Goal: Transaction & Acquisition: Purchase product/service

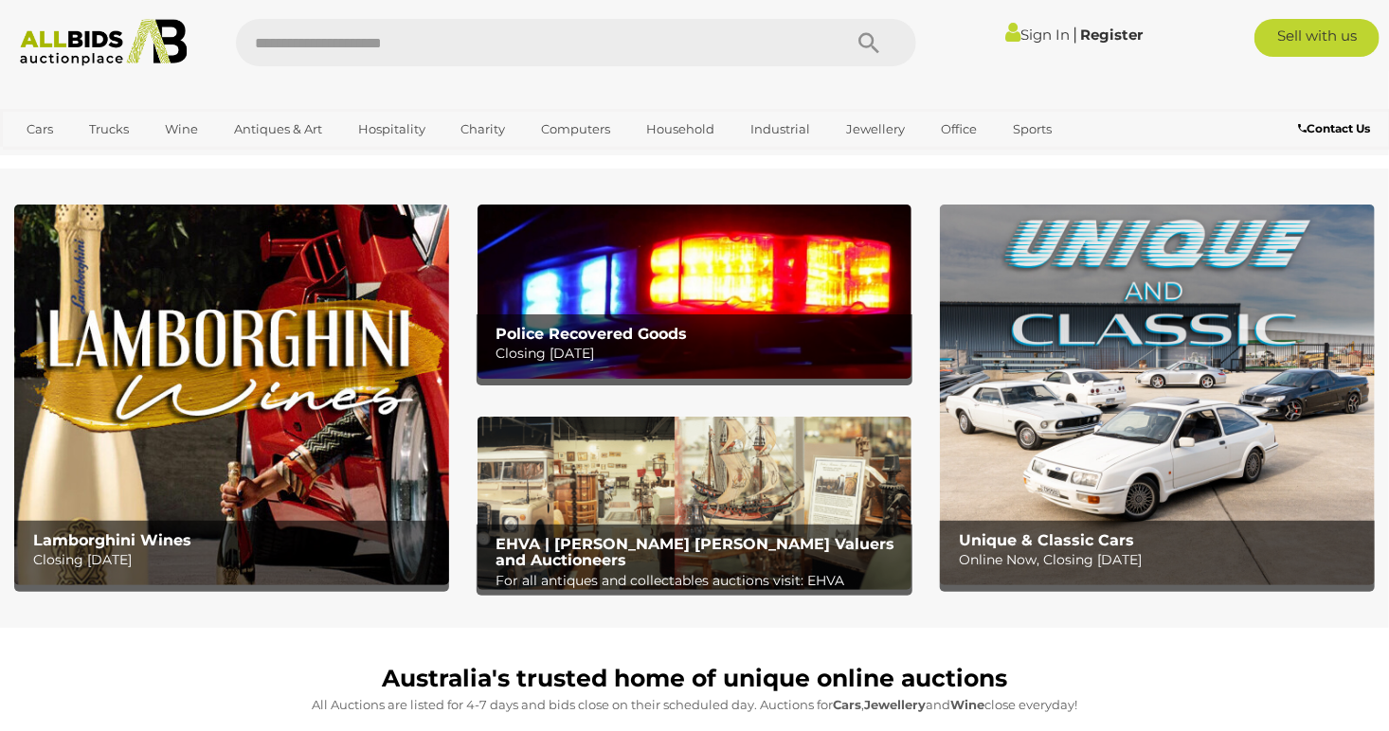
click at [1038, 33] on link "Sign In" at bounding box center [1038, 35] width 64 height 18
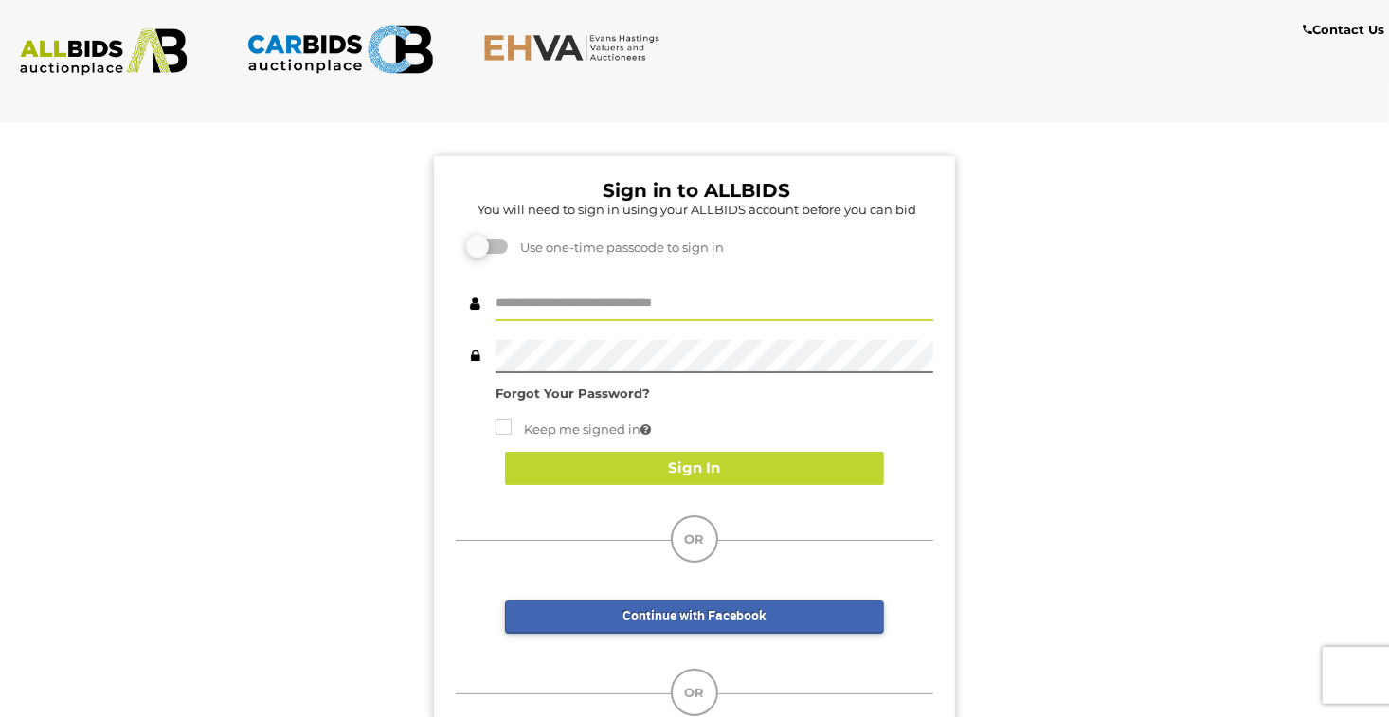
click at [586, 302] on input "text" at bounding box center [715, 304] width 438 height 33
type input "*********"
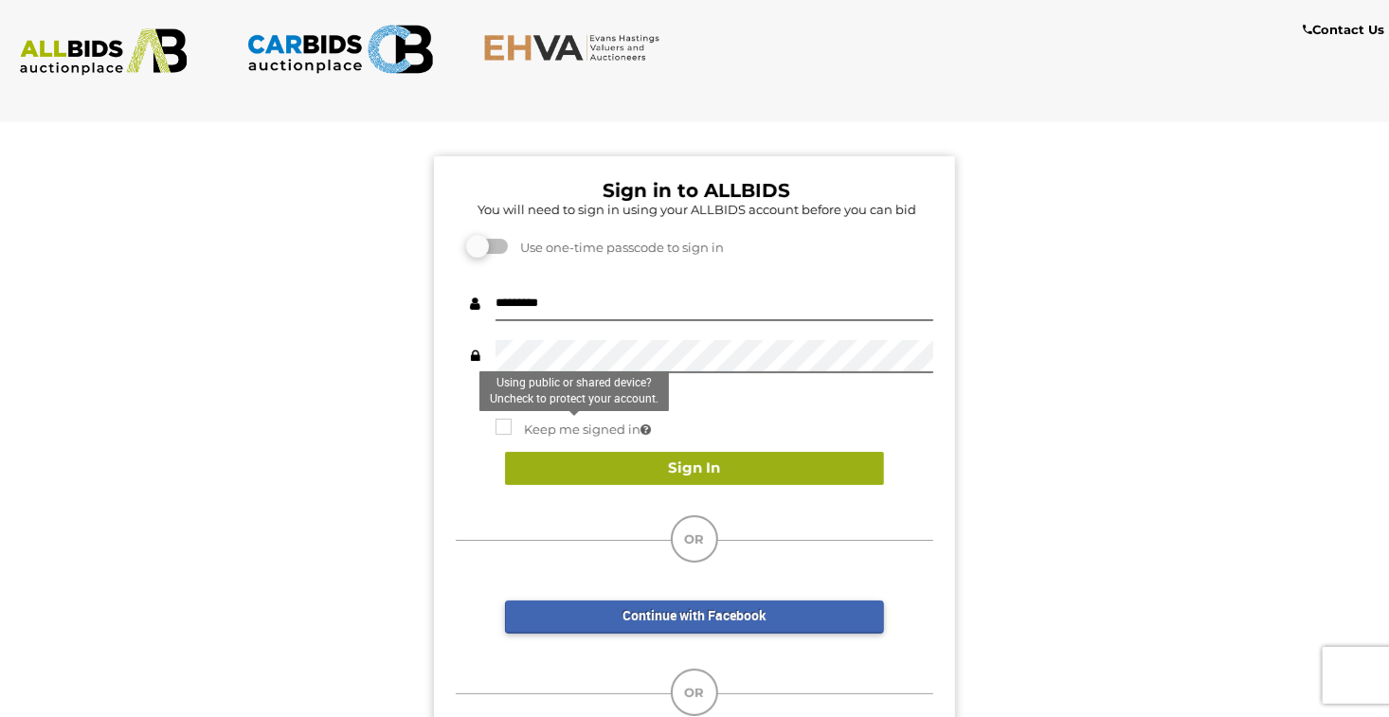
click at [698, 466] on button "Sign In" at bounding box center [694, 468] width 379 height 33
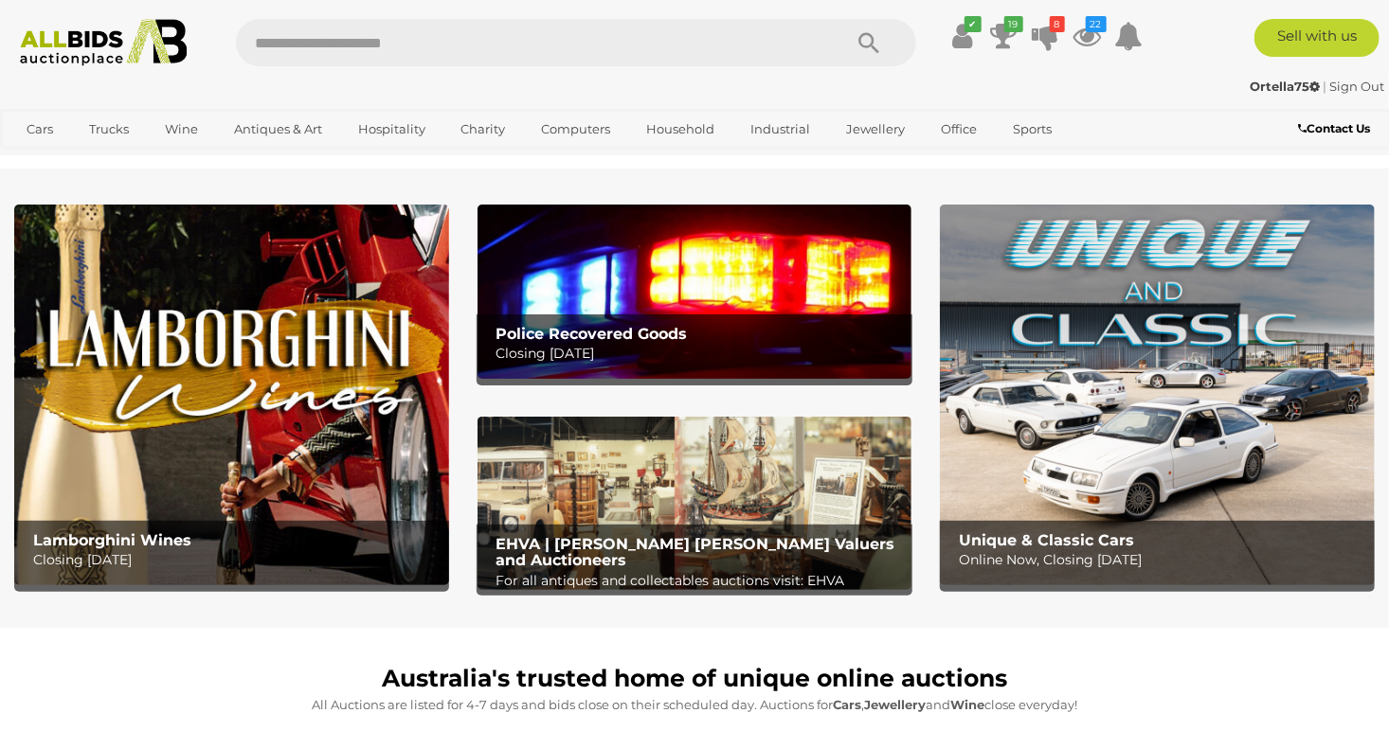
click at [577, 345] on p "Closing Tuesday 14th October" at bounding box center [699, 354] width 406 height 24
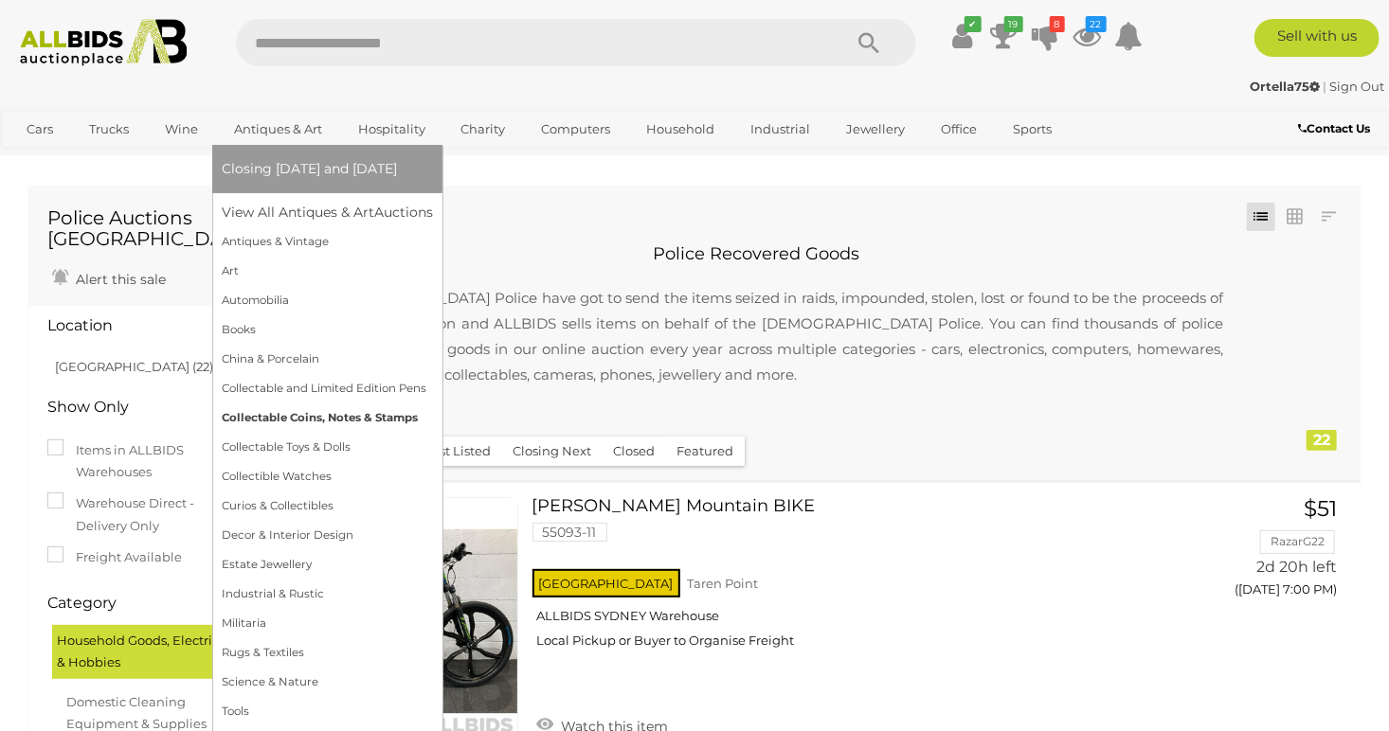
click at [374, 424] on link "Collectable Coins, Notes & Stamps" at bounding box center [327, 418] width 211 height 29
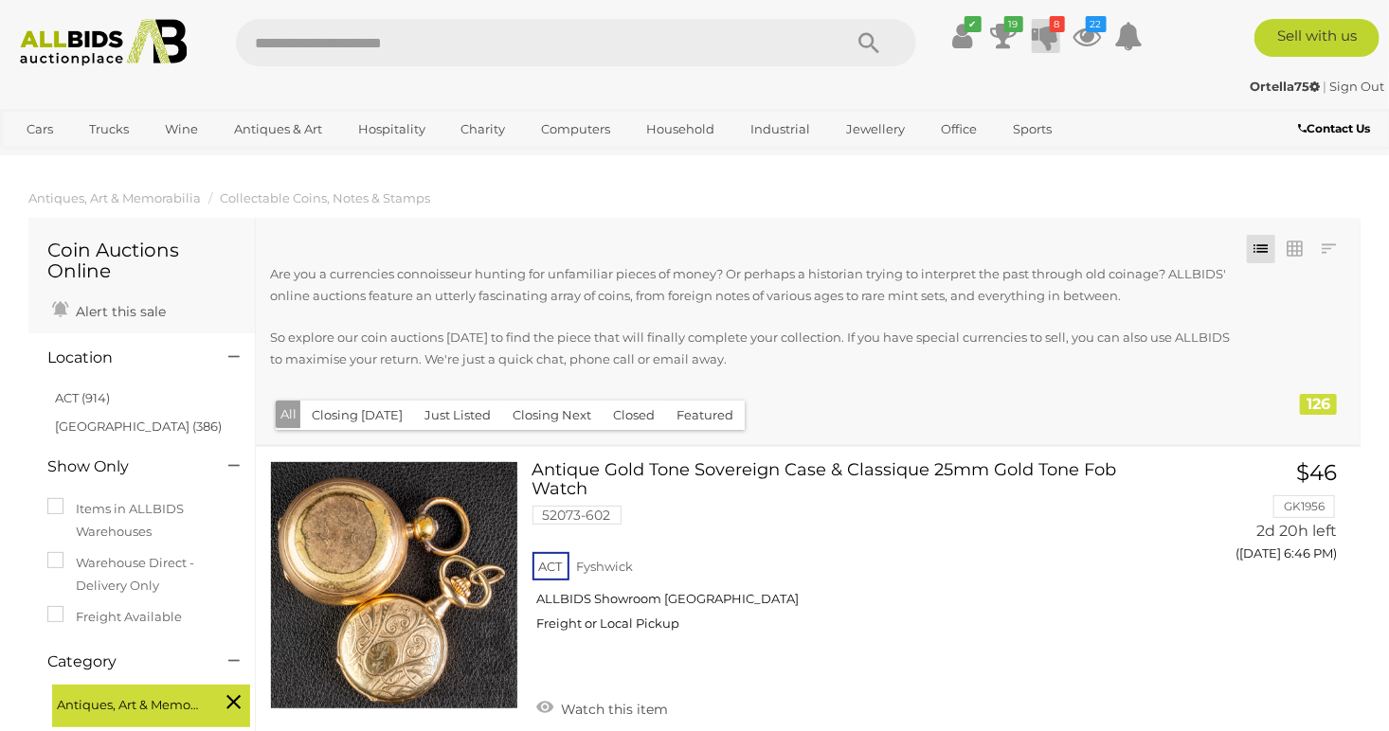
click at [1051, 27] on icon "8" at bounding box center [1057, 24] width 15 height 16
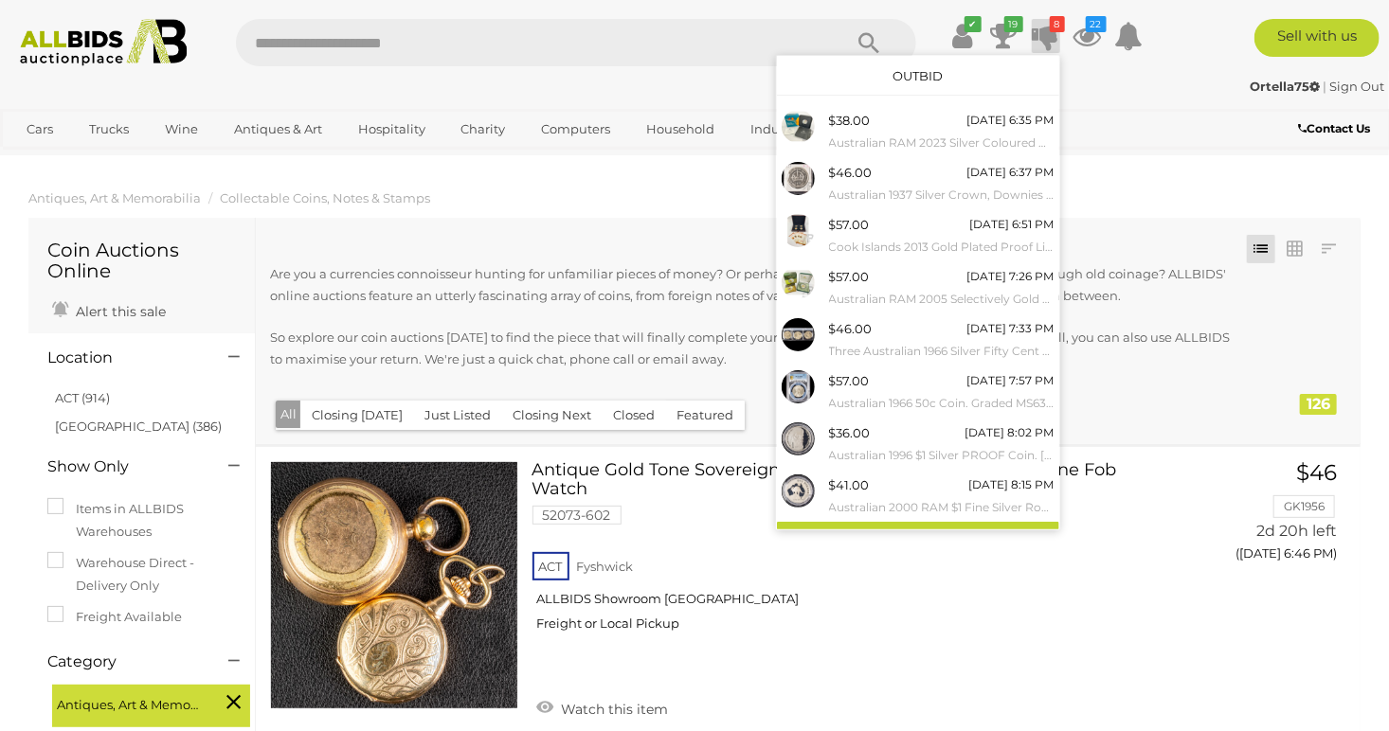
scroll to position [24, 0]
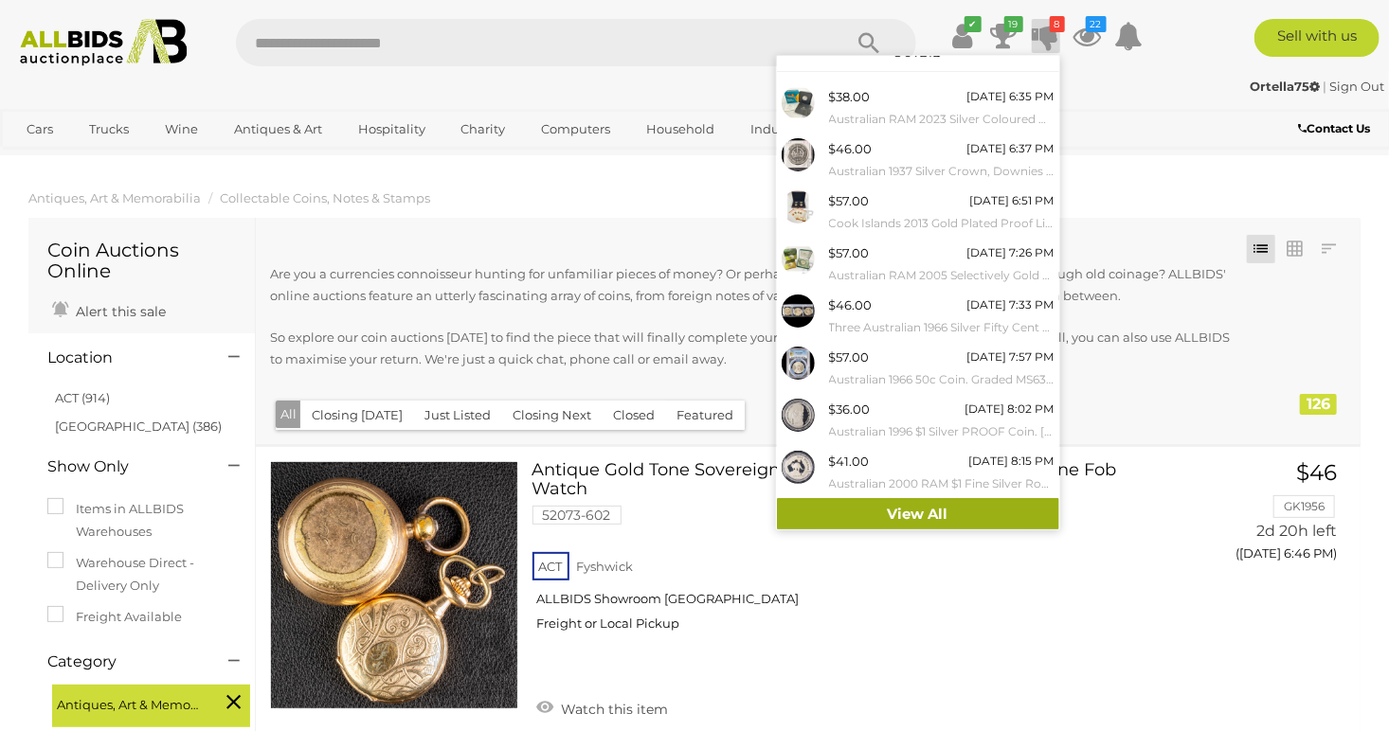
click at [921, 515] on link "View All" at bounding box center [918, 514] width 282 height 33
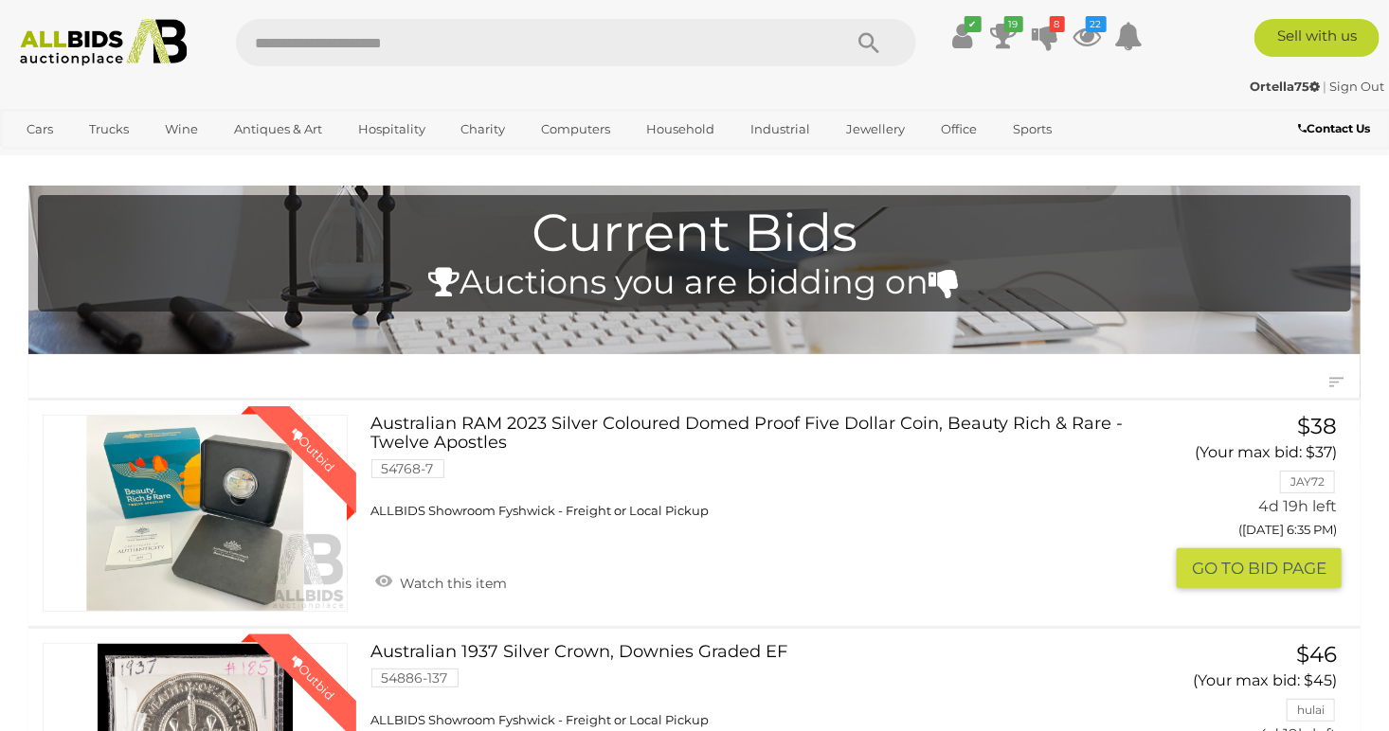
click at [1271, 574] on button "GO TO BID PAGE" at bounding box center [1259, 569] width 165 height 41
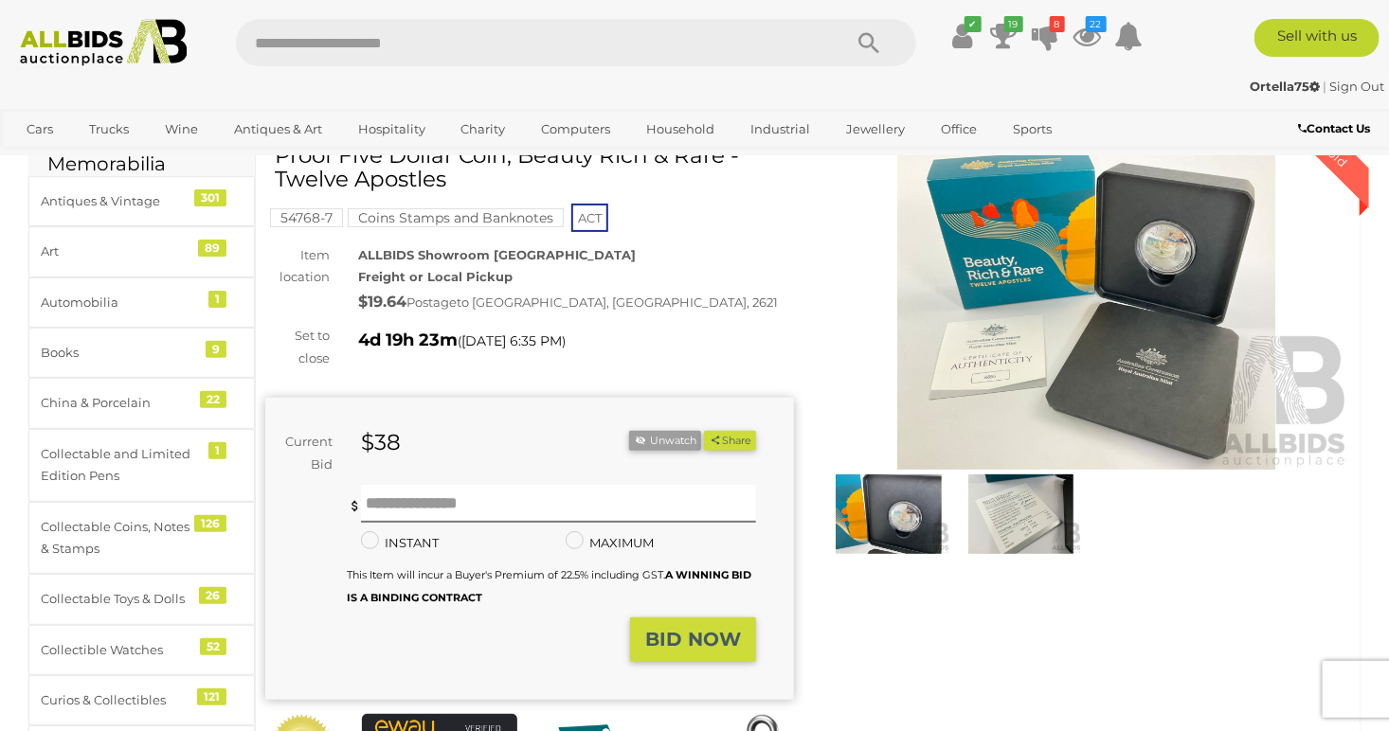
scroll to position [95, 0]
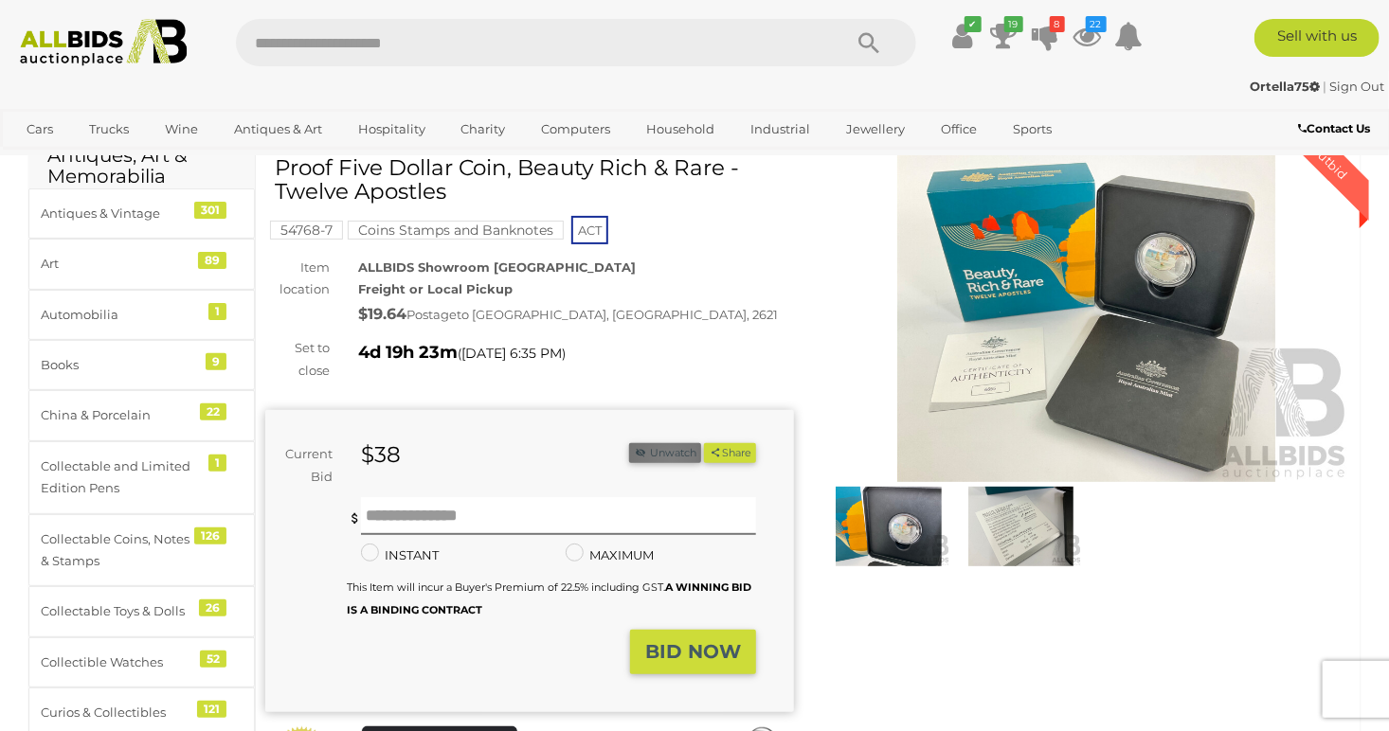
click at [668, 460] on button "Unwatch" at bounding box center [665, 453] width 72 height 20
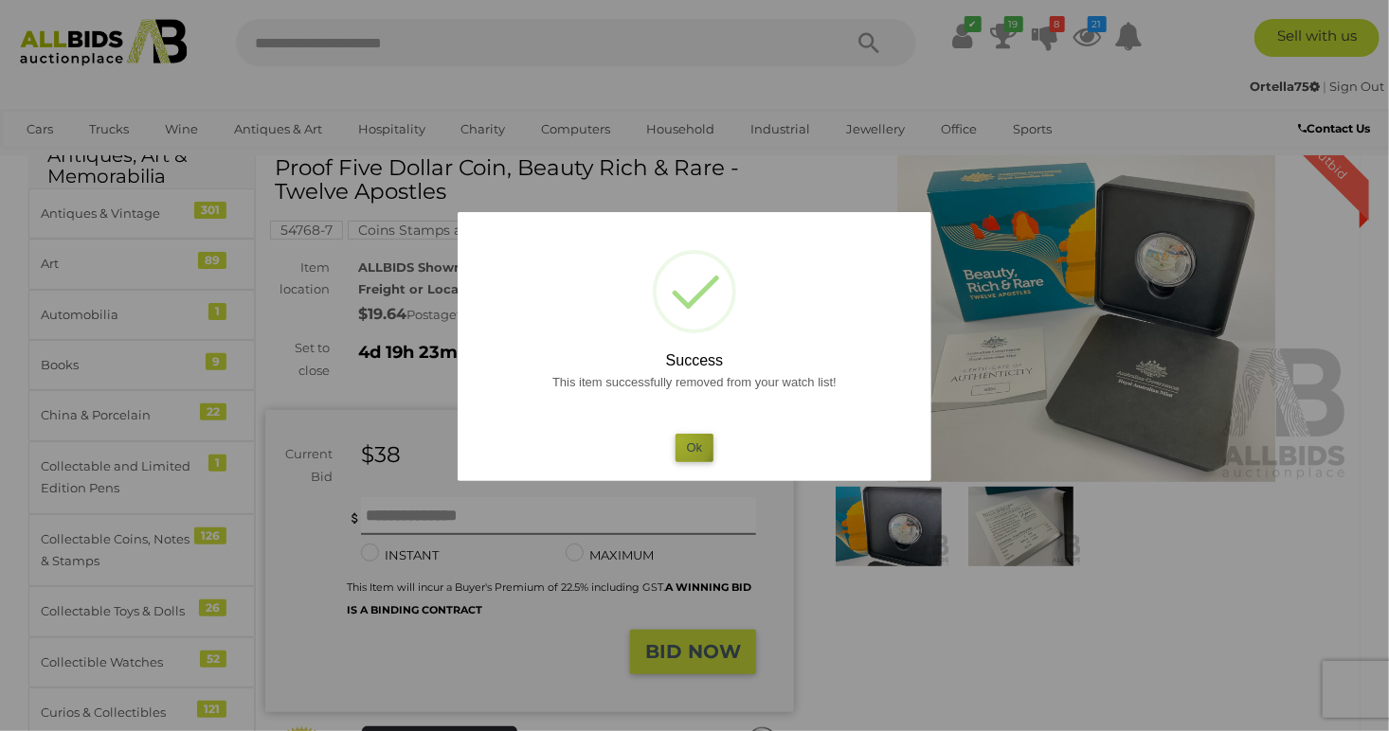
click at [684, 440] on button "Ok" at bounding box center [695, 447] width 39 height 27
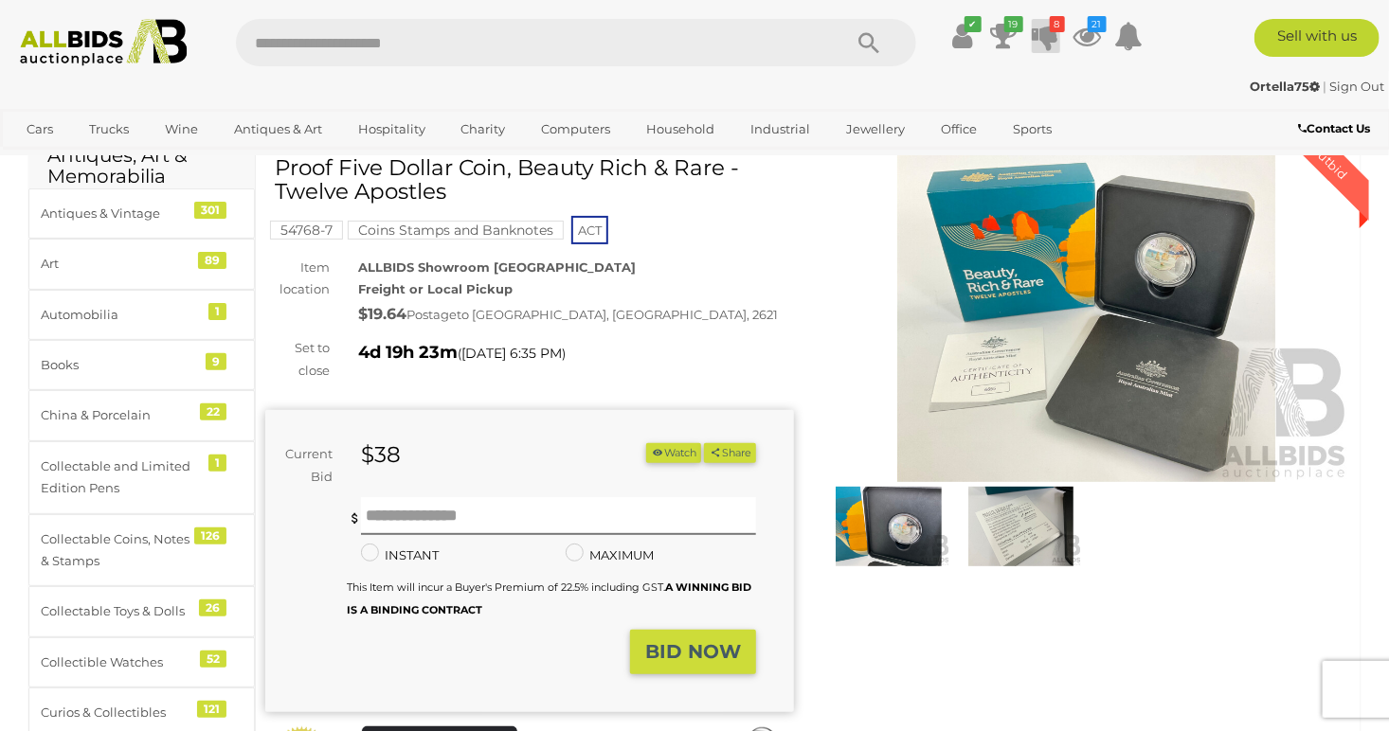
click at [1047, 24] on icon at bounding box center [1046, 36] width 27 height 34
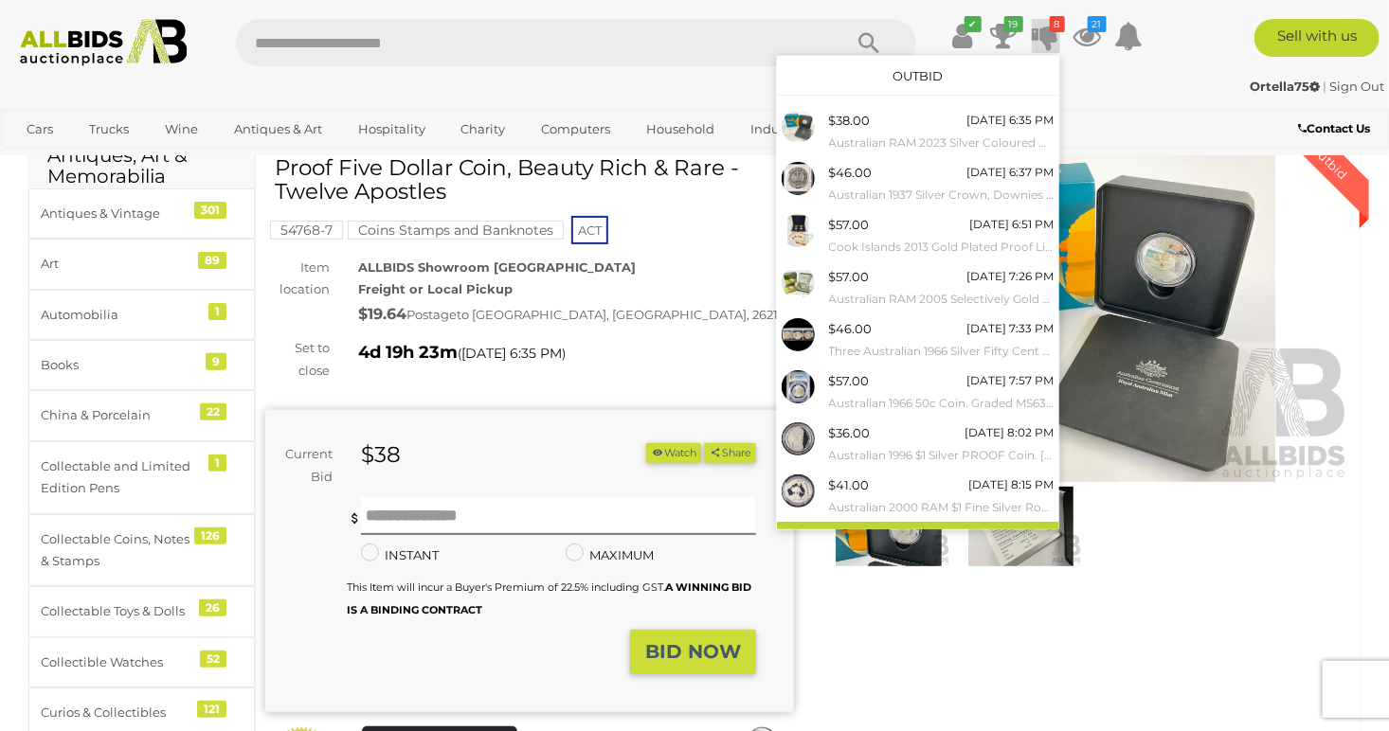
scroll to position [24, 0]
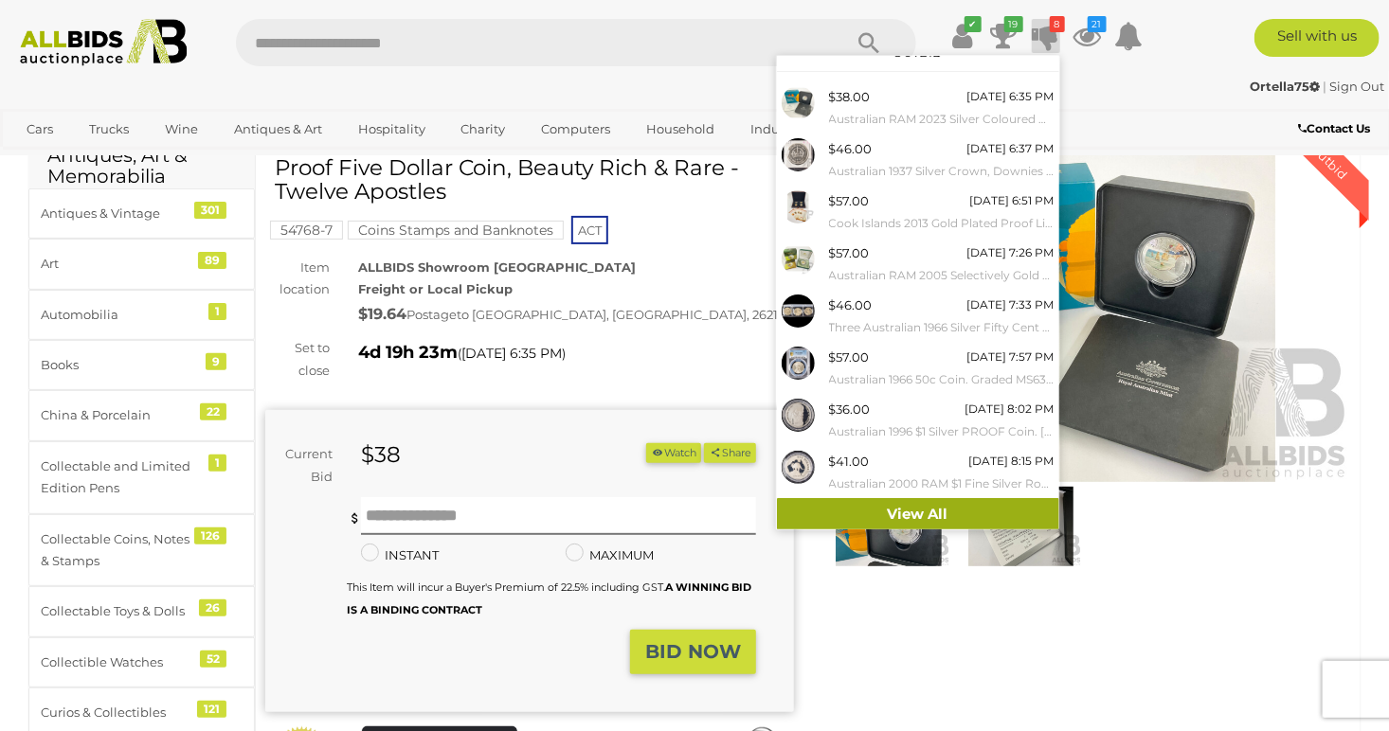
click at [907, 508] on link "View All" at bounding box center [918, 514] width 282 height 33
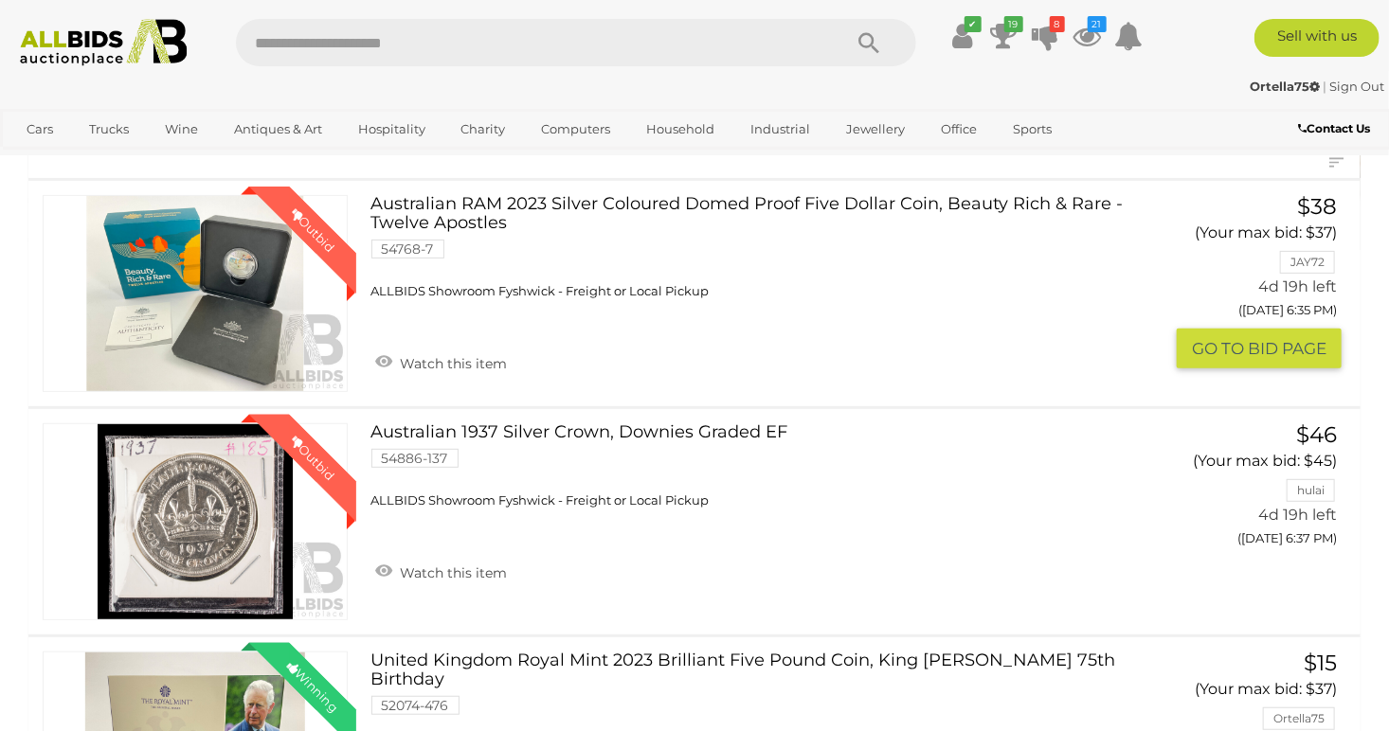
scroll to position [284, 0]
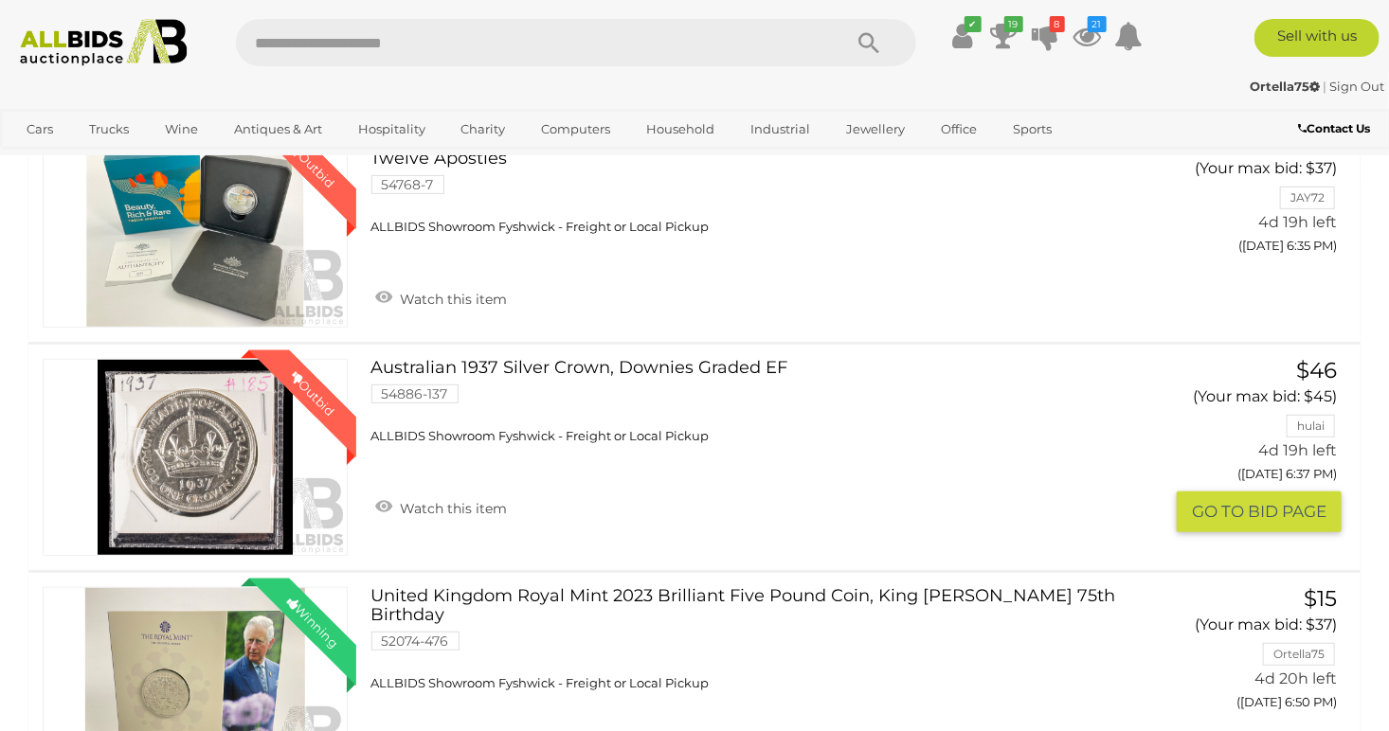
click at [1241, 524] on button "GO TO BID PAGE" at bounding box center [1259, 512] width 165 height 41
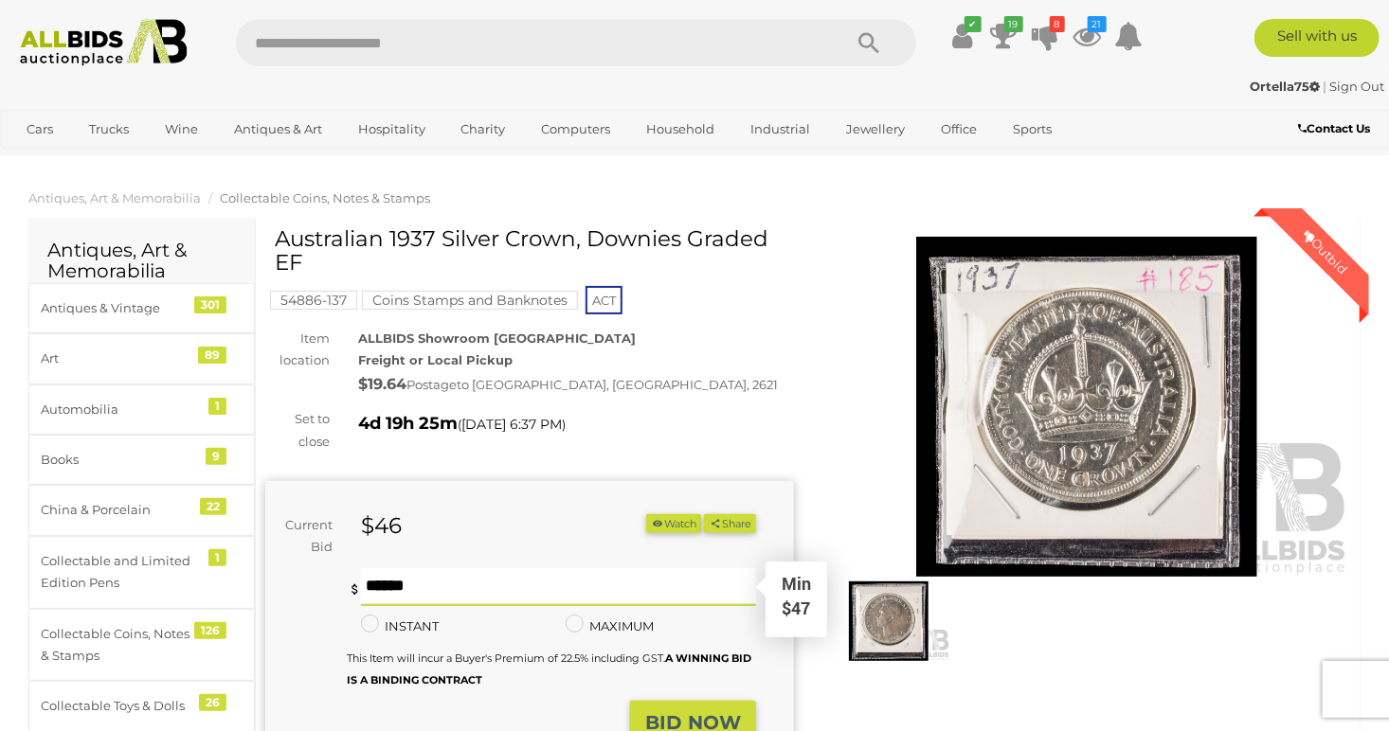
click at [486, 593] on input "text" at bounding box center [558, 588] width 395 height 38
type input "**"
click at [695, 719] on strong "BID NOW" at bounding box center [693, 723] width 96 height 23
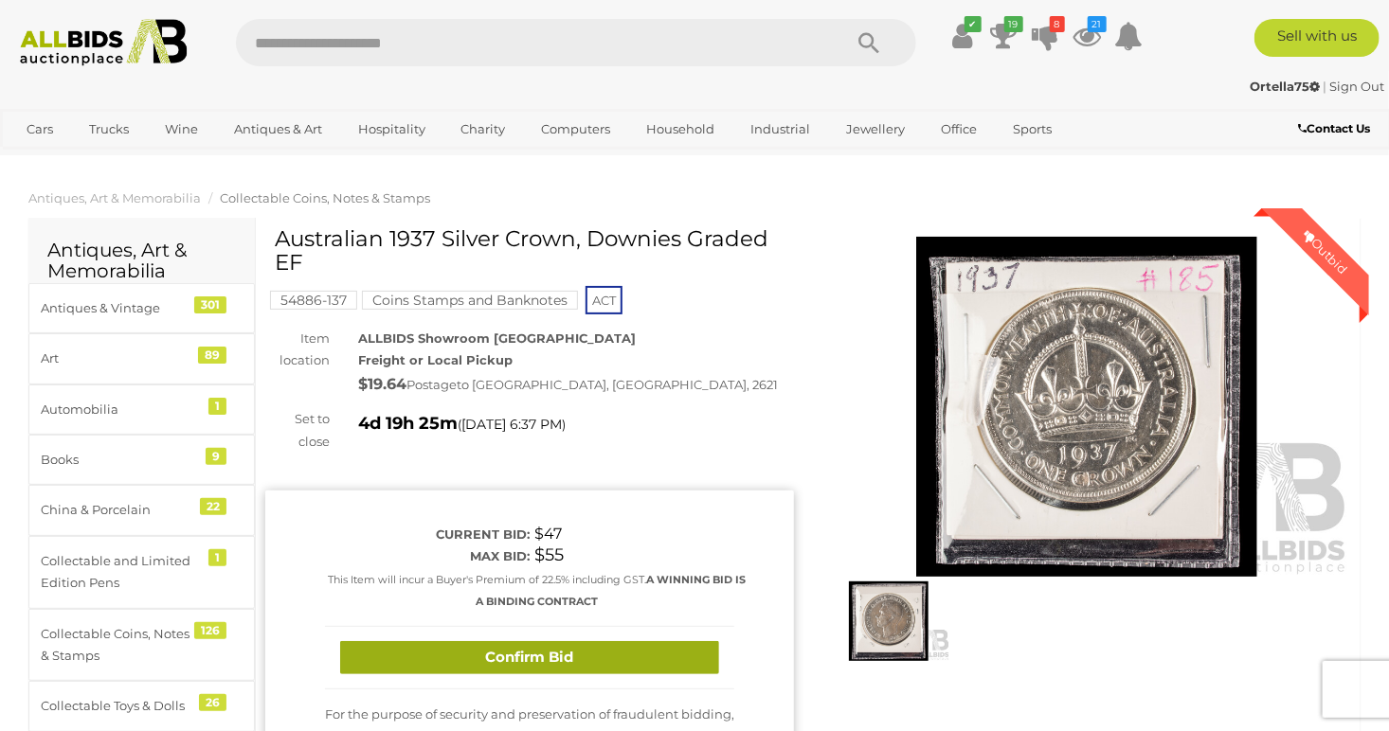
click at [554, 646] on button "Confirm Bid" at bounding box center [529, 657] width 379 height 33
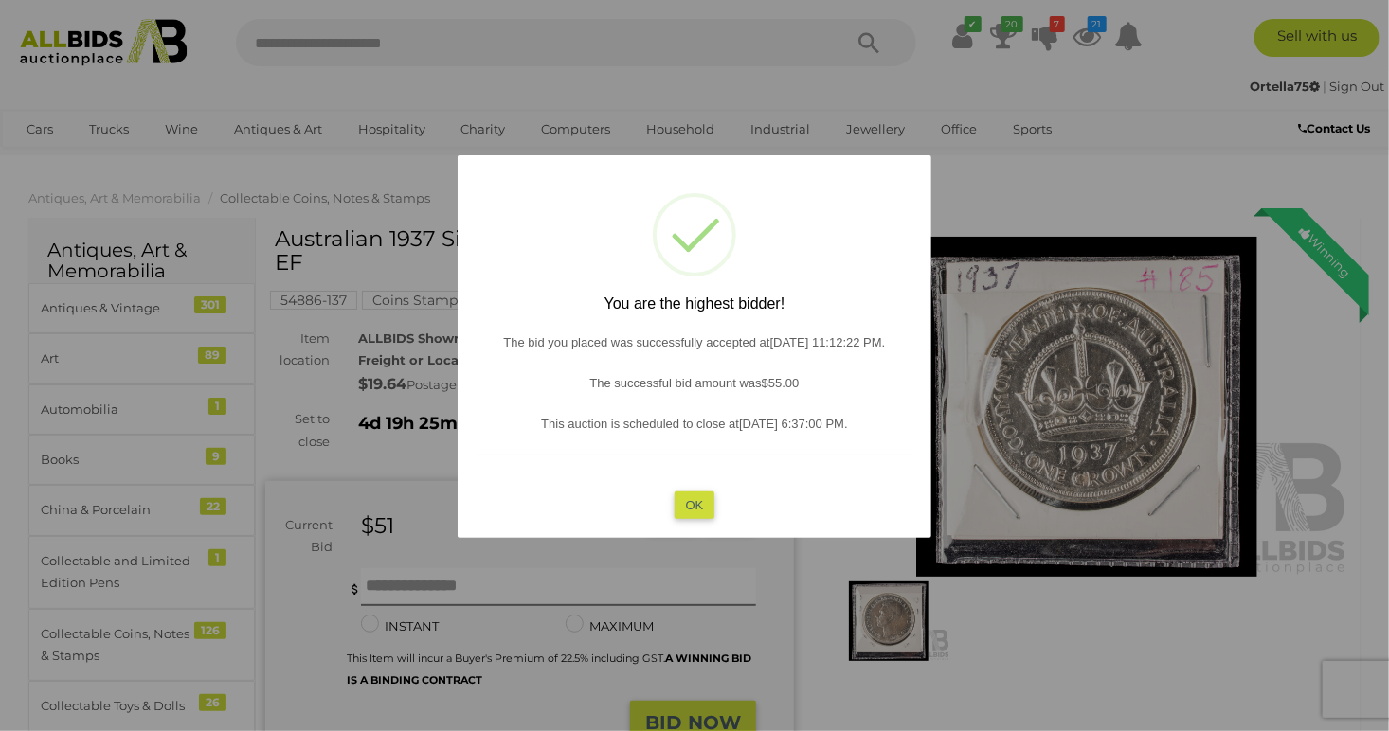
click at [705, 510] on button "OK" at bounding box center [695, 505] width 41 height 27
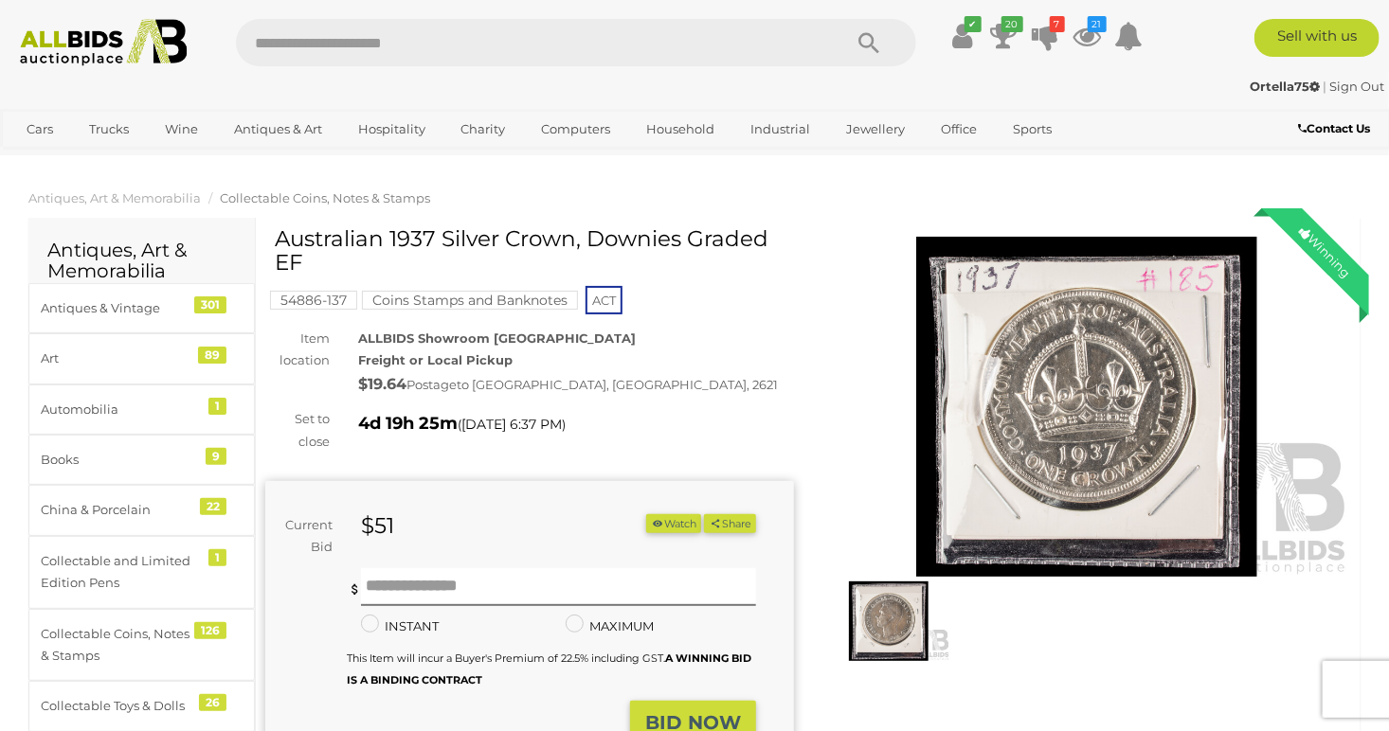
click at [670, 520] on button "Watch" at bounding box center [673, 524] width 55 height 20
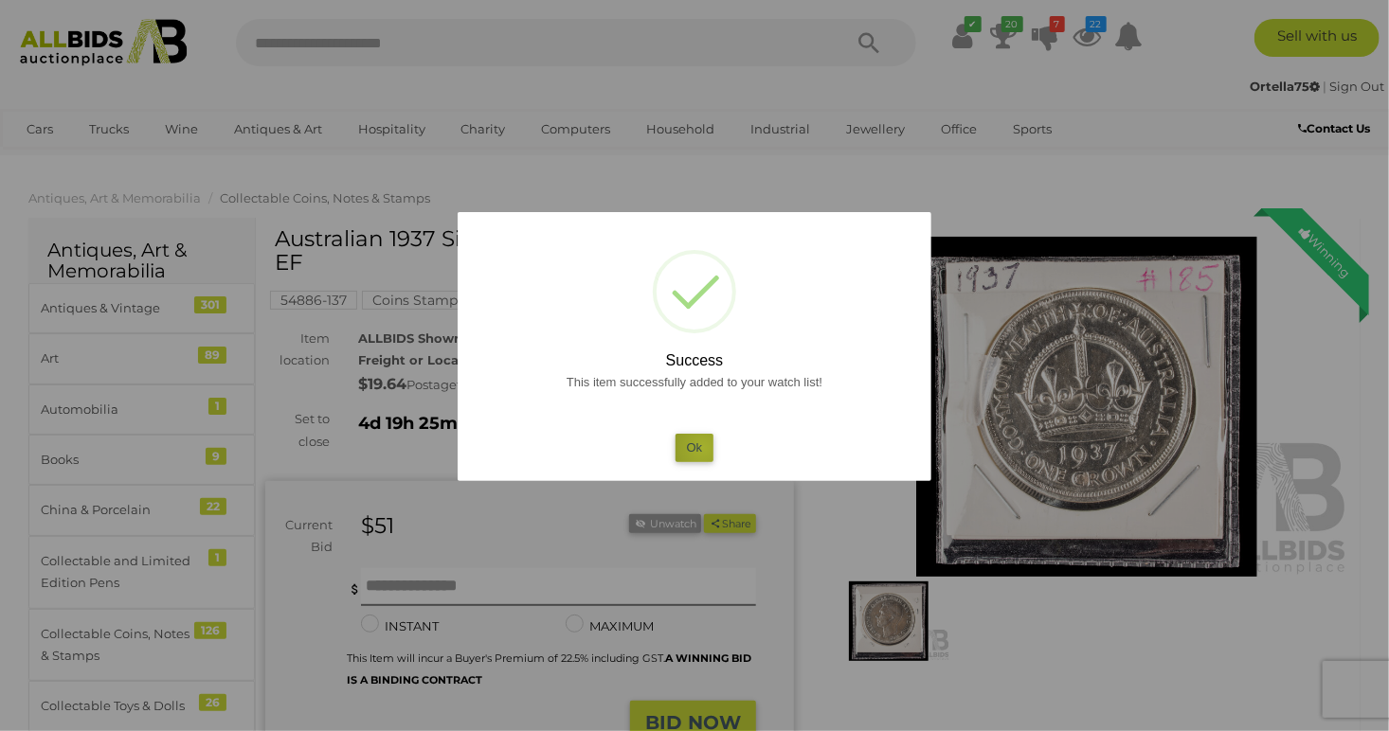
click at [702, 448] on button "Ok" at bounding box center [695, 447] width 39 height 27
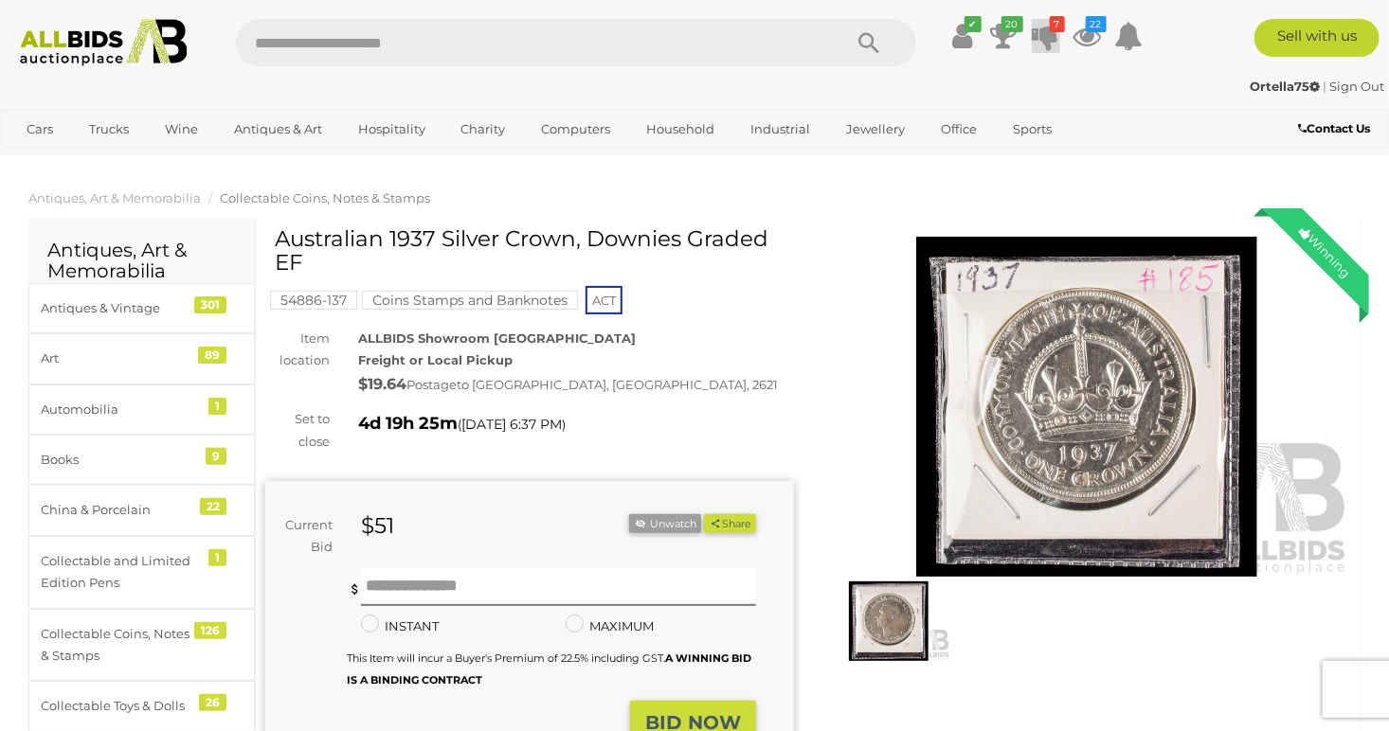
click at [1055, 27] on icon "7" at bounding box center [1057, 24] width 15 height 16
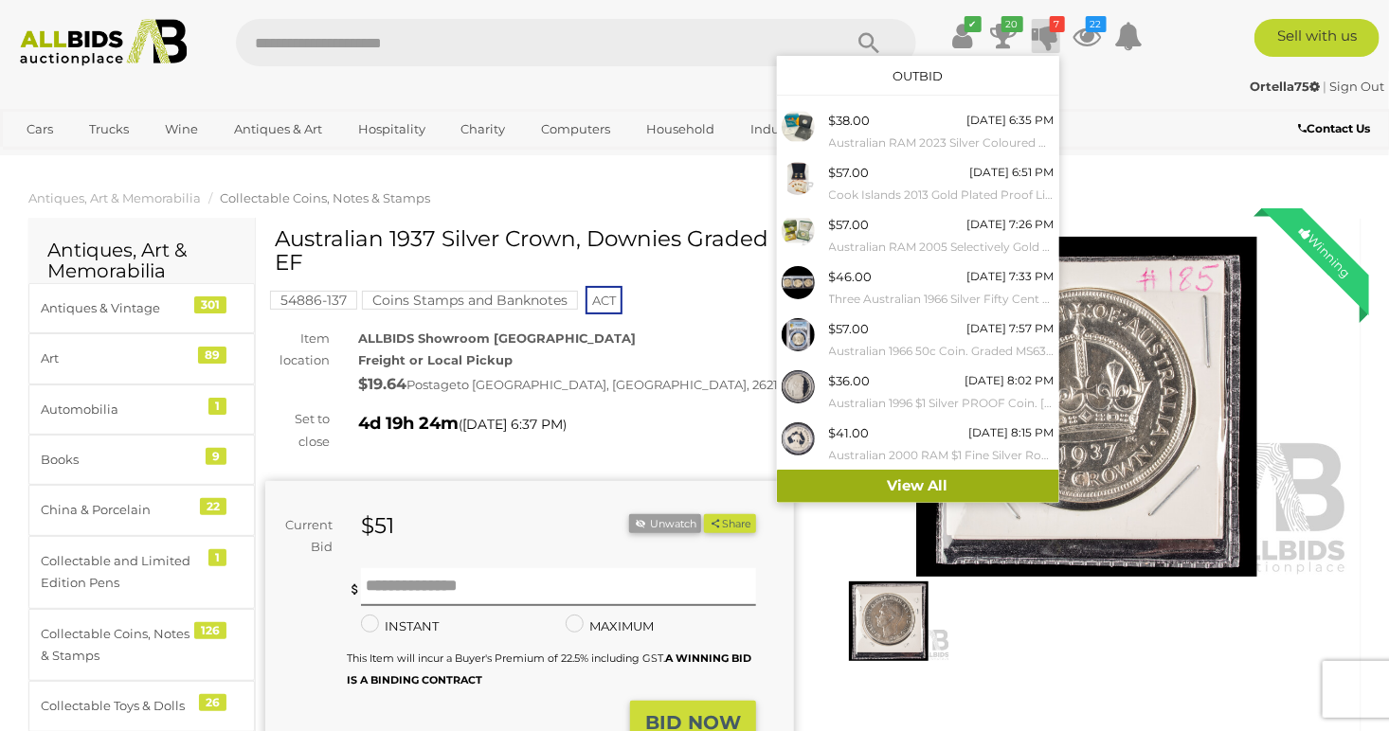
click at [908, 481] on link "View All" at bounding box center [918, 486] width 282 height 33
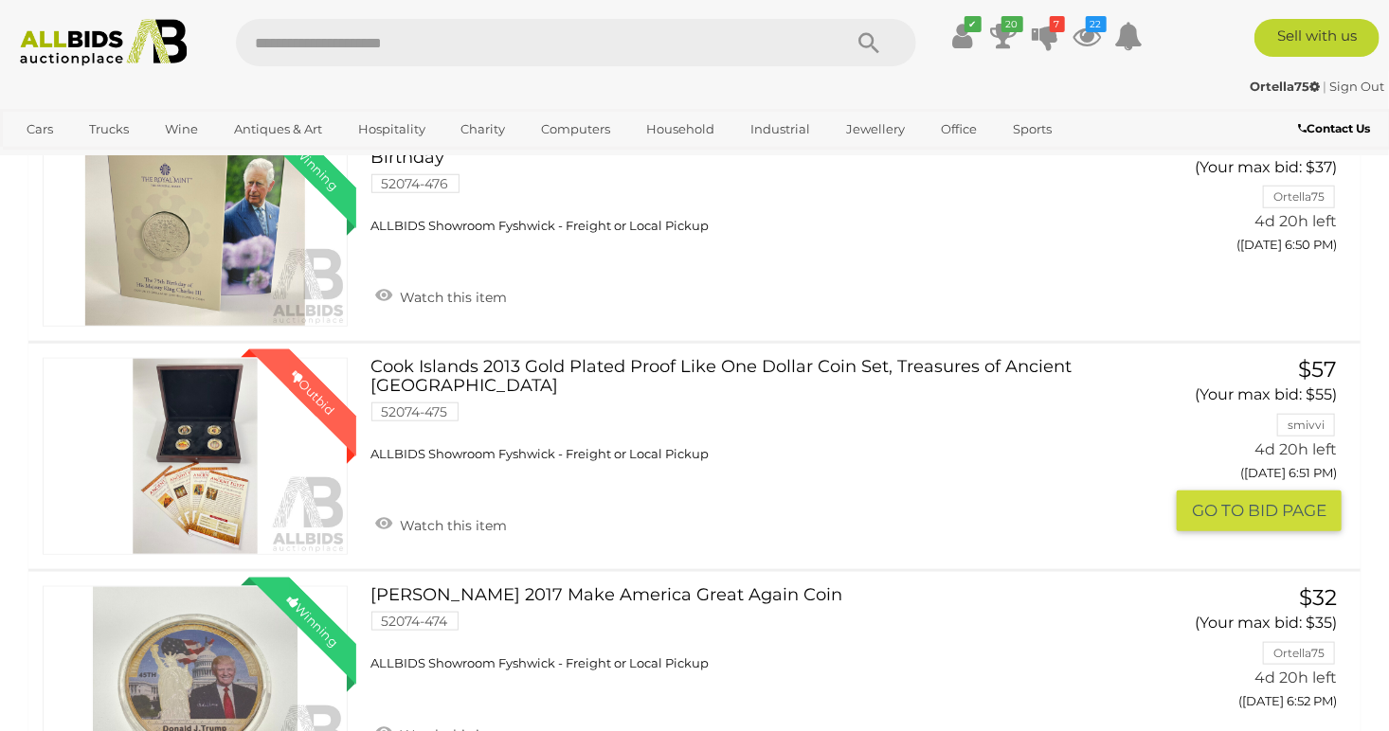
scroll to position [758, 0]
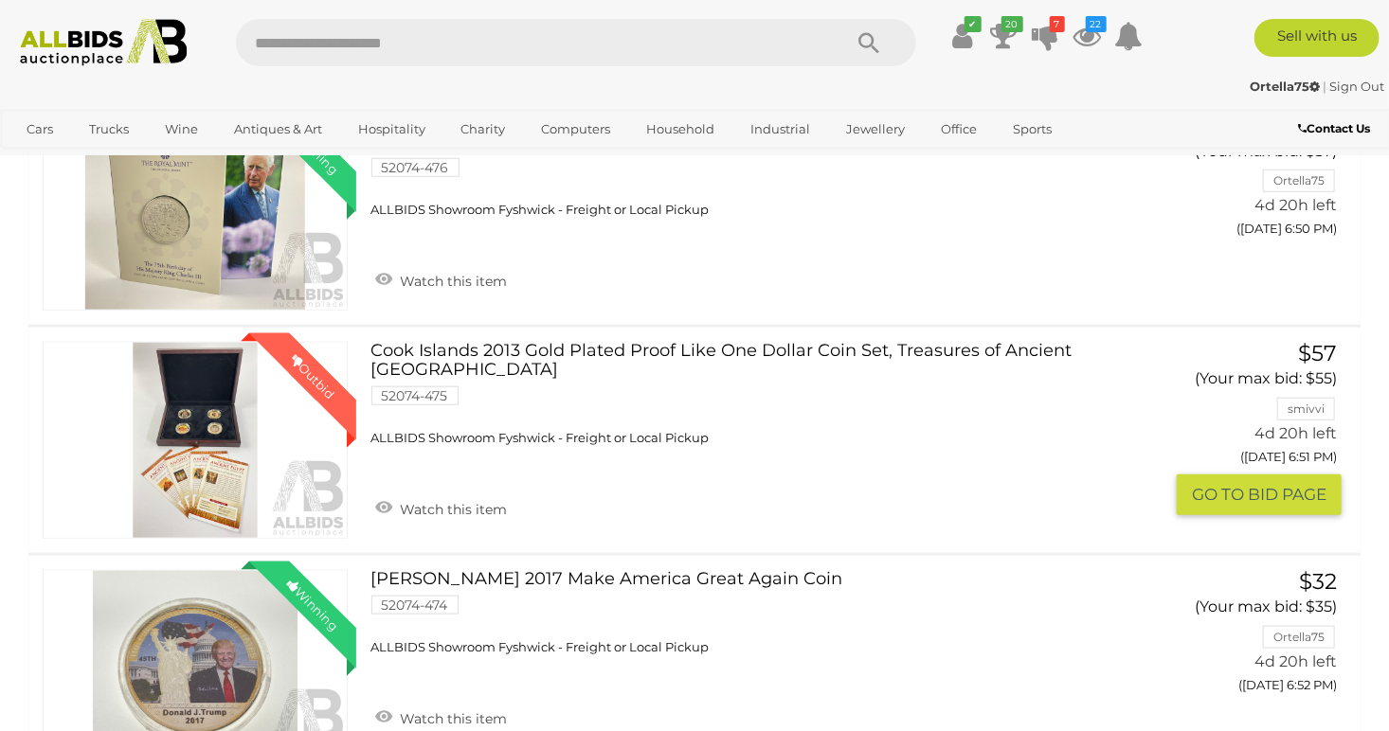
click at [1207, 493] on button "GO TO BID PAGE" at bounding box center [1259, 495] width 165 height 41
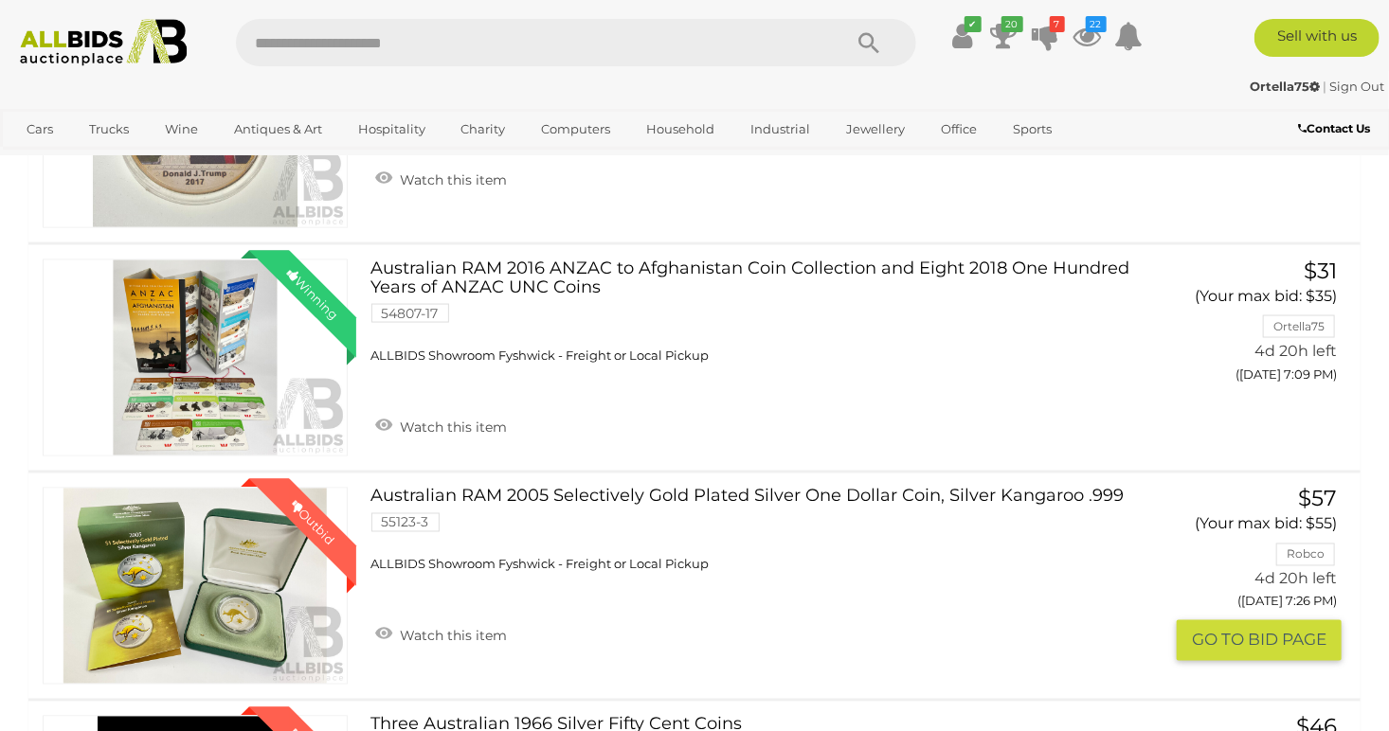
scroll to position [1421, 0]
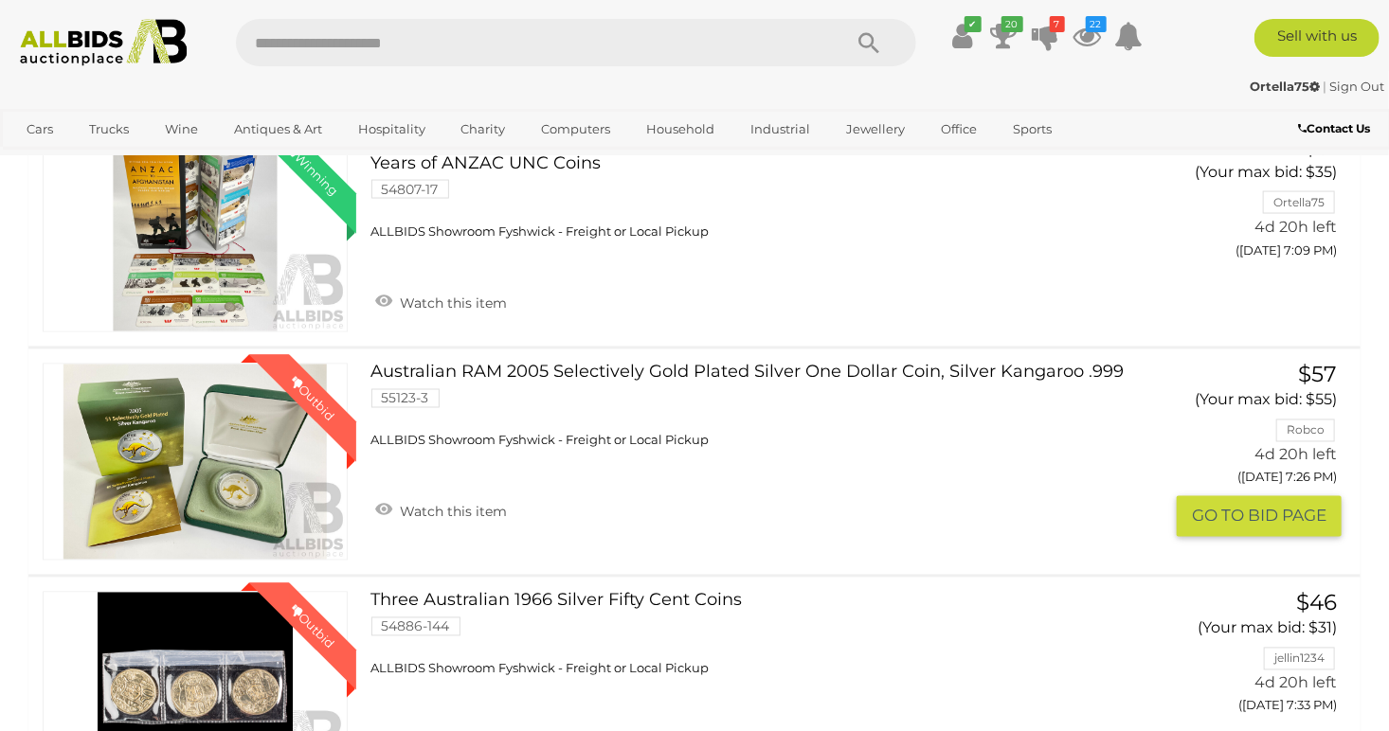
click at [1228, 519] on button "GO TO BID PAGE" at bounding box center [1259, 516] width 165 height 41
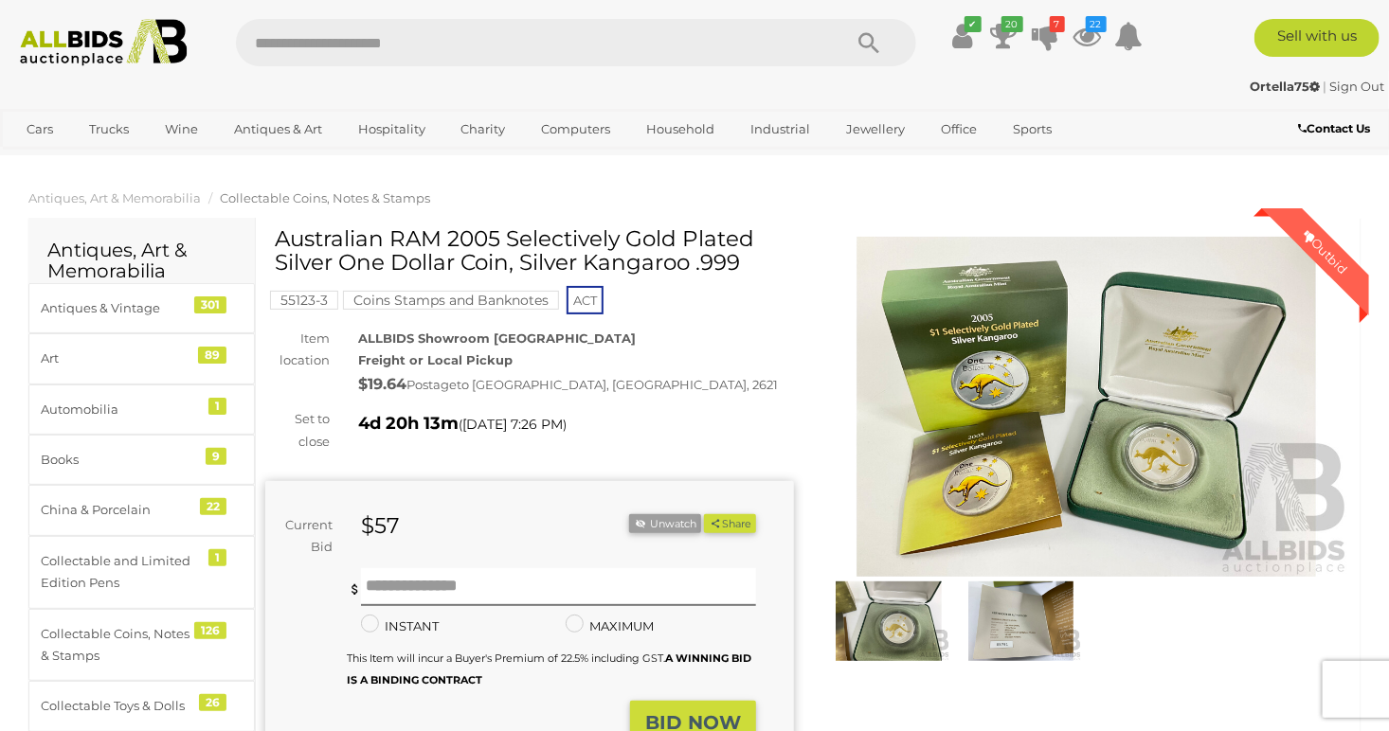
click at [986, 481] on img at bounding box center [1086, 407] width 529 height 341
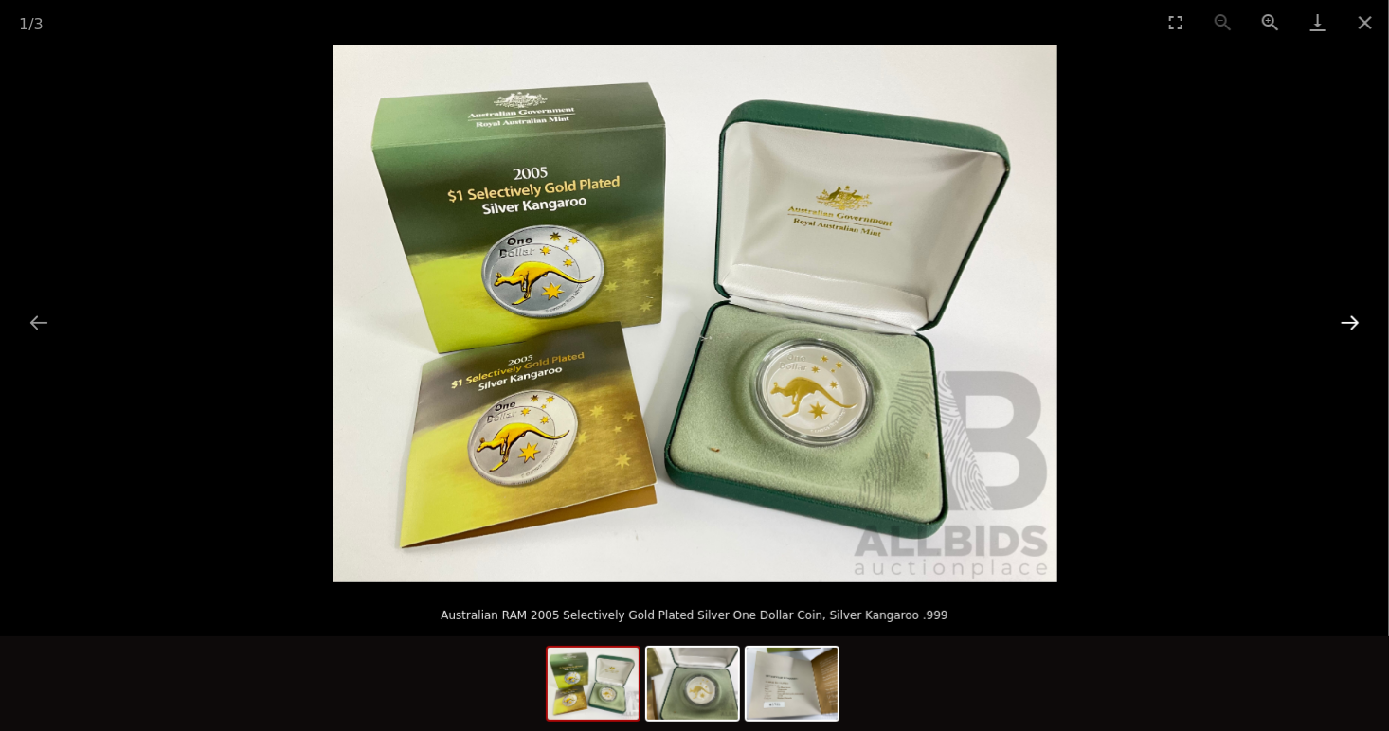
click at [1339, 318] on button "Next slide" at bounding box center [1350, 322] width 40 height 37
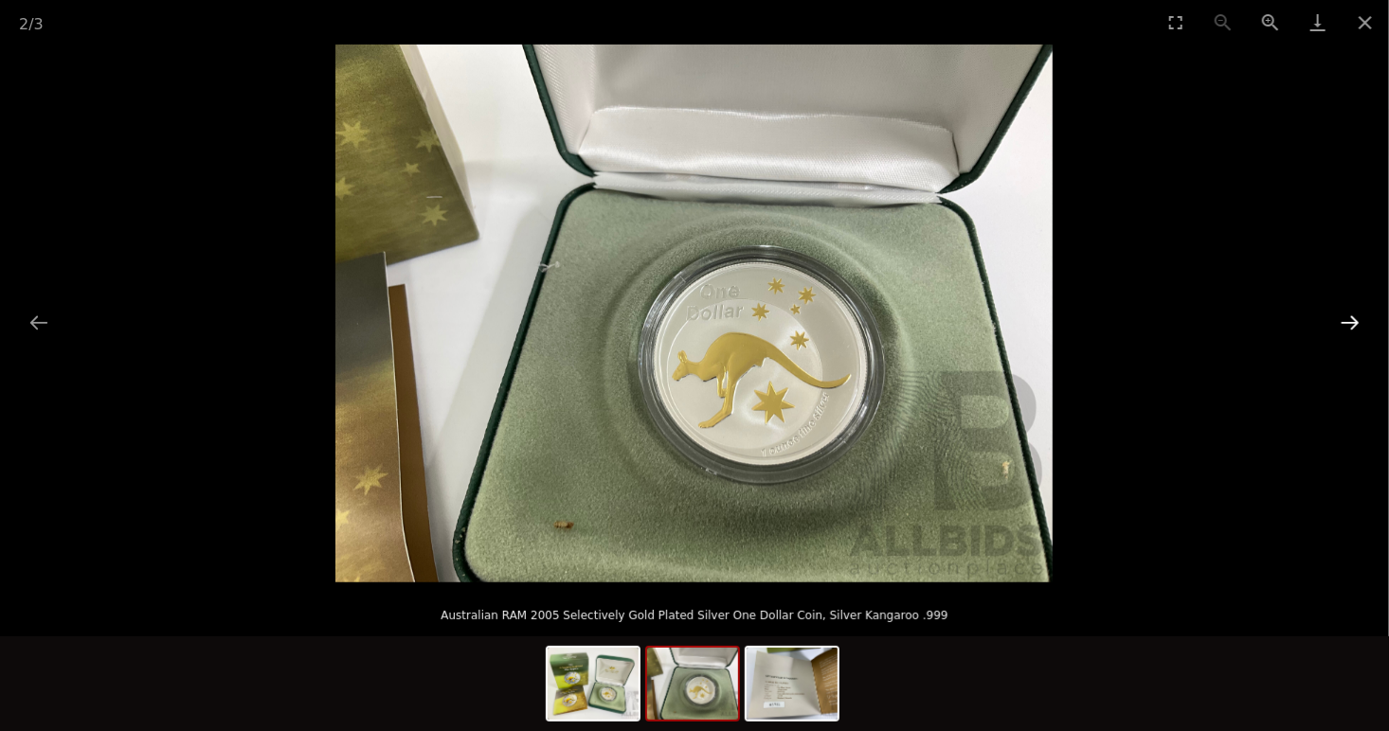
click at [1339, 318] on button "Next slide" at bounding box center [1350, 322] width 40 height 37
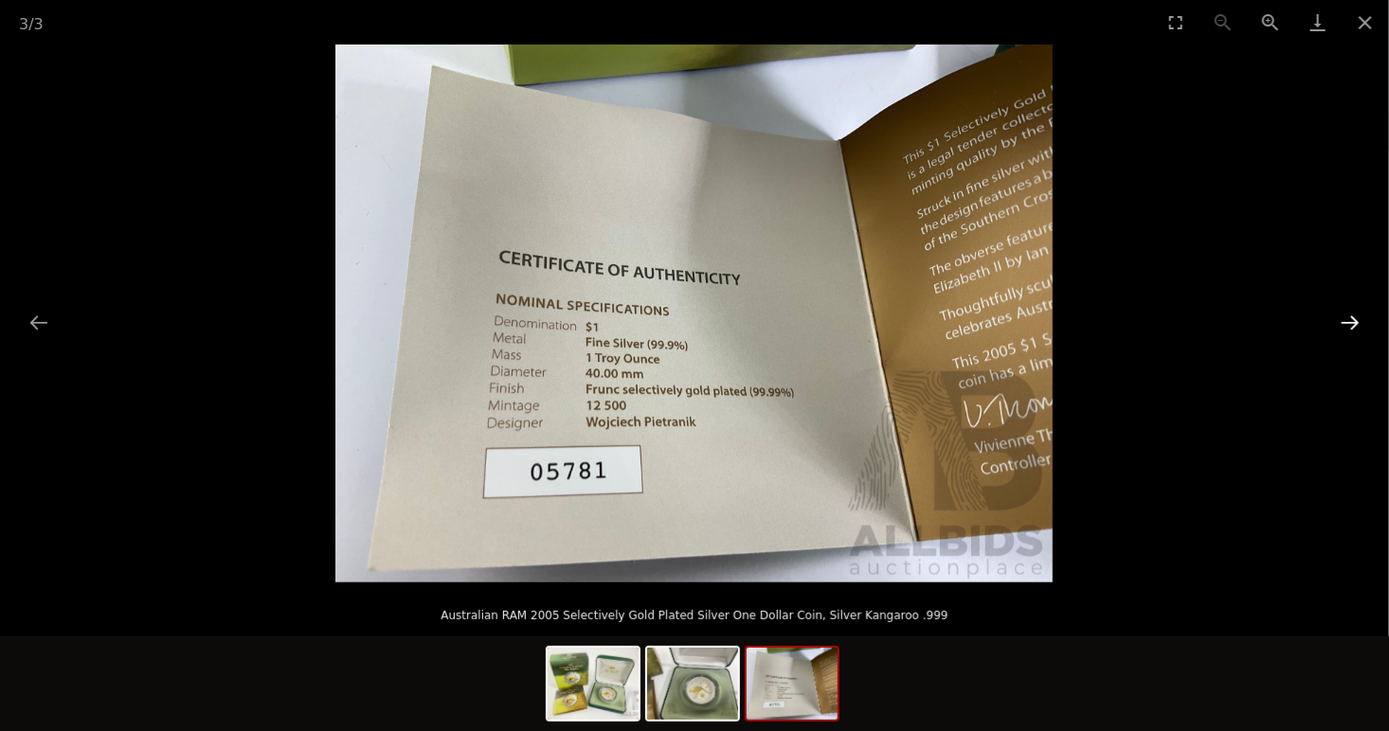
click at [1339, 318] on button "Next slide" at bounding box center [1350, 322] width 40 height 37
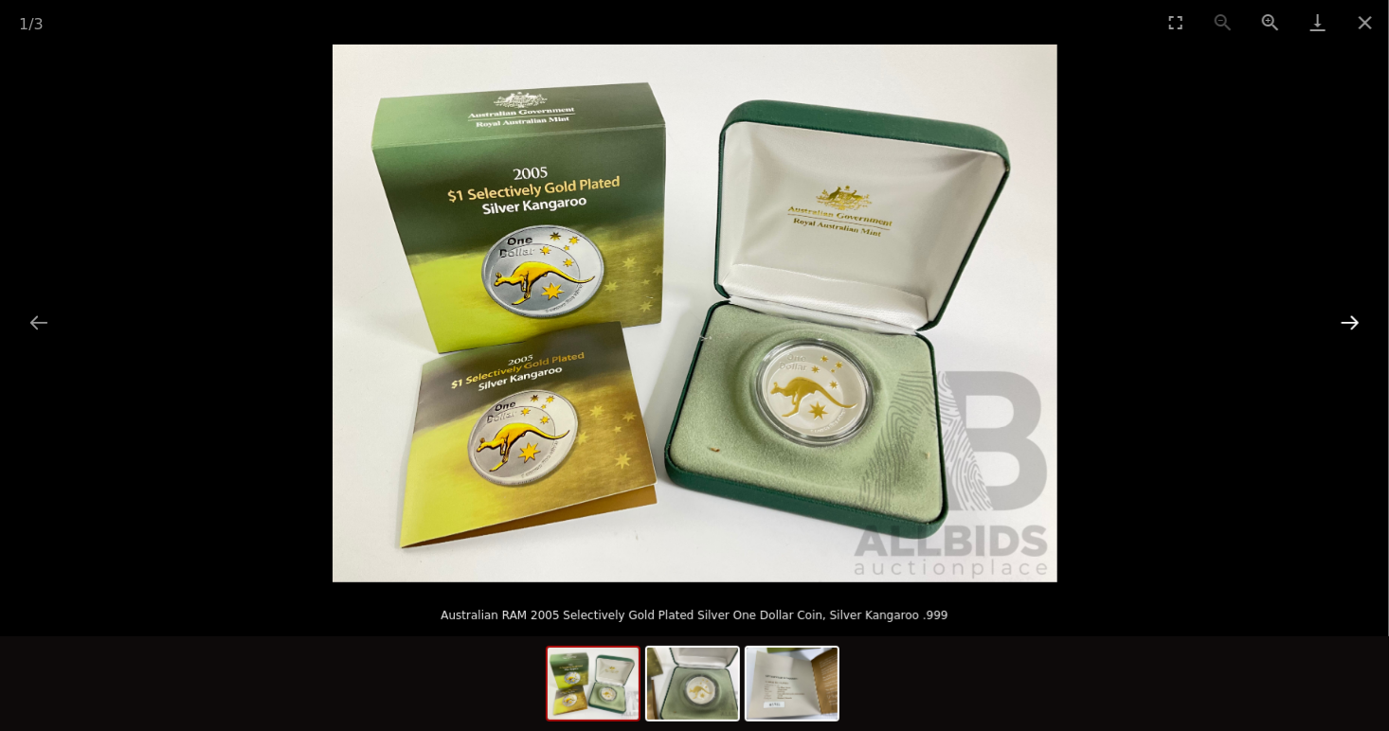
click at [1340, 318] on button "Next slide" at bounding box center [1350, 322] width 40 height 37
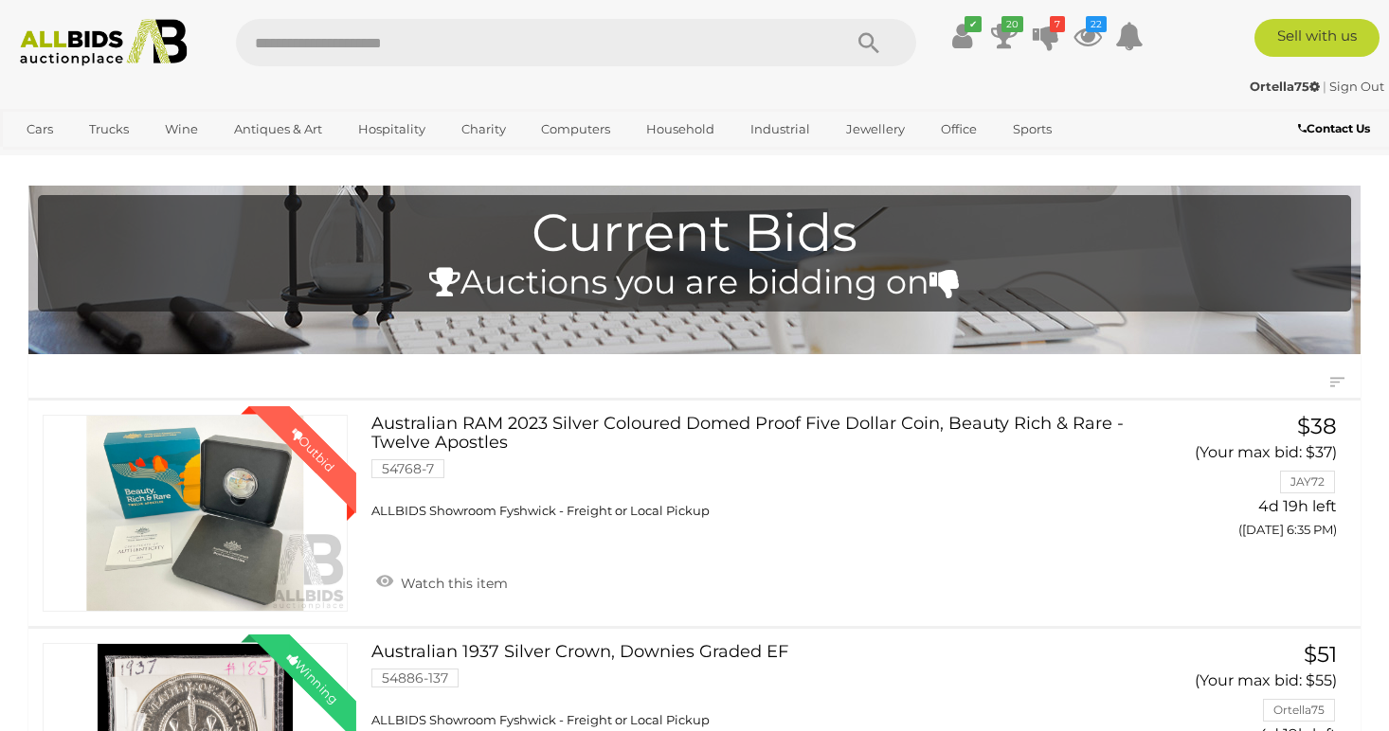
scroll to position [1505, 0]
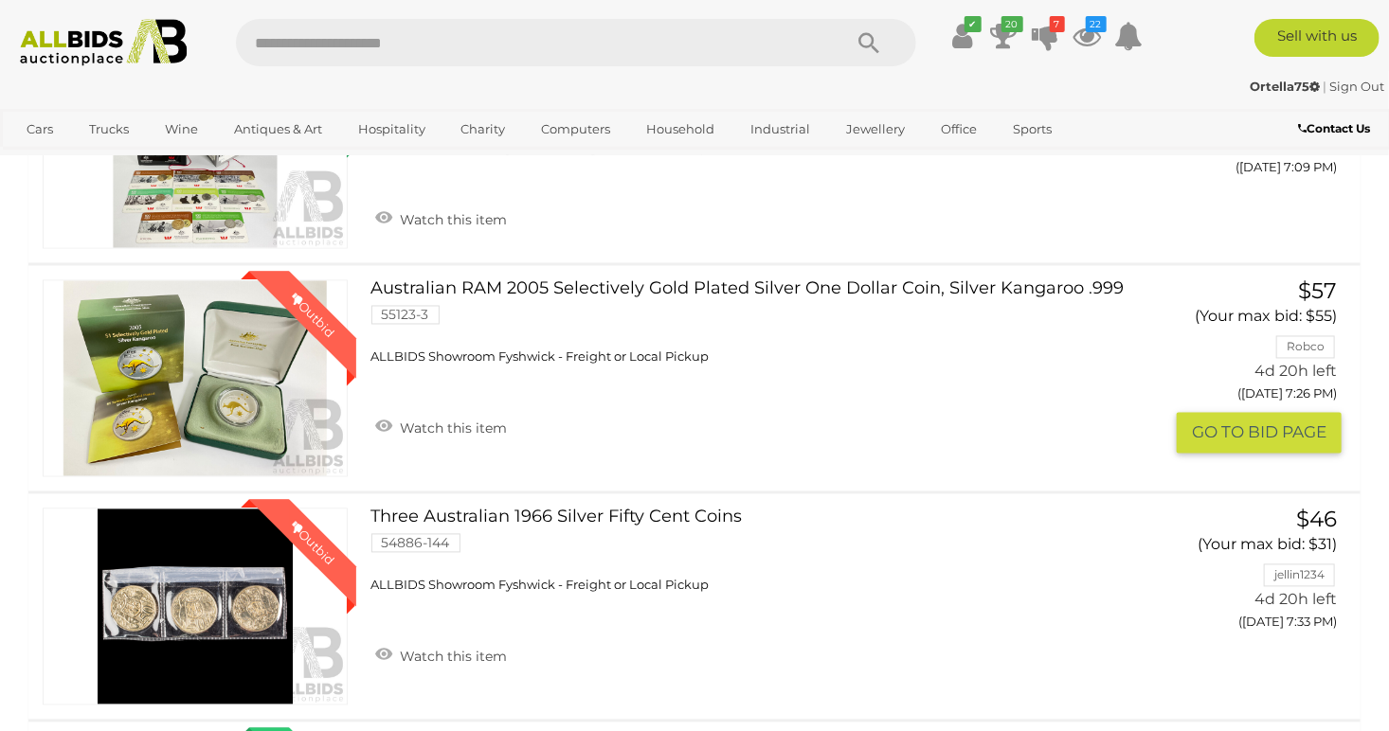
click at [1182, 424] on button "GO TO BID PAGE" at bounding box center [1259, 433] width 165 height 41
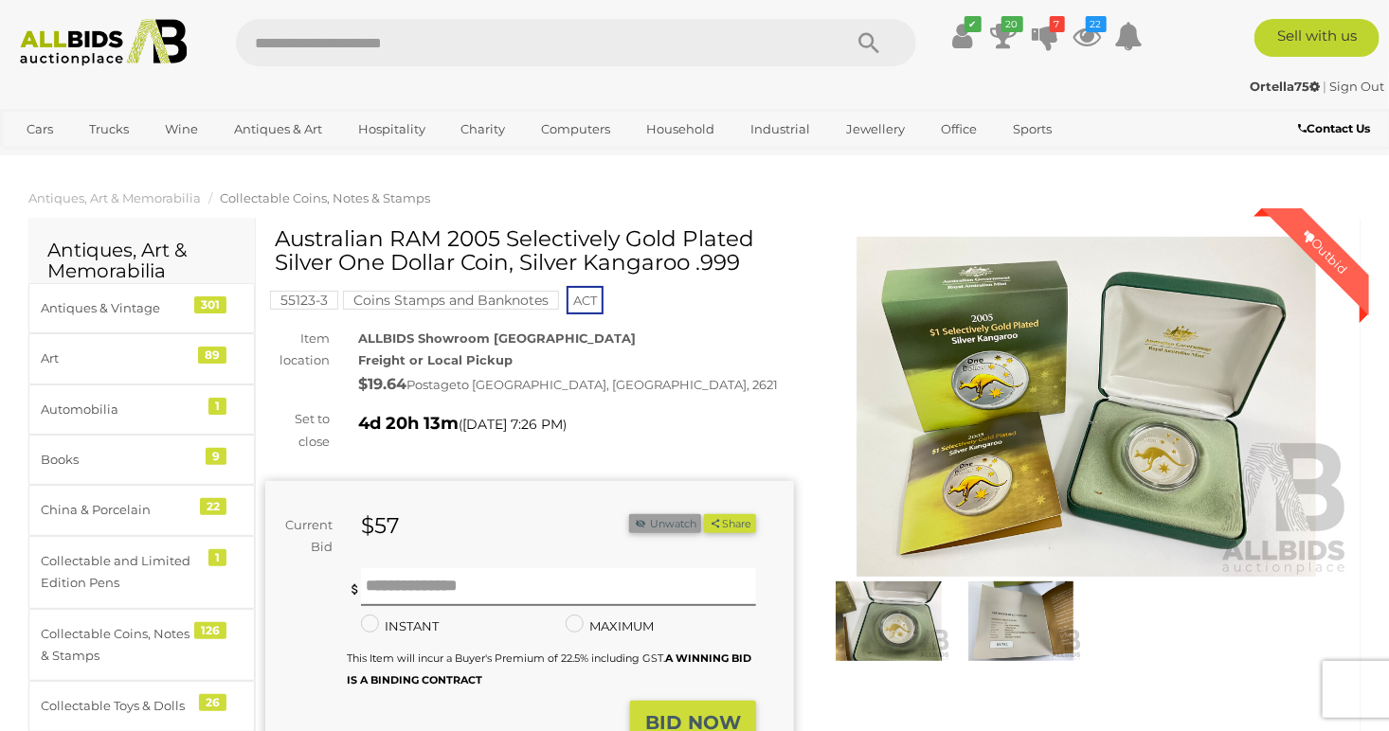
click at [665, 527] on button "Unwatch" at bounding box center [665, 524] width 72 height 20
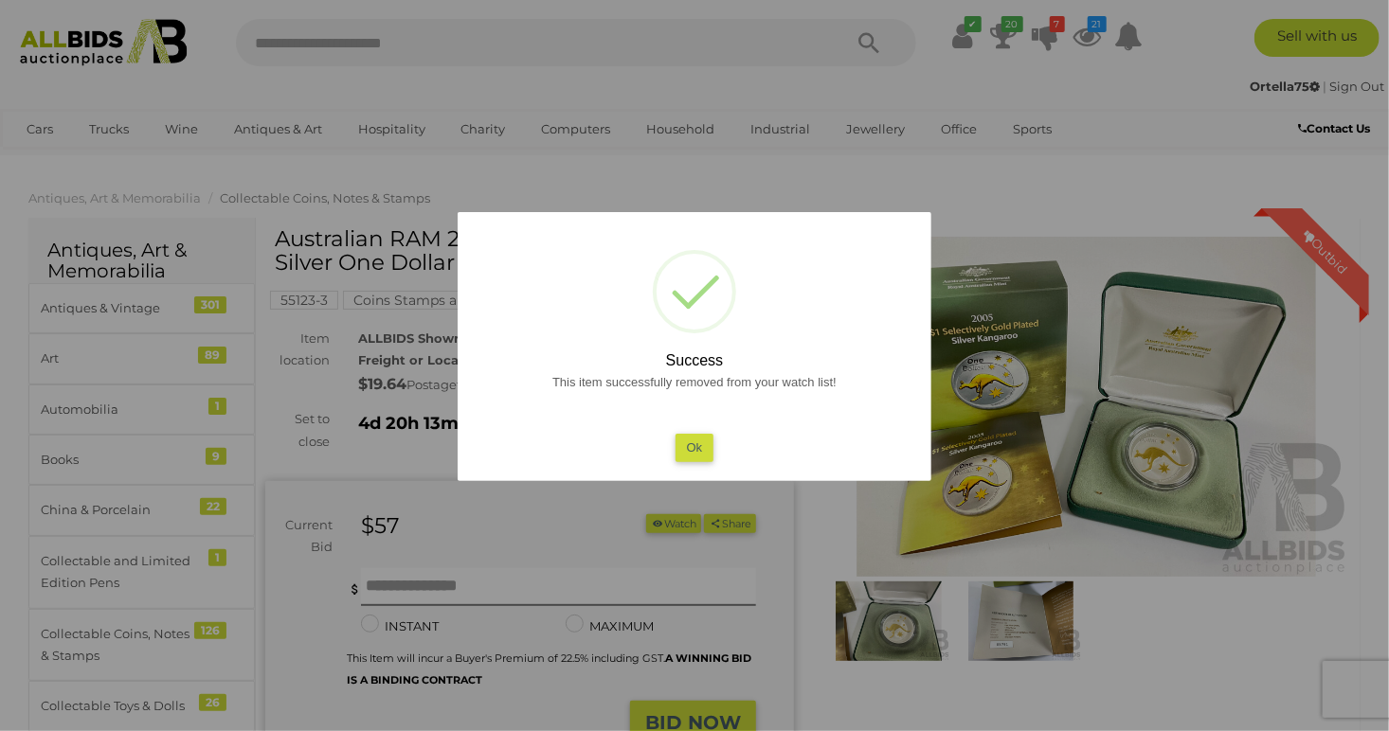
click at [692, 448] on button "Ok" at bounding box center [695, 447] width 39 height 27
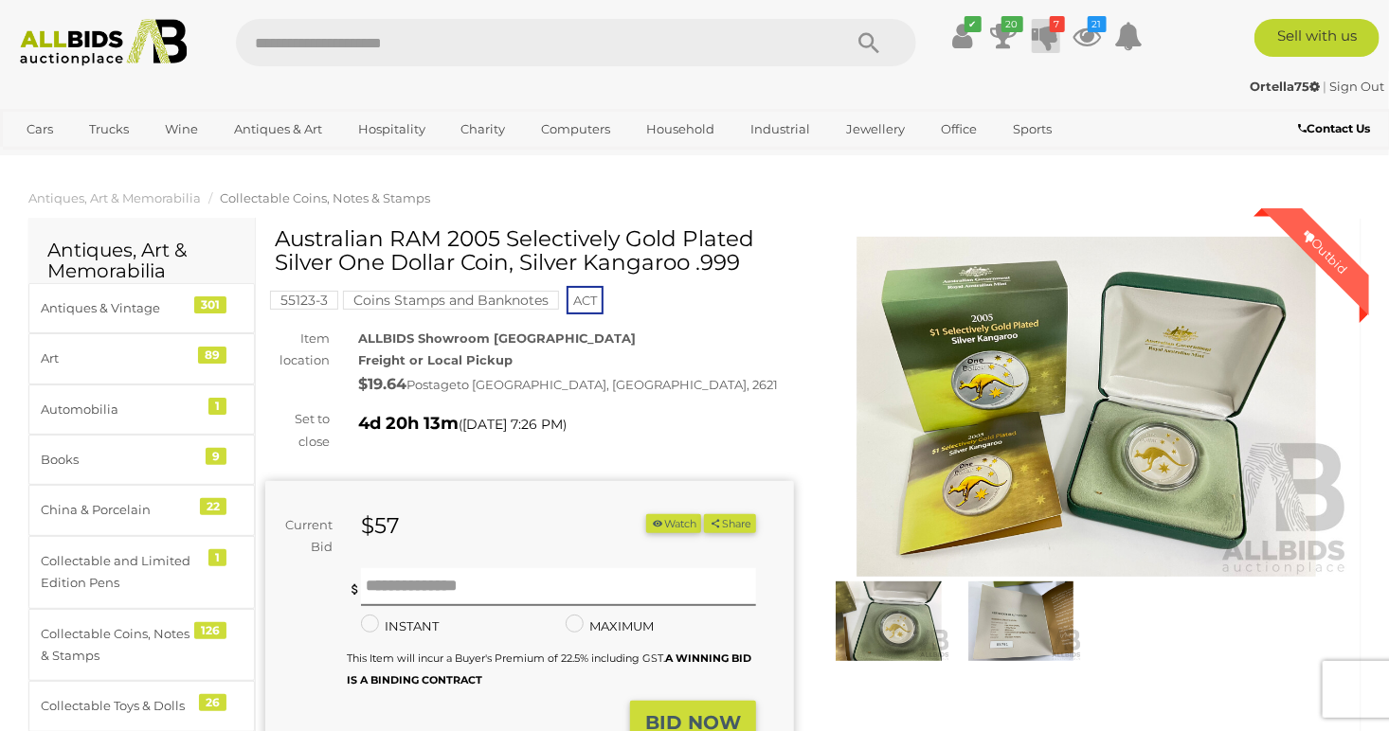
click at [1055, 26] on icon "7" at bounding box center [1057, 24] width 15 height 16
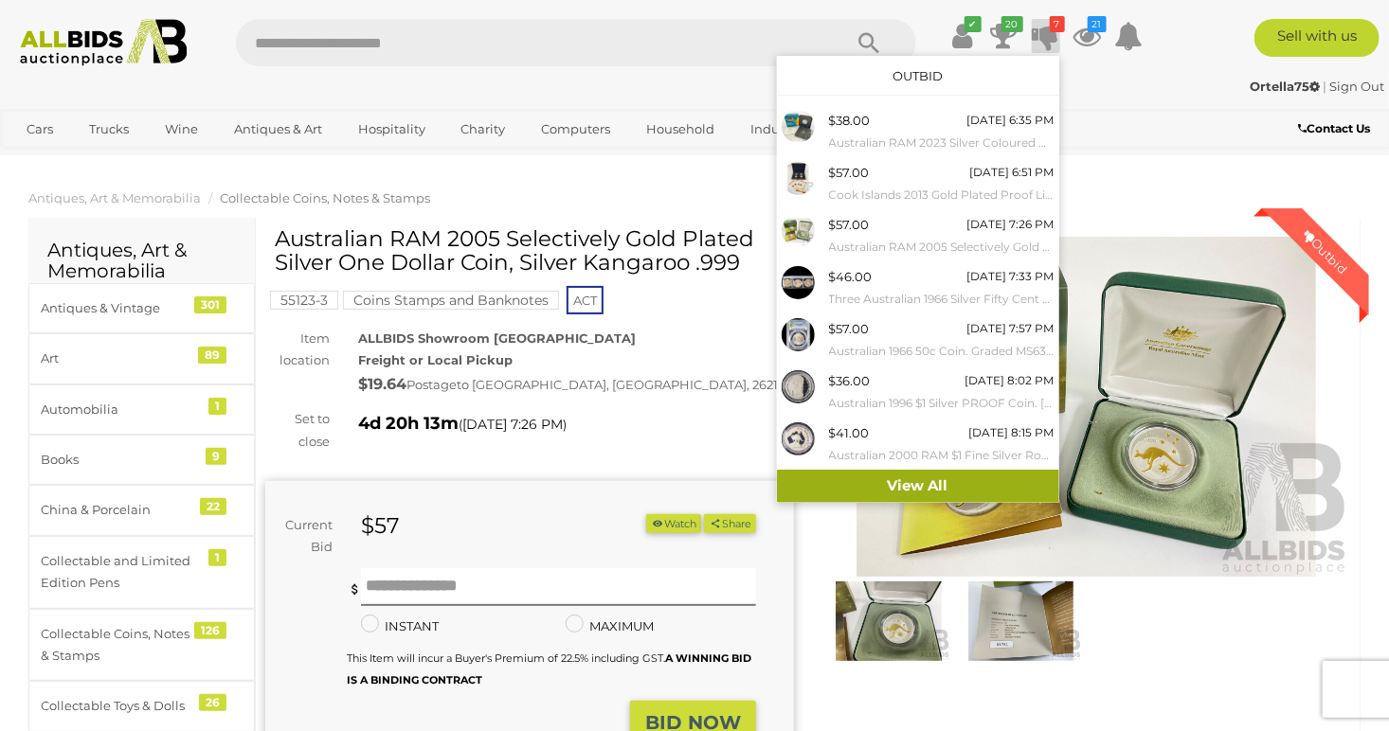
click at [909, 487] on link "View All" at bounding box center [918, 486] width 282 height 33
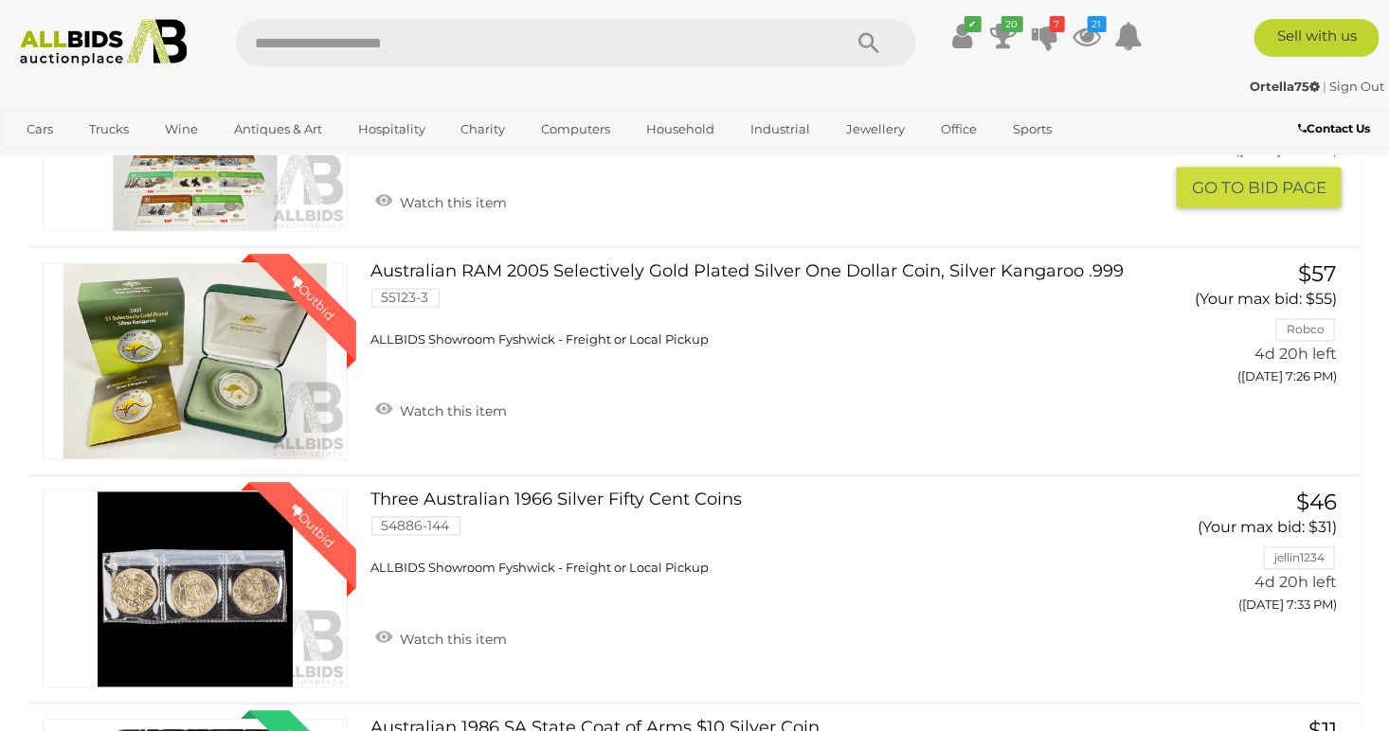
scroll to position [1611, 0]
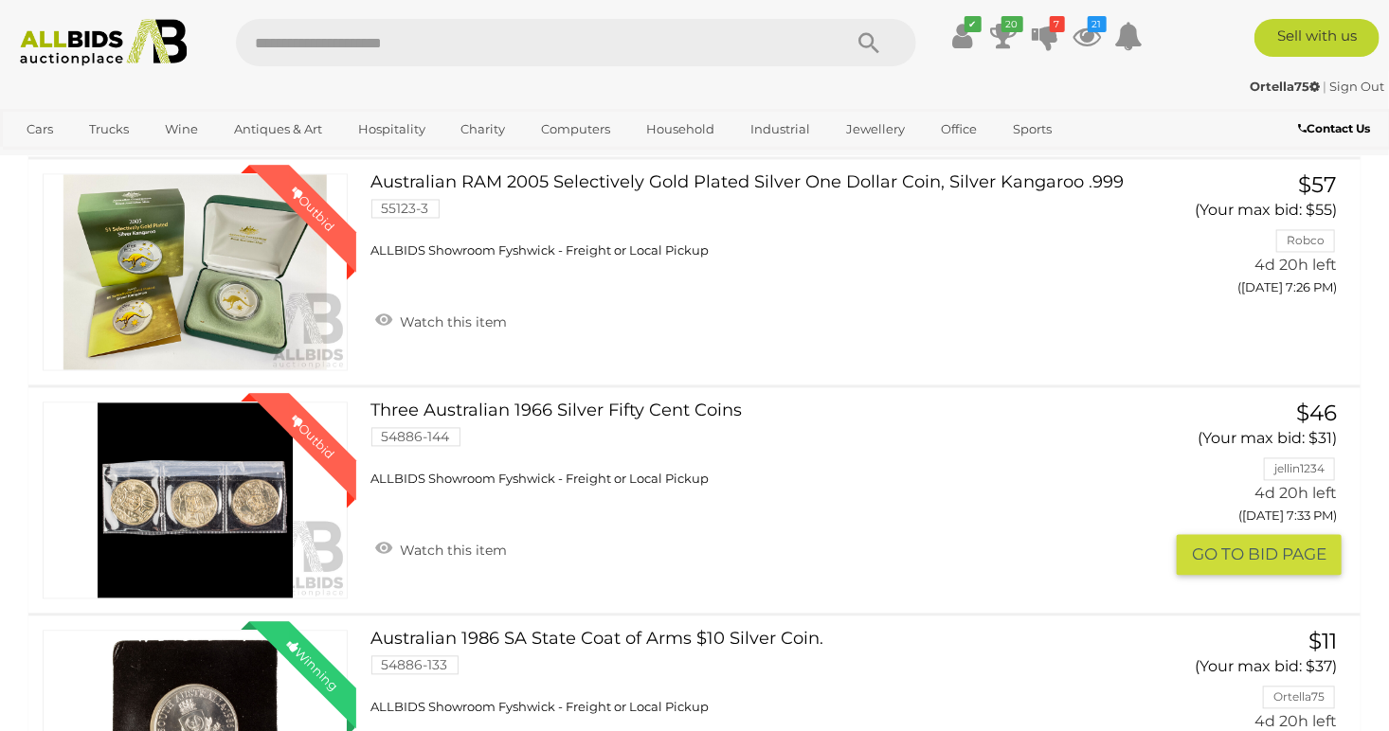
click at [1197, 565] on button "GO TO BID PAGE" at bounding box center [1259, 555] width 165 height 41
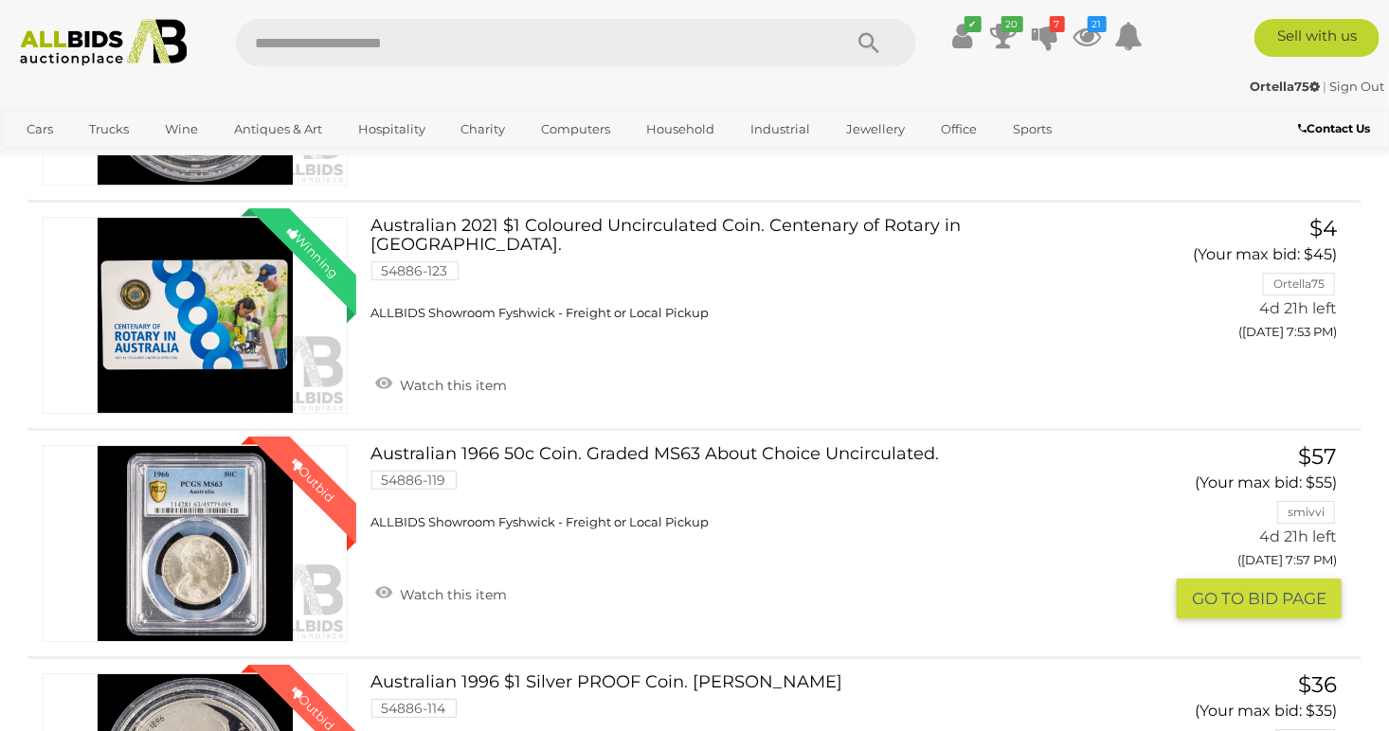
scroll to position [3032, 0]
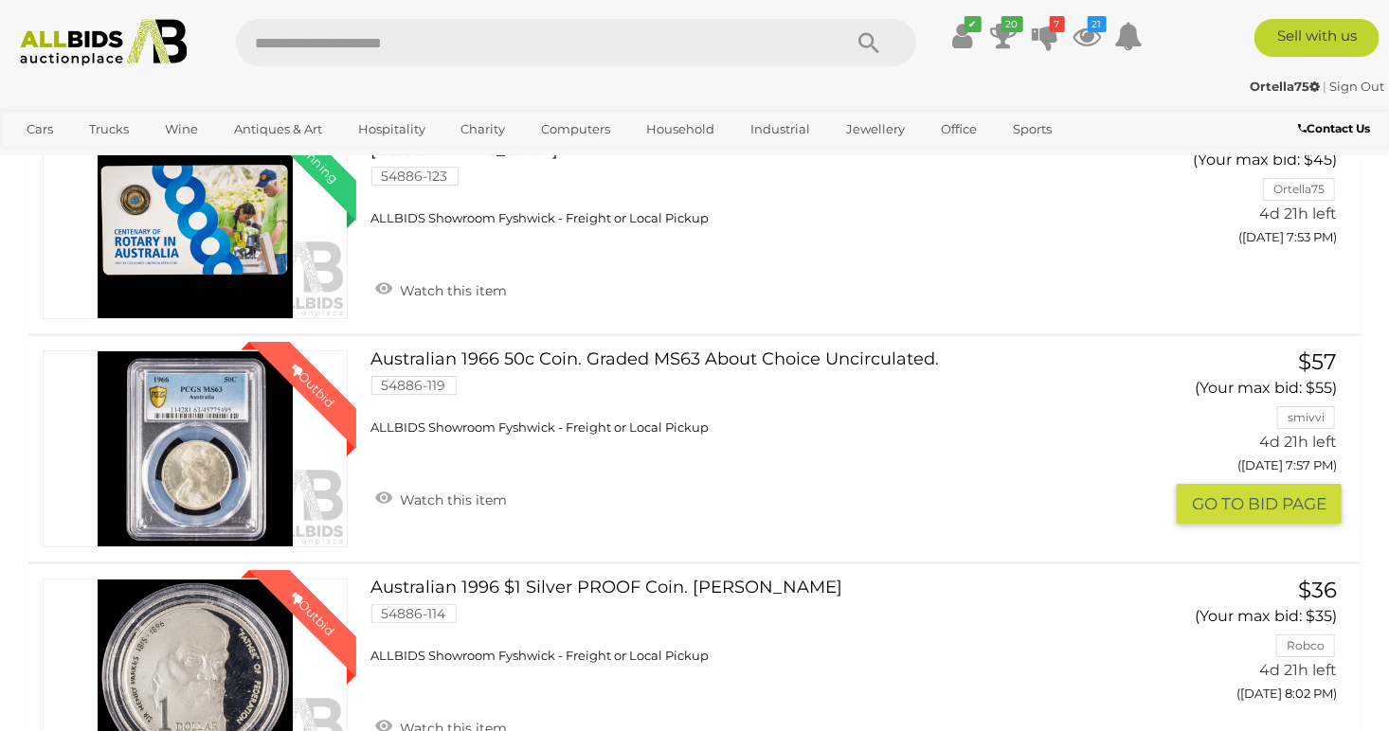
click at [1230, 490] on button "GO TO BID PAGE" at bounding box center [1259, 504] width 165 height 41
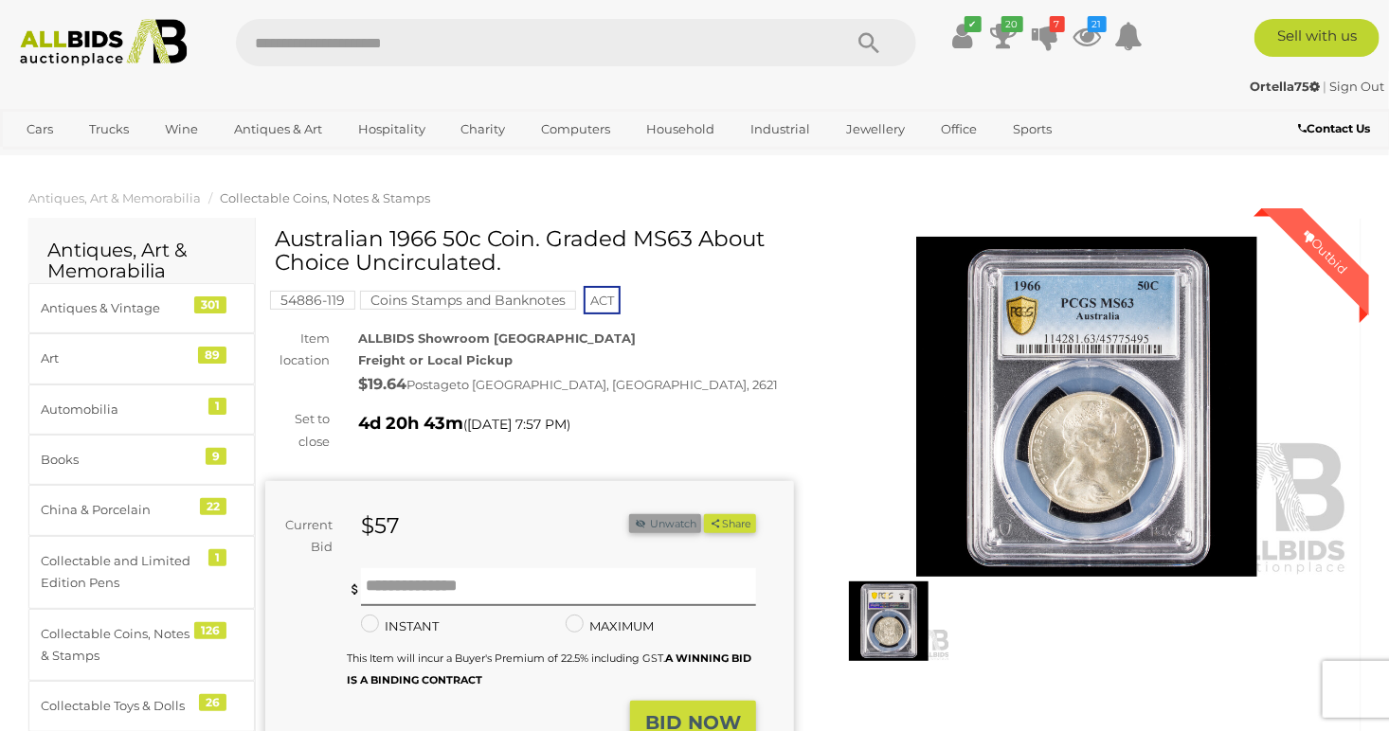
click at [657, 531] on button "Unwatch" at bounding box center [665, 524] width 72 height 20
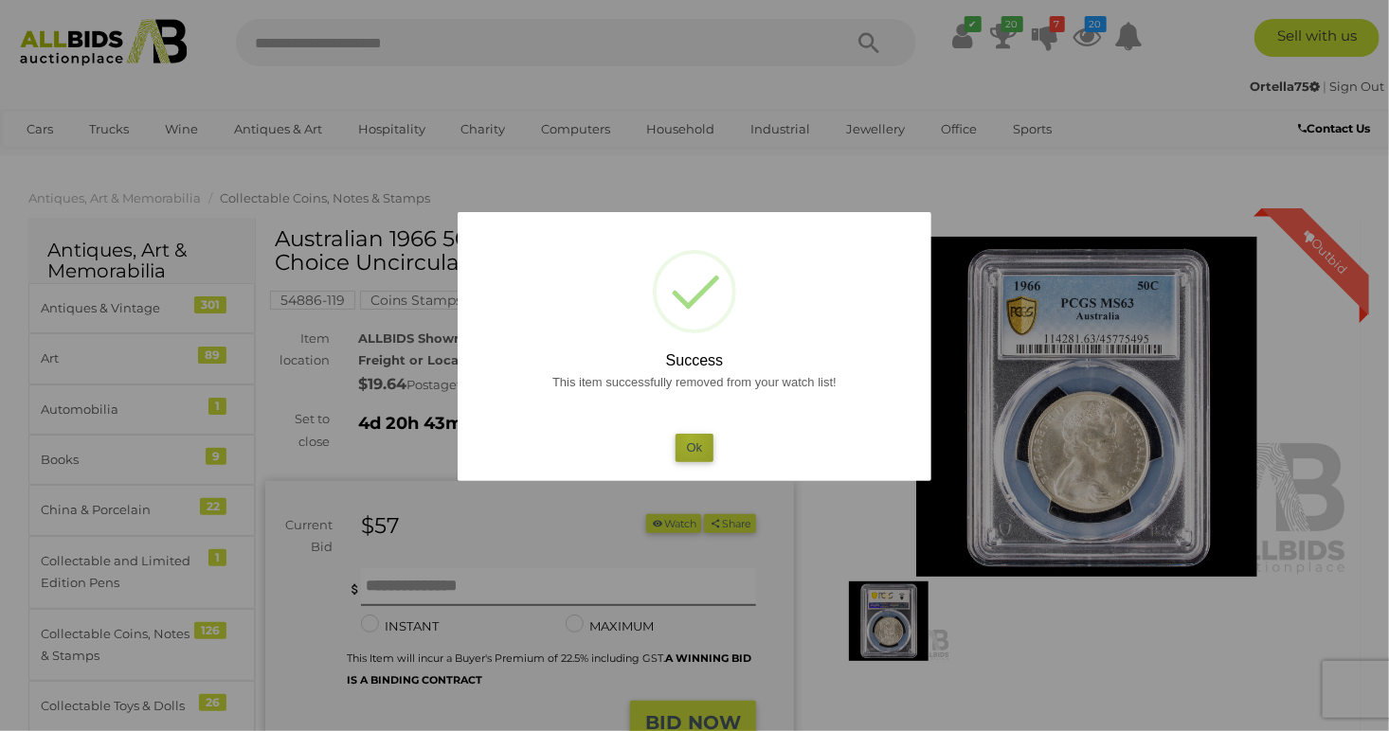
click at [691, 440] on button "Ok" at bounding box center [695, 447] width 39 height 27
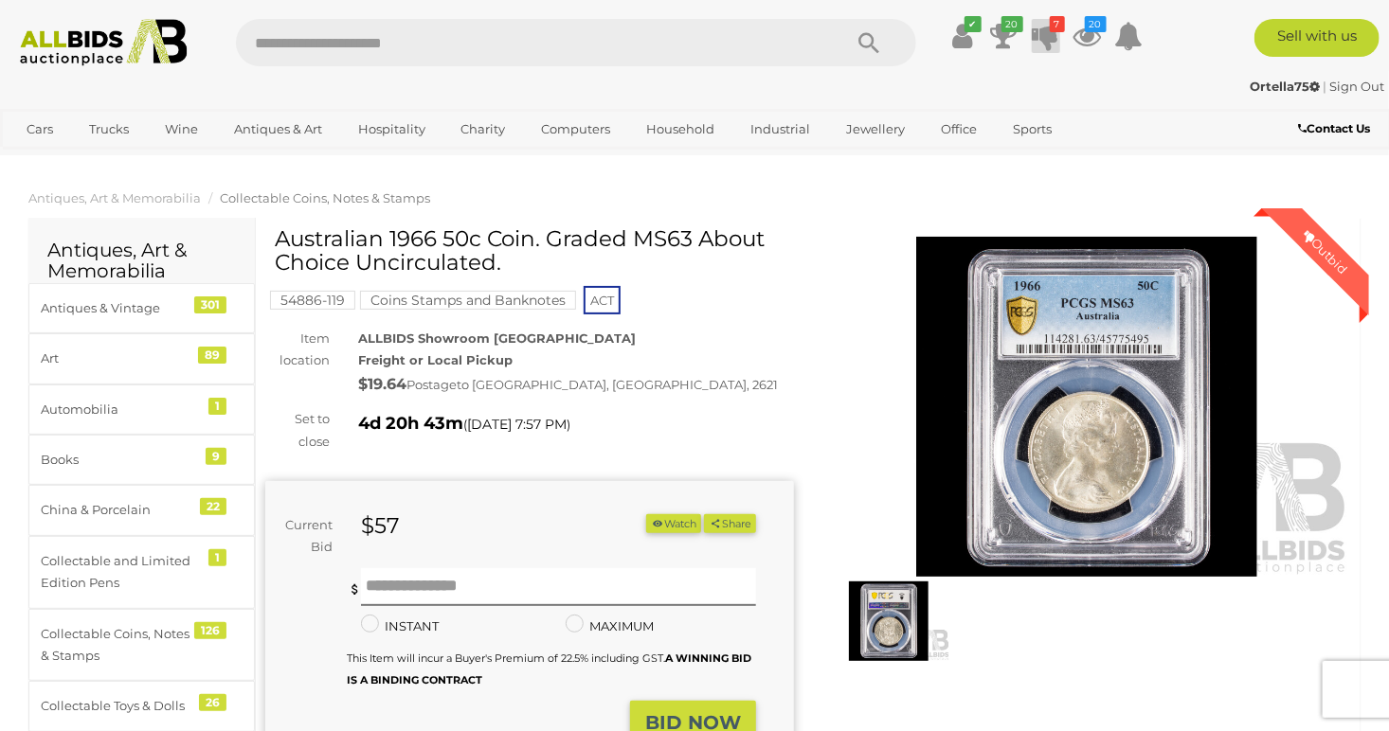
click at [1050, 29] on icon "7" at bounding box center [1057, 24] width 15 height 16
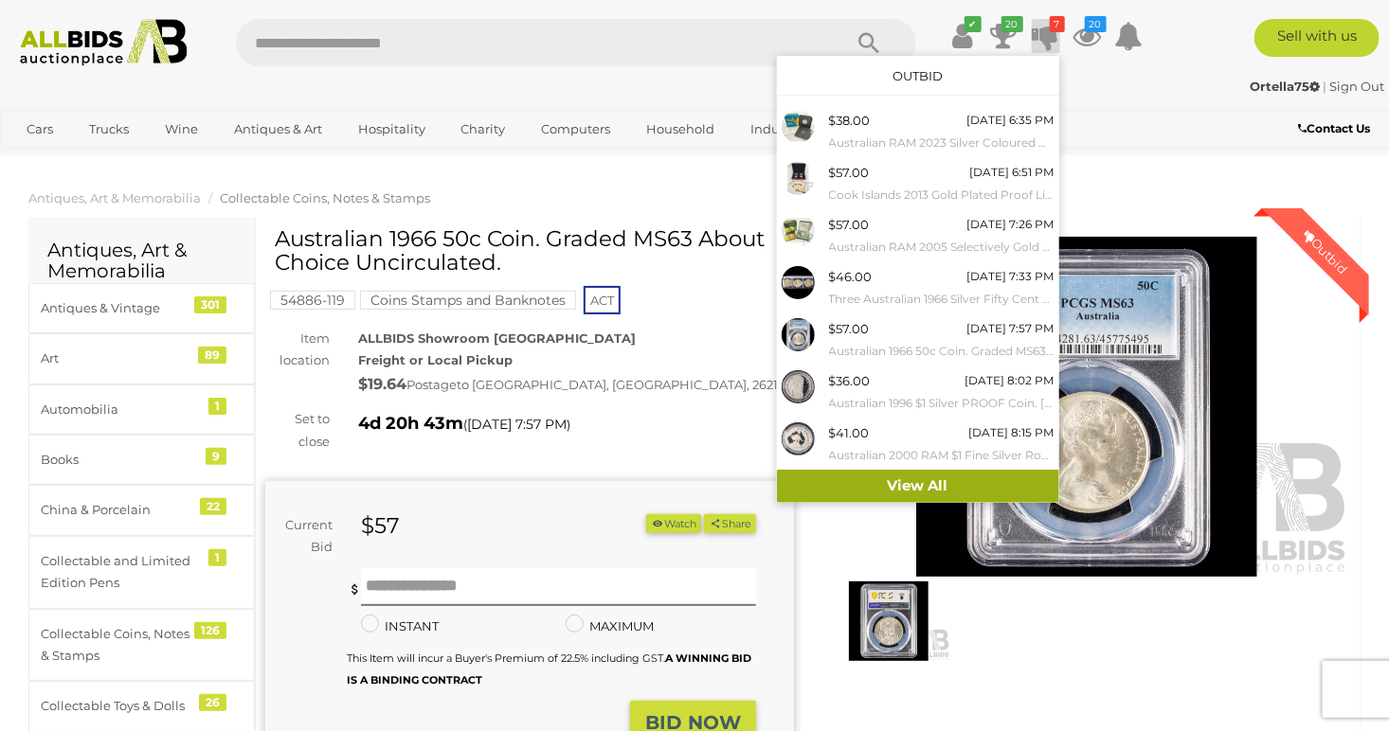
click at [926, 481] on link "View All" at bounding box center [918, 486] width 282 height 33
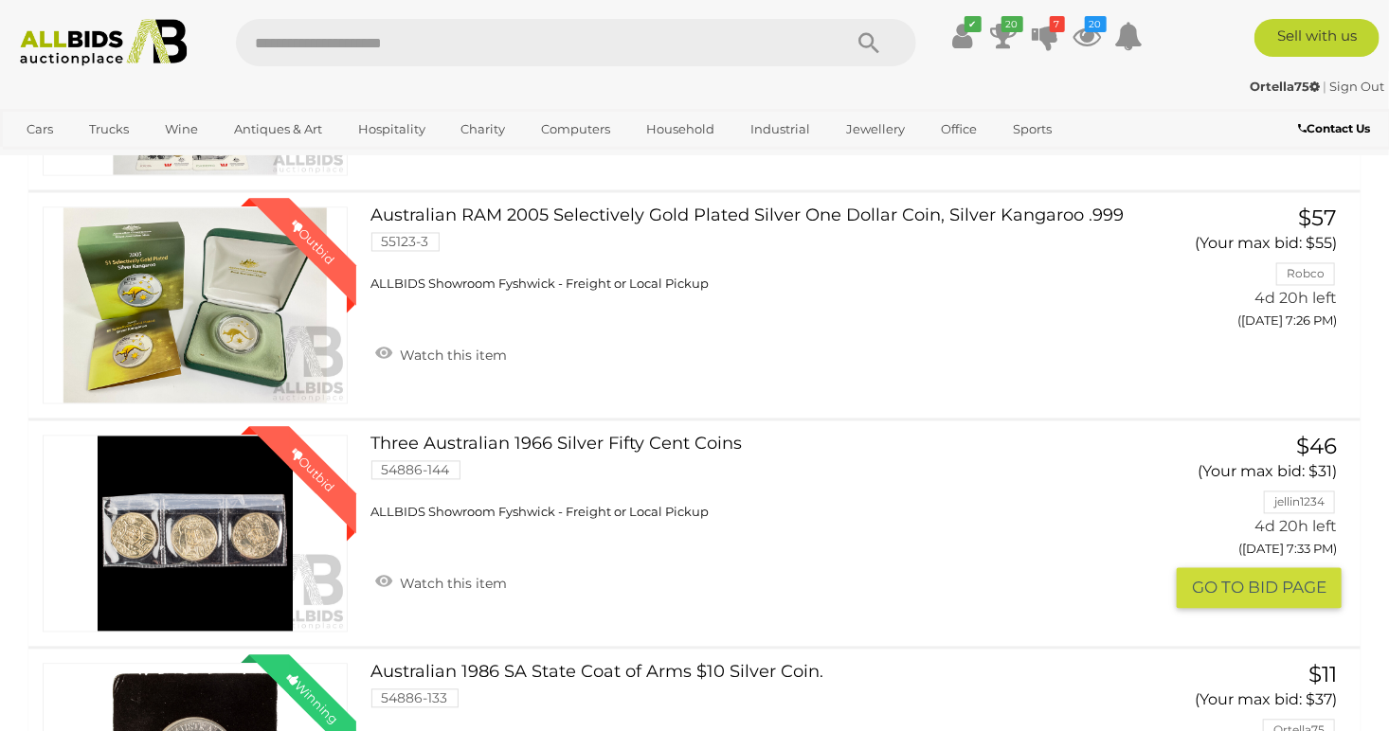
scroll to position [1611, 0]
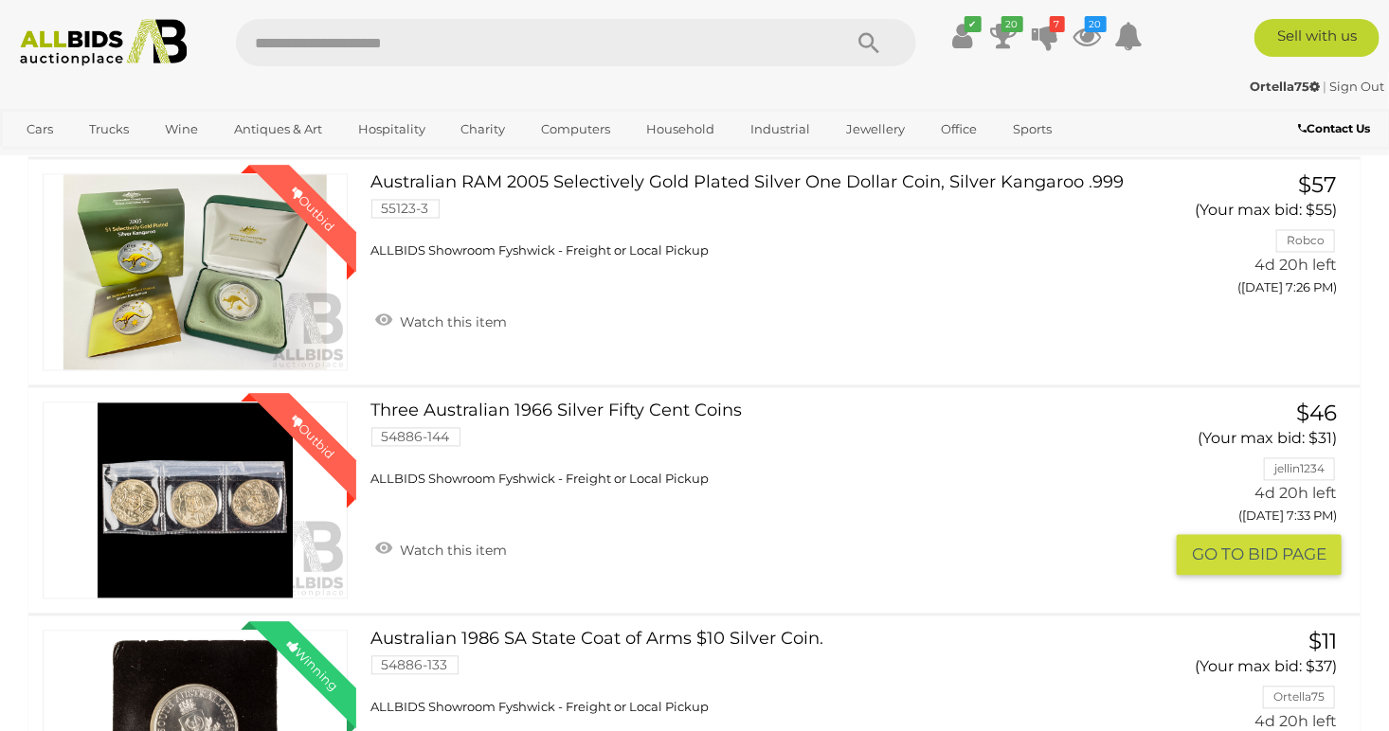
click at [1251, 540] on button "GO TO BID PAGE" at bounding box center [1259, 555] width 165 height 41
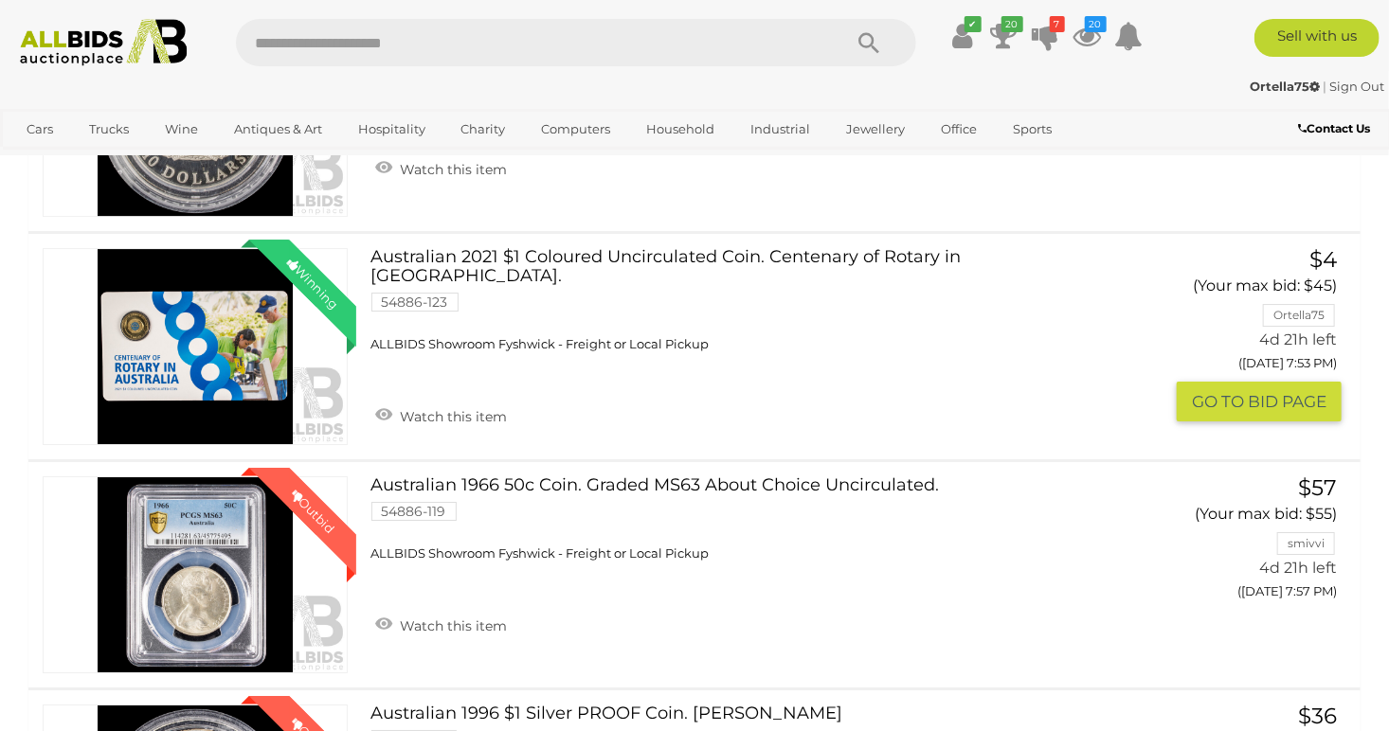
scroll to position [2937, 0]
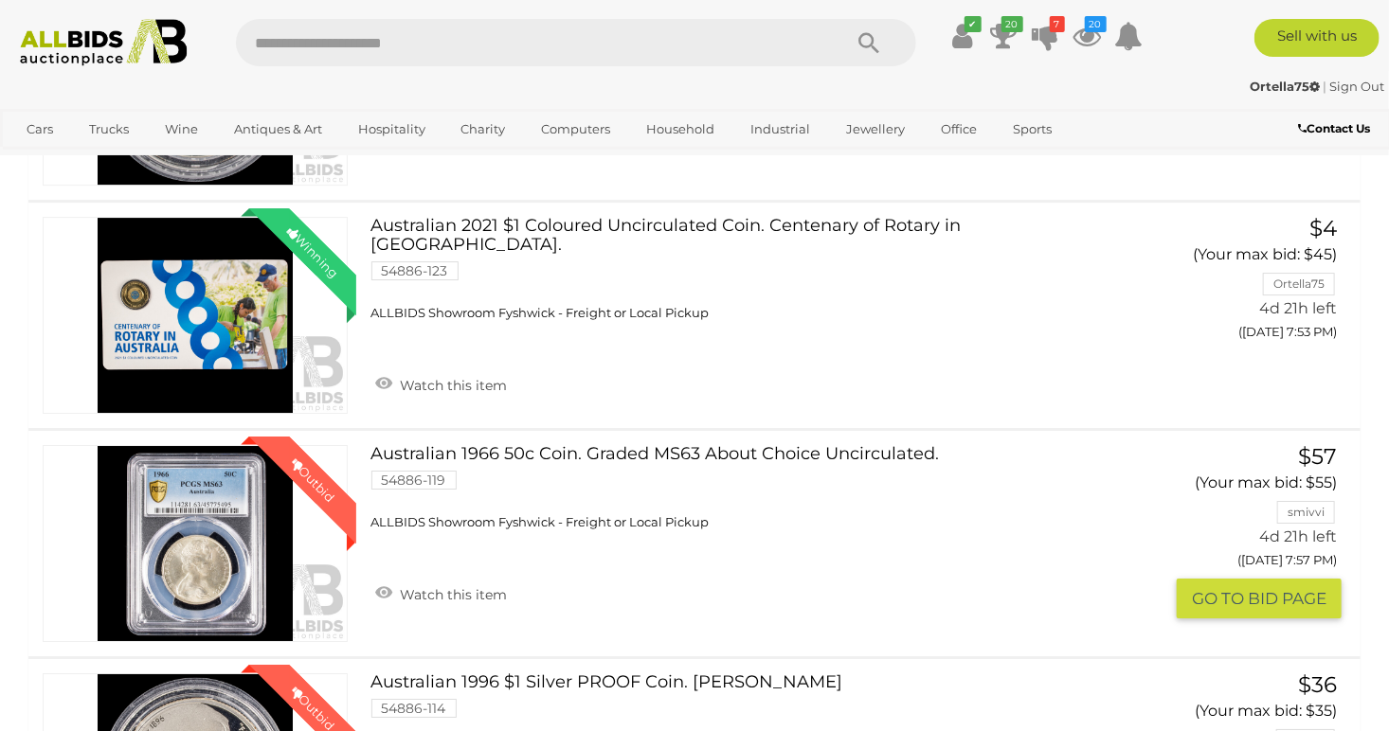
click at [1269, 588] on button "GO TO BID PAGE" at bounding box center [1259, 599] width 165 height 41
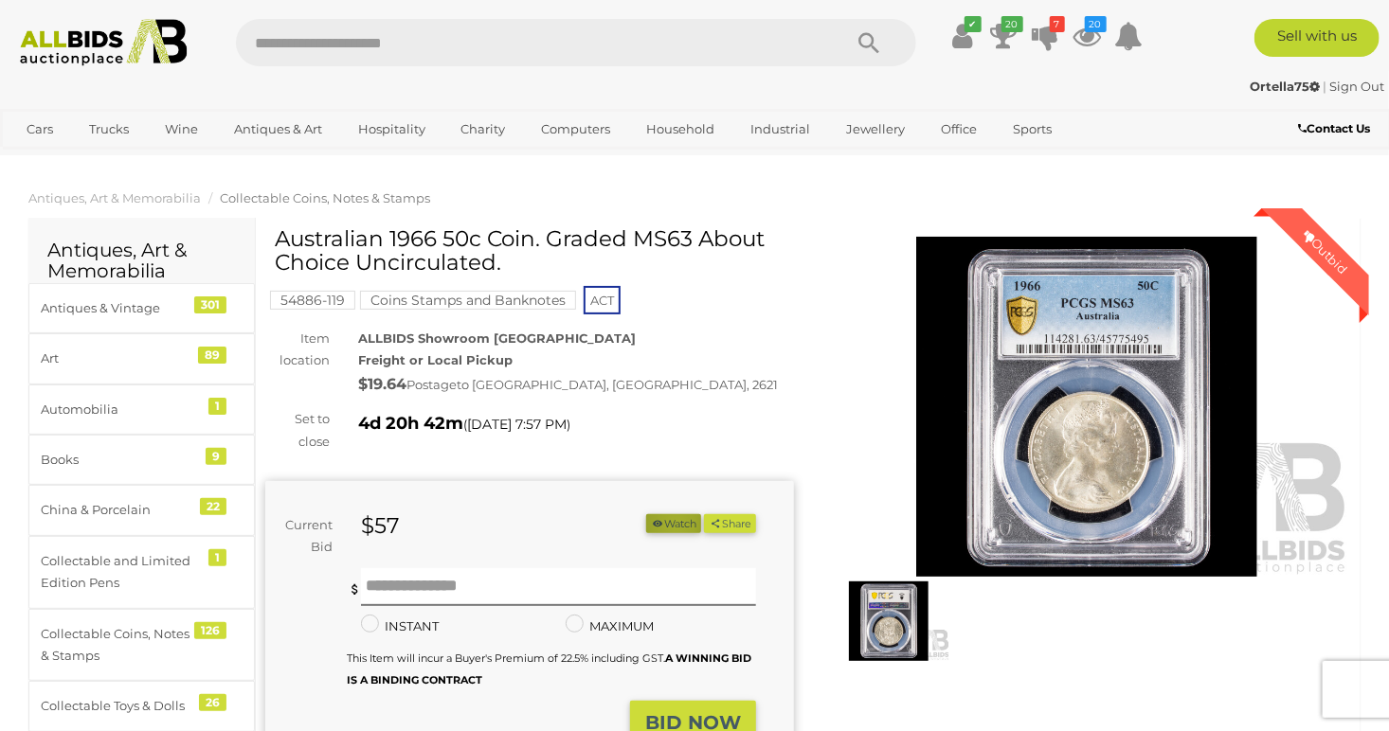
click at [668, 525] on button "Watch" at bounding box center [673, 524] width 55 height 20
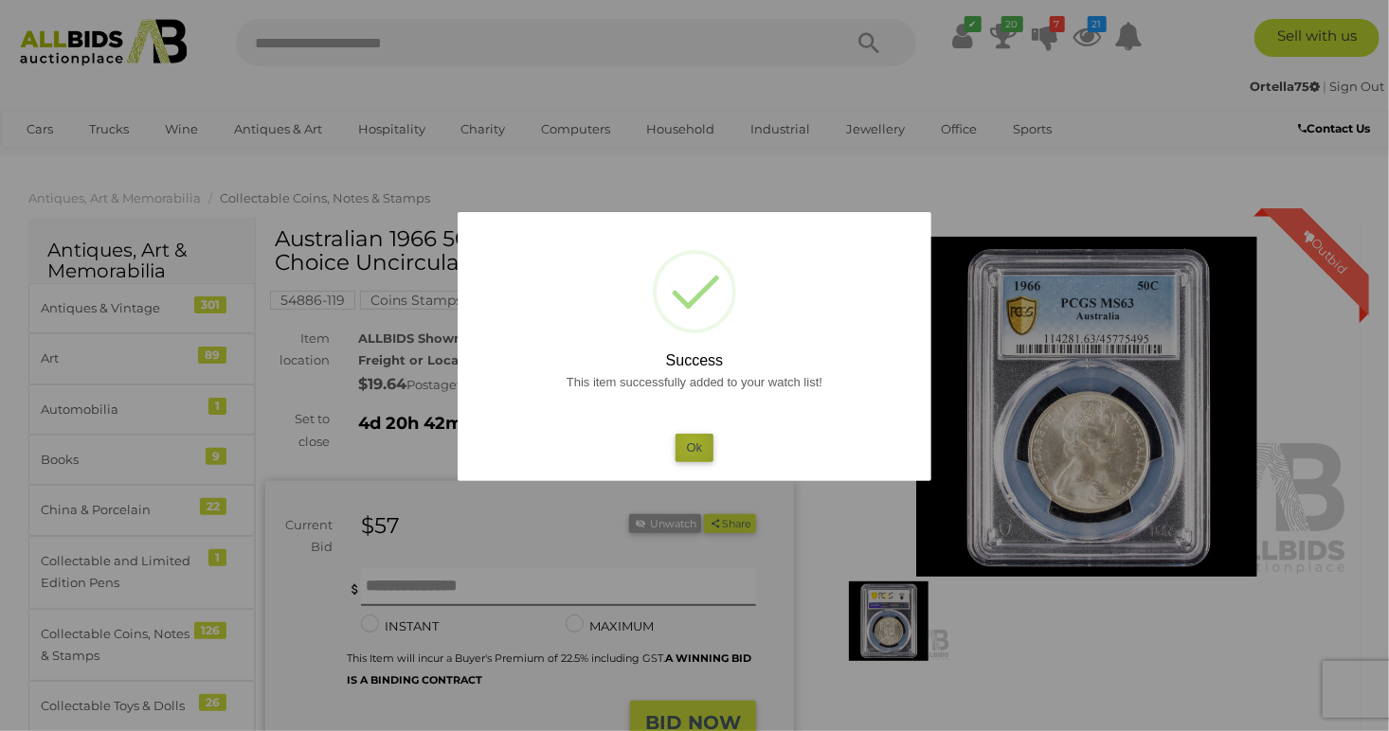
click at [691, 443] on button "Ok" at bounding box center [695, 447] width 39 height 27
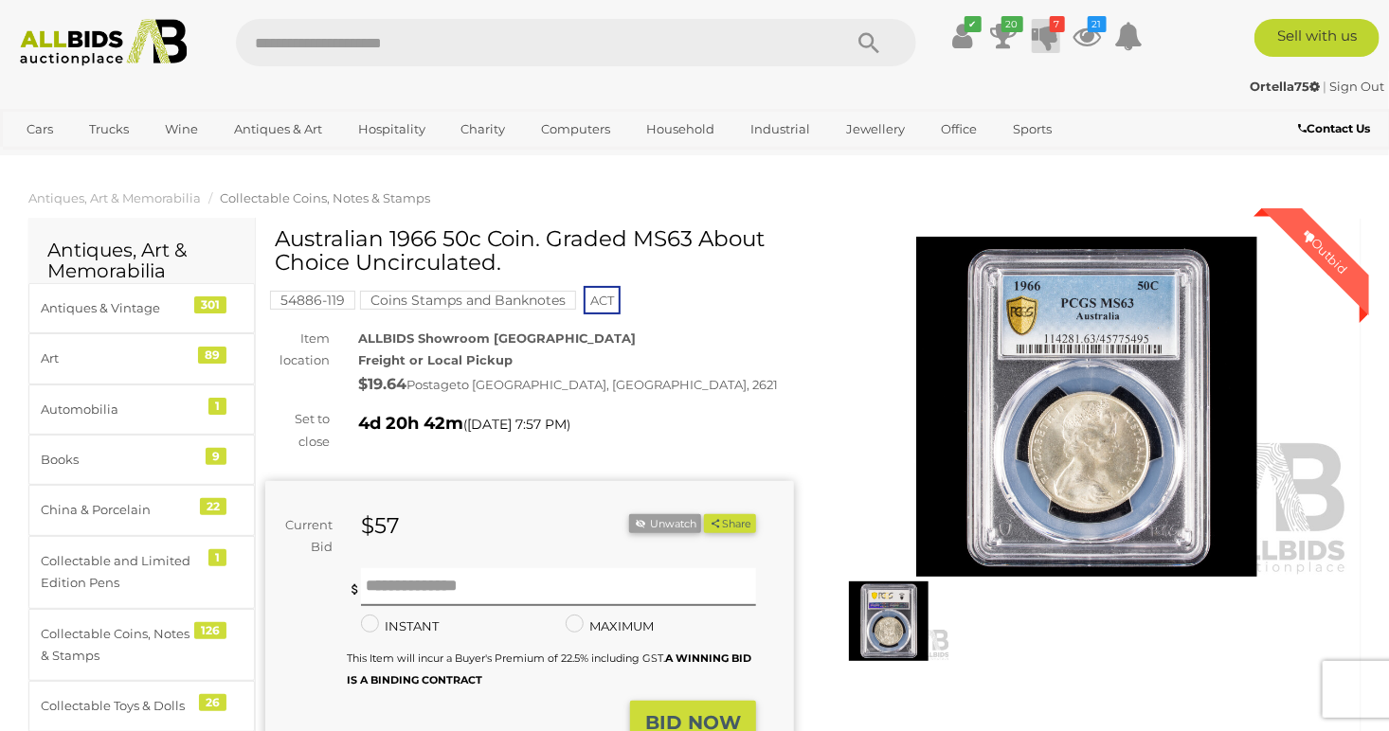
click at [1048, 27] on link "7" at bounding box center [1046, 36] width 28 height 34
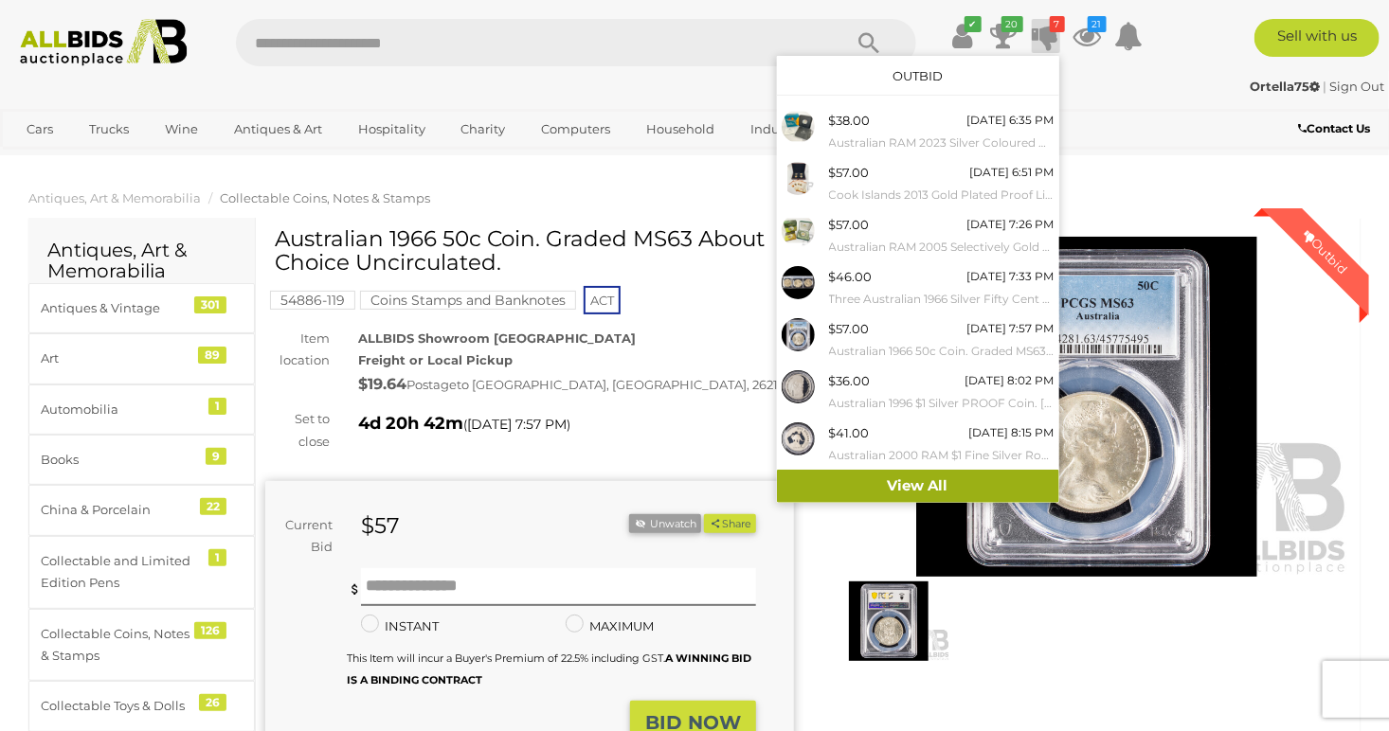
click at [892, 481] on link "View All" at bounding box center [918, 486] width 282 height 33
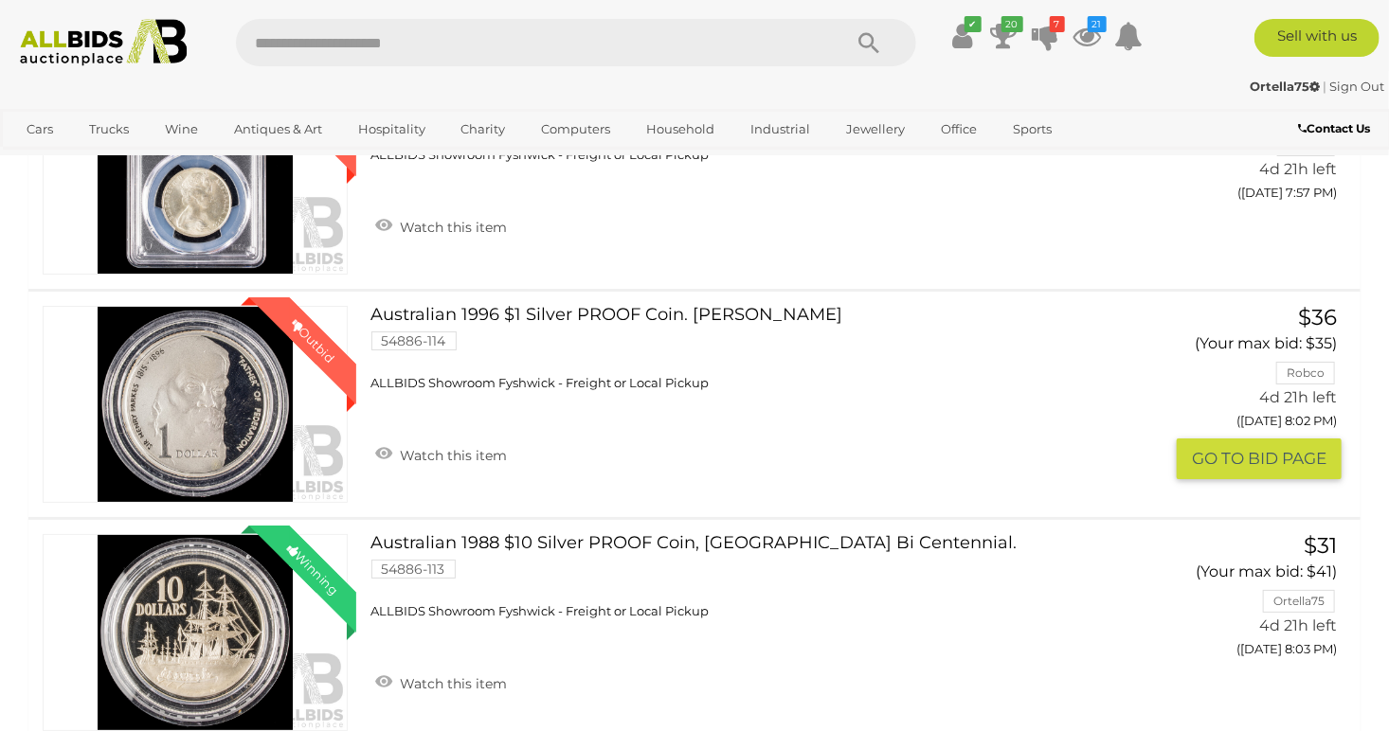
scroll to position [3316, 0]
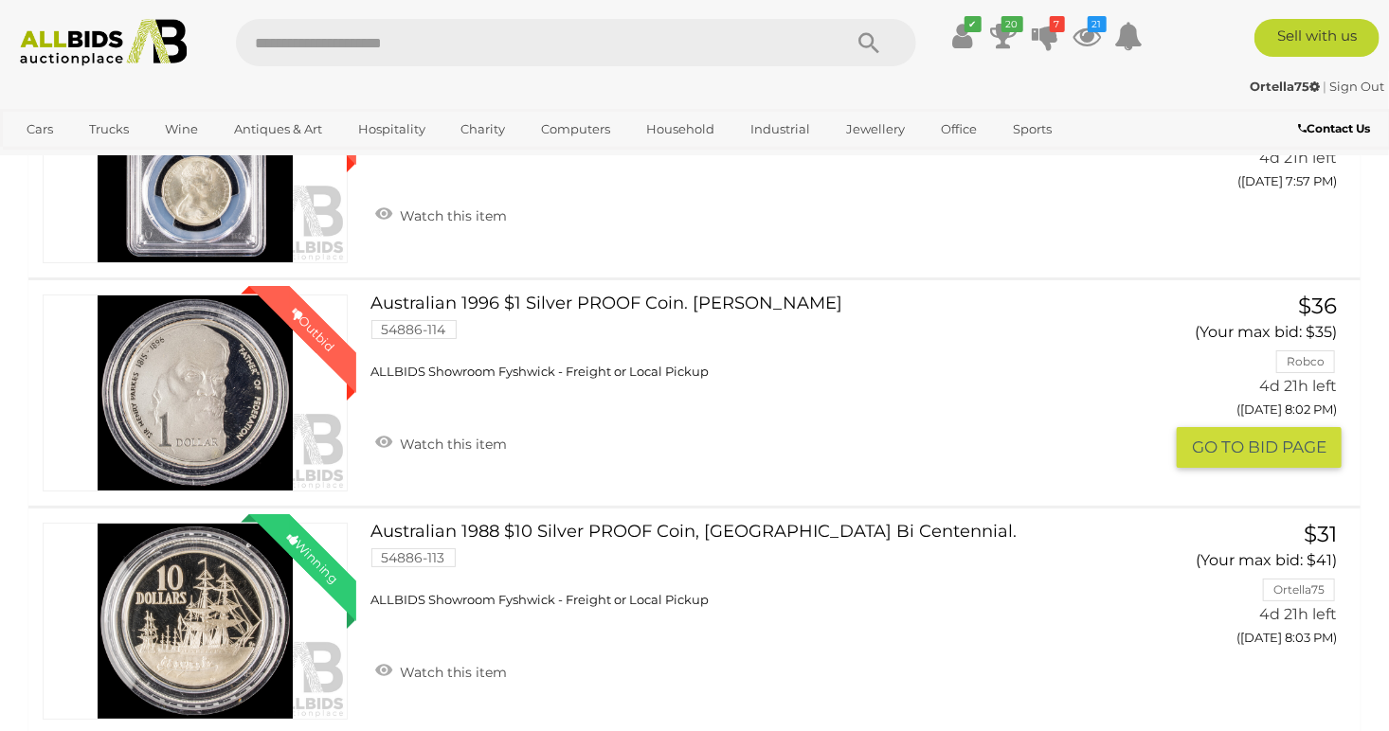
click at [1225, 445] on button "GO TO BID PAGE" at bounding box center [1259, 447] width 165 height 41
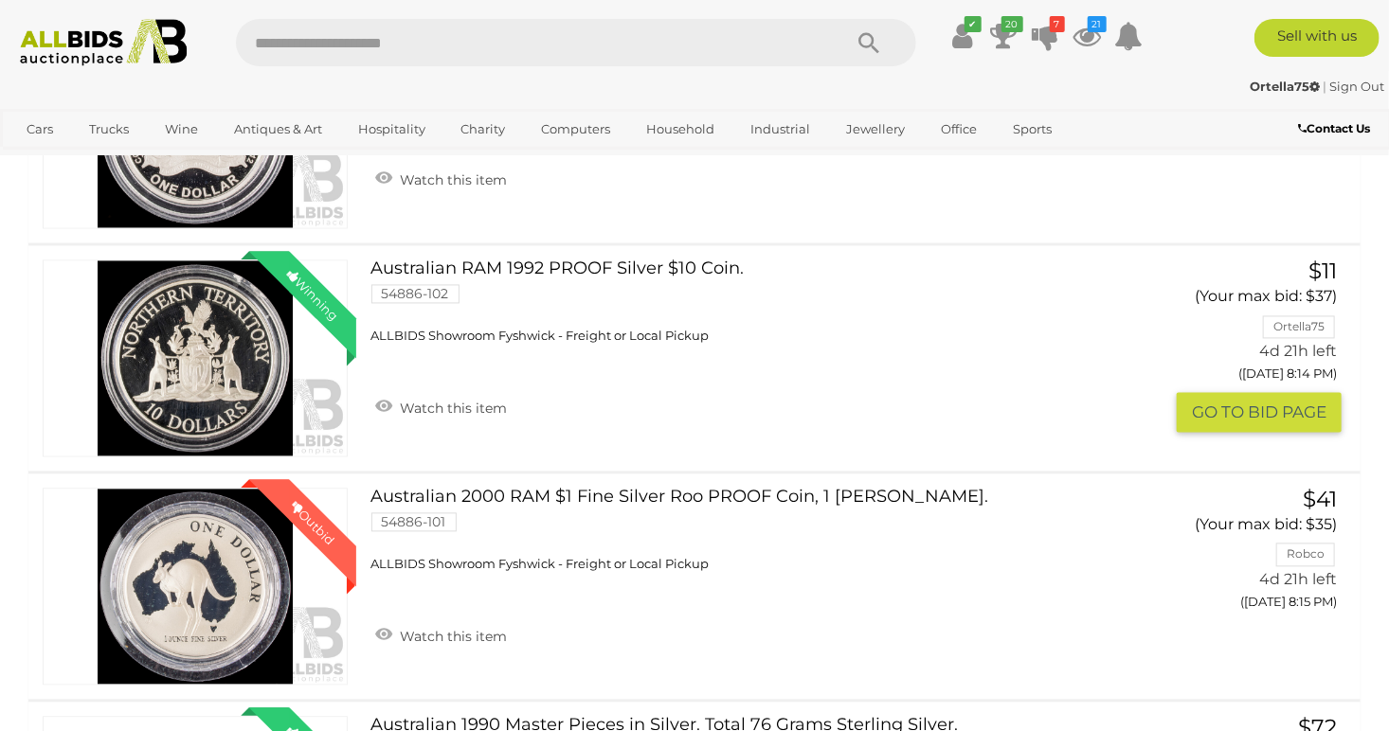
scroll to position [5211, 0]
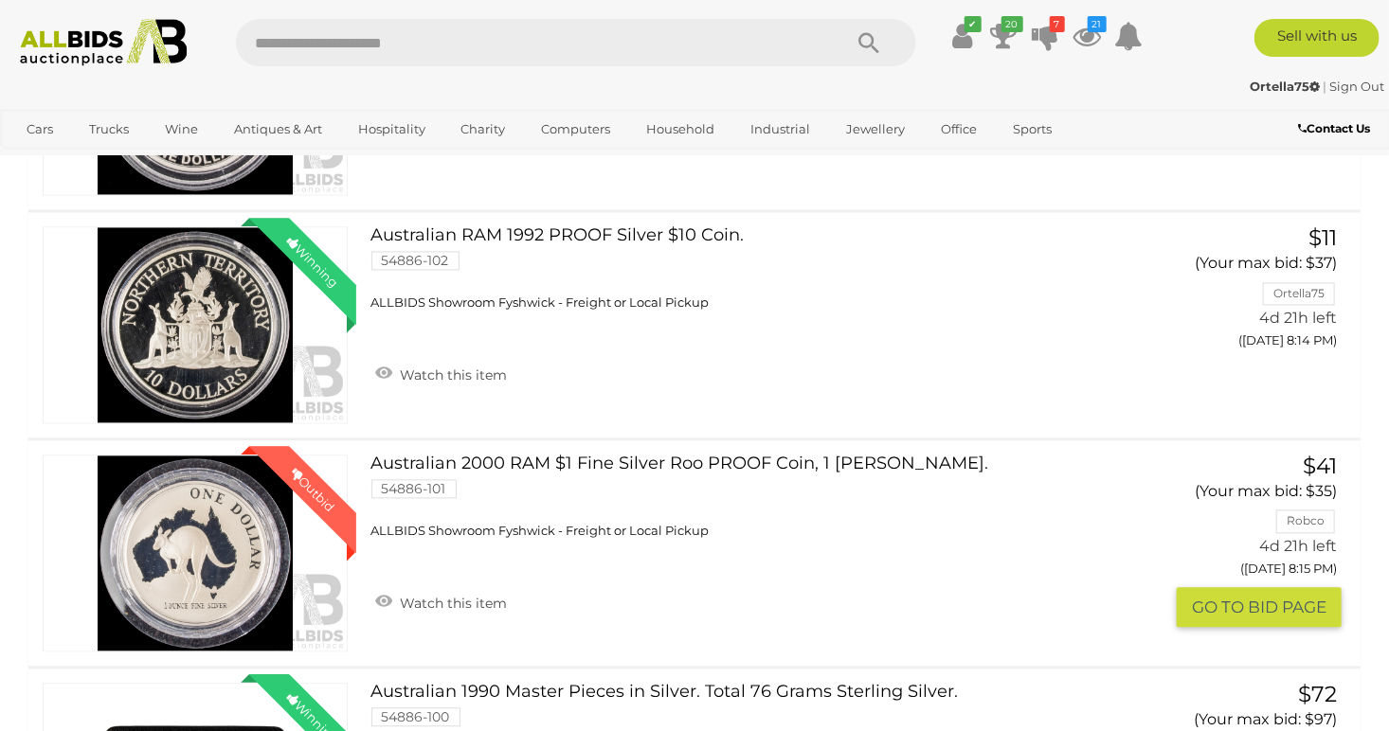
click at [1225, 603] on button "GO TO BID PAGE" at bounding box center [1259, 607] width 165 height 41
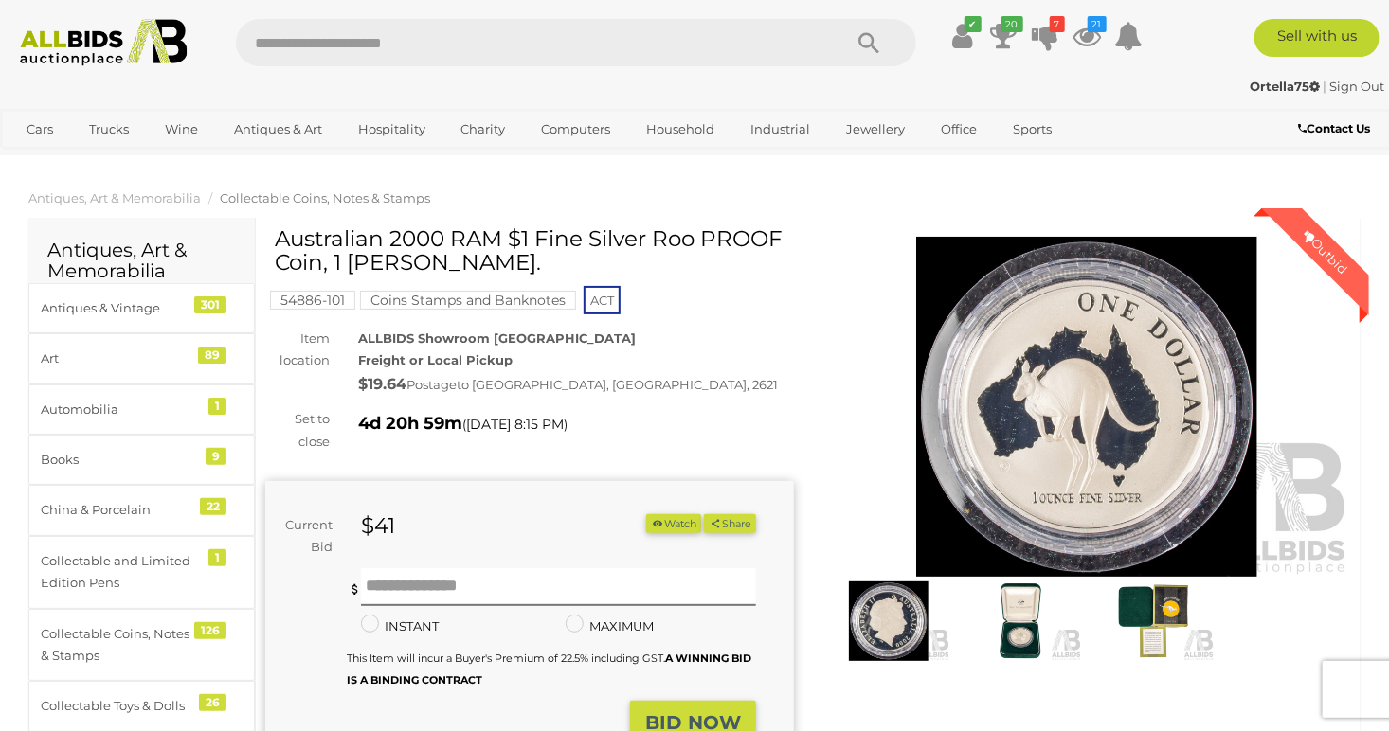
click at [1077, 459] on img at bounding box center [1086, 407] width 529 height 341
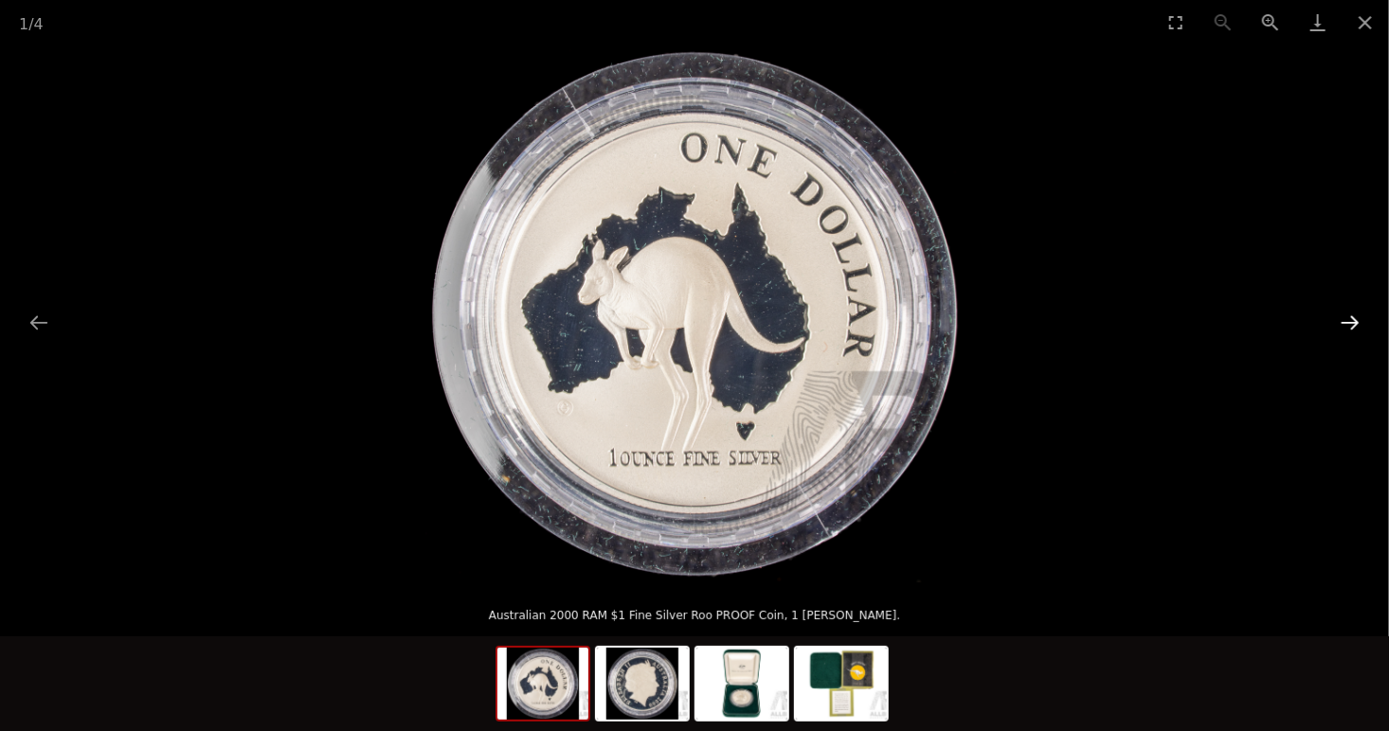
click at [1351, 326] on button "Next slide" at bounding box center [1350, 322] width 40 height 37
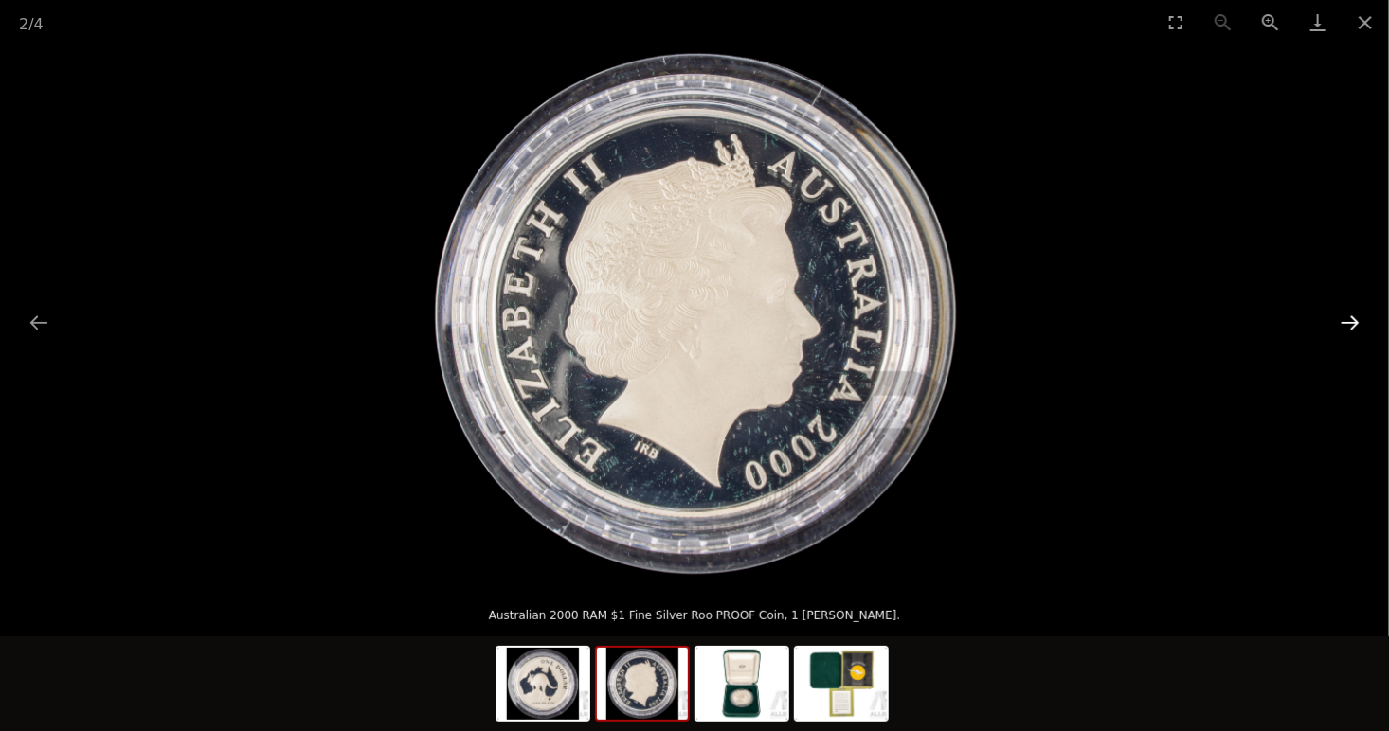
click at [1349, 325] on button "Next slide" at bounding box center [1350, 322] width 40 height 37
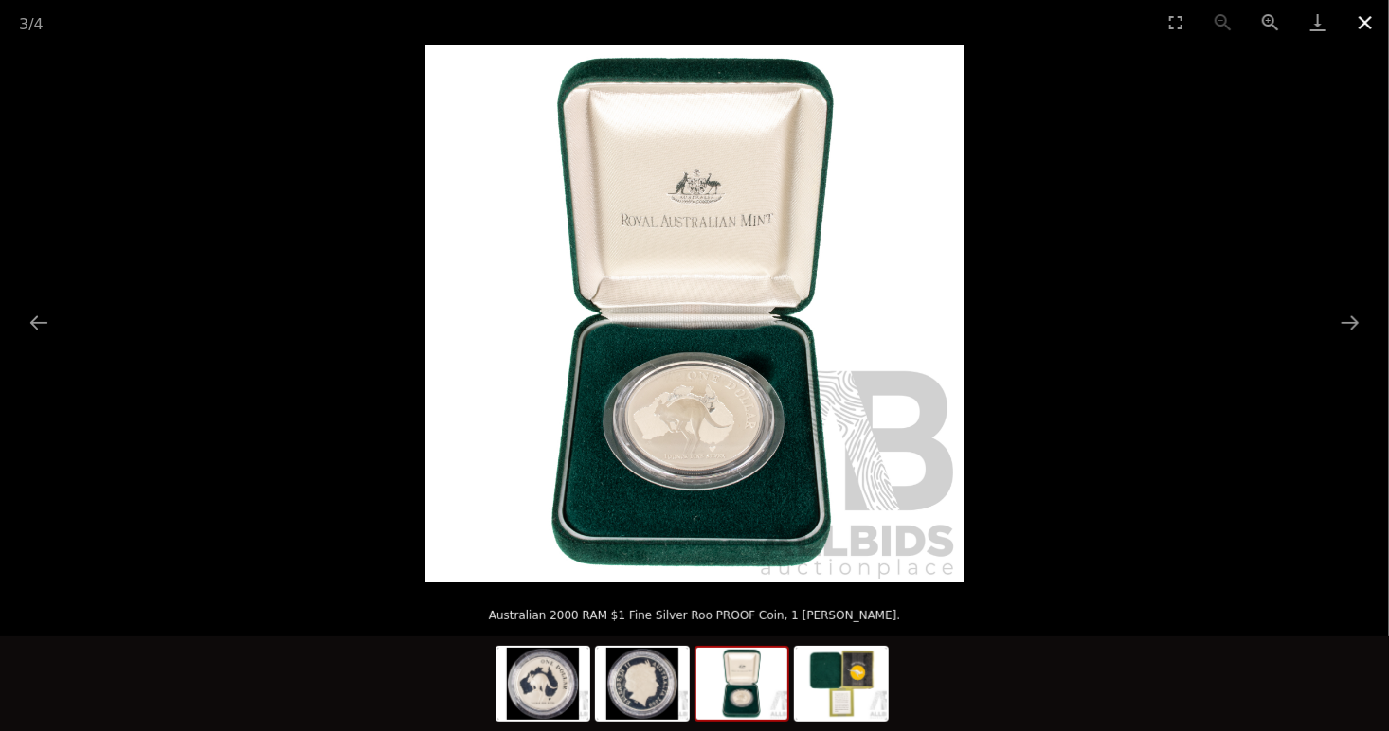
click at [1360, 22] on button "Close gallery" at bounding box center [1365, 22] width 47 height 45
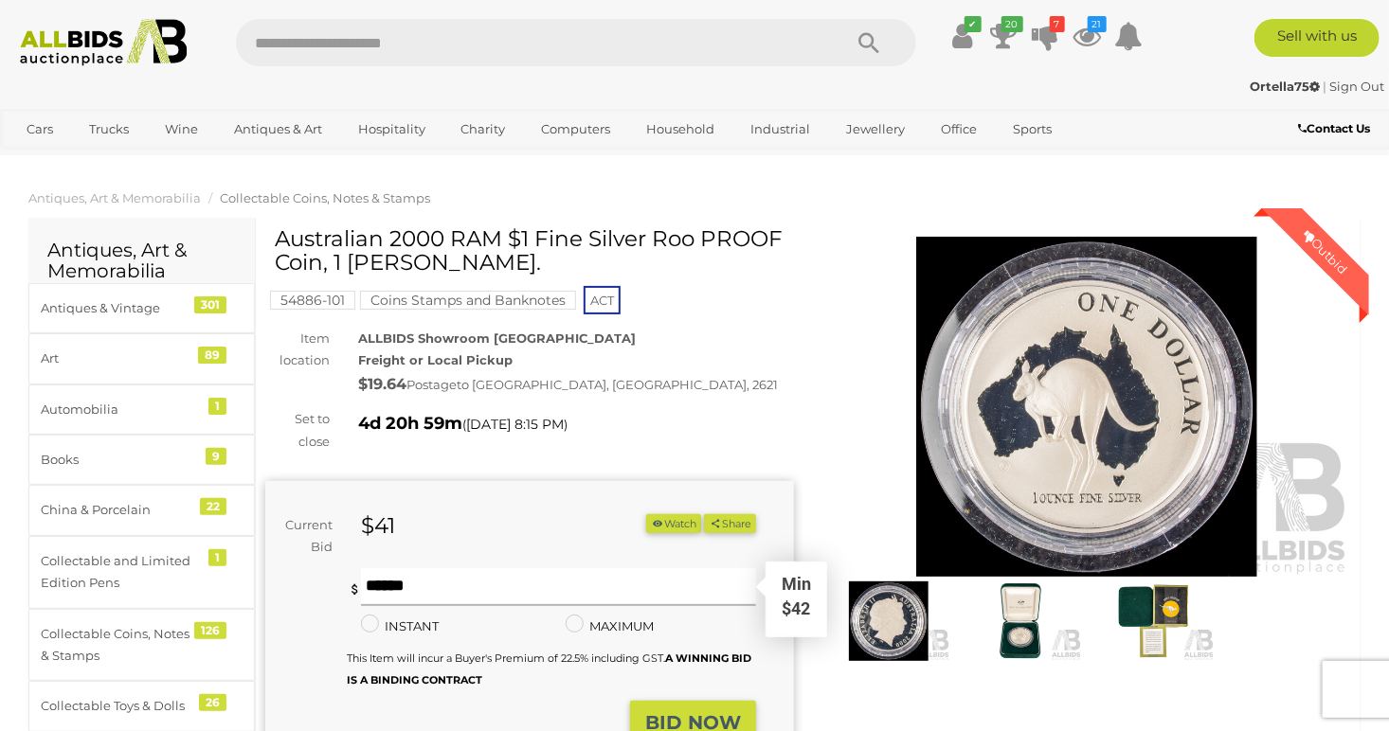
click at [399, 587] on input "text" at bounding box center [558, 588] width 395 height 38
type input "**"
click at [677, 525] on button "Watch" at bounding box center [673, 524] width 55 height 20
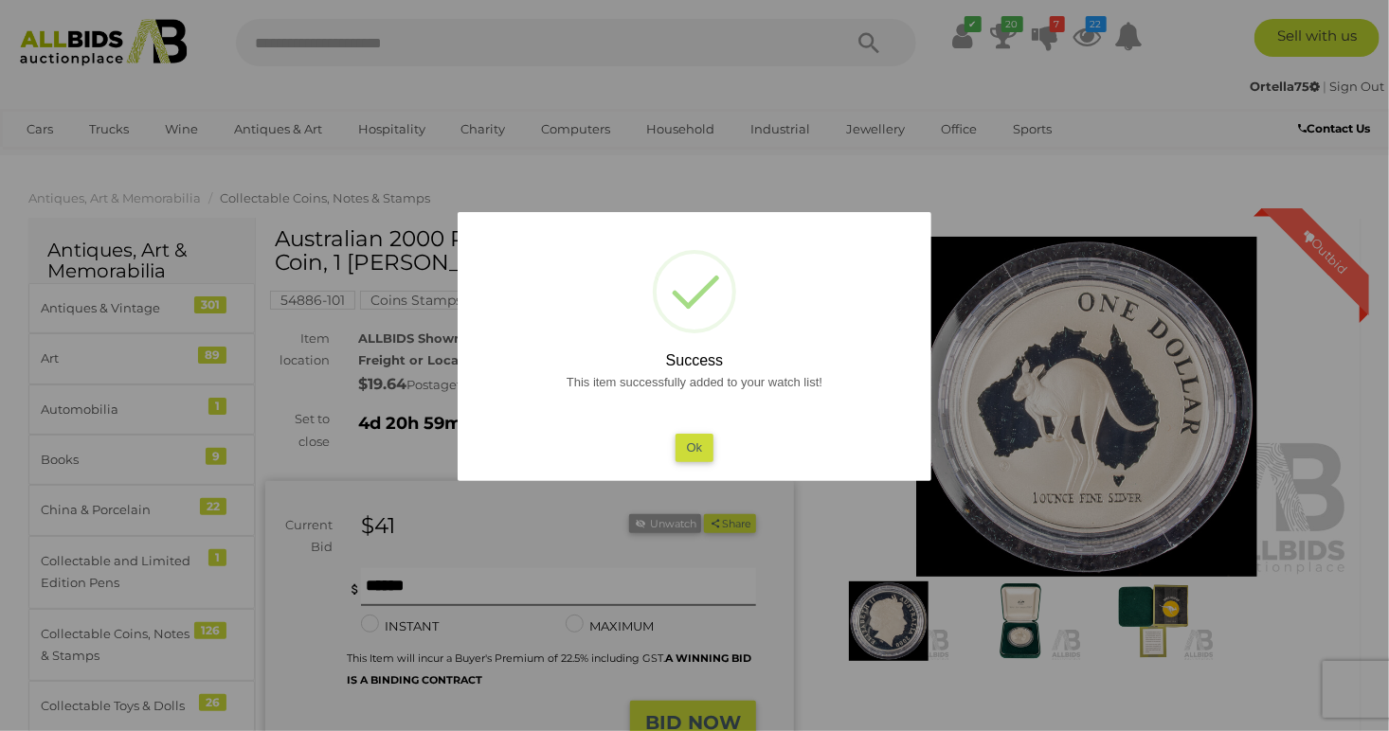
click at [701, 447] on button "Ok" at bounding box center [695, 447] width 39 height 27
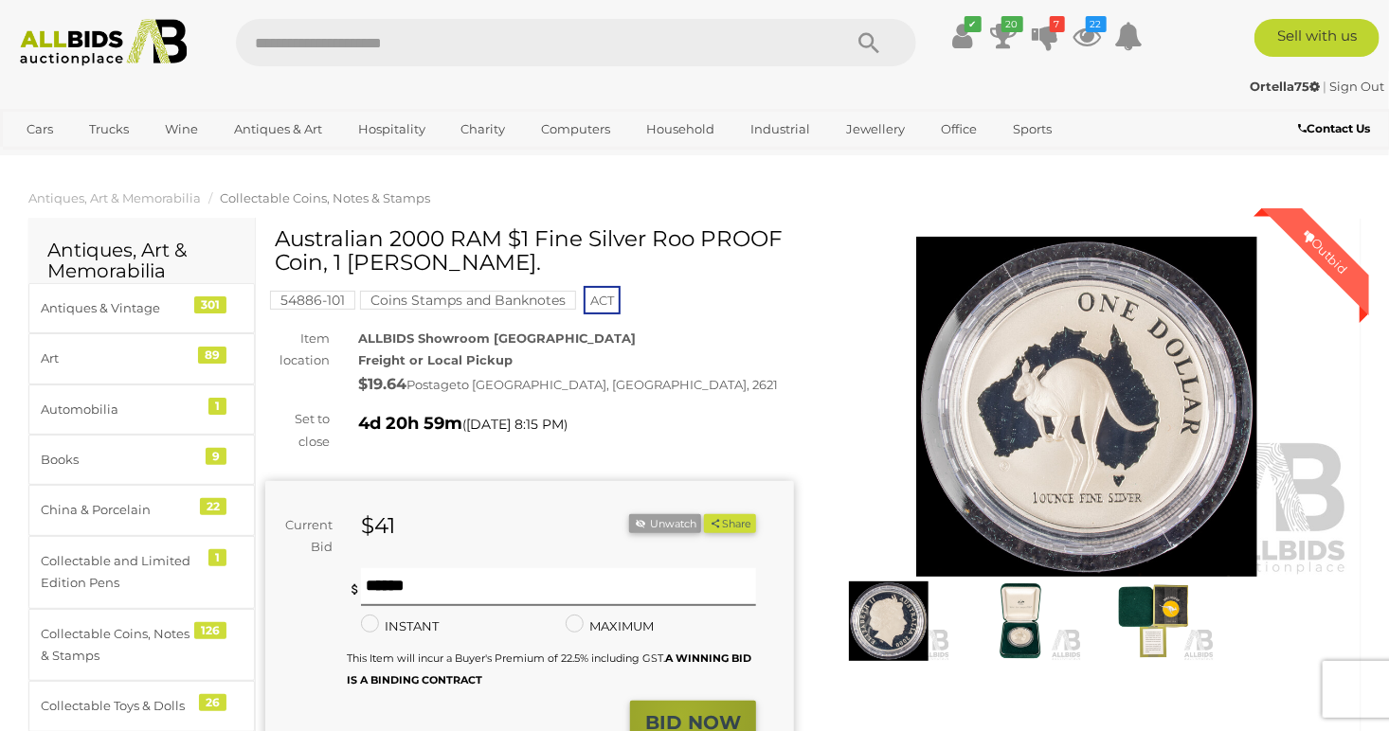
click at [682, 716] on strong "BID NOW" at bounding box center [693, 723] width 96 height 23
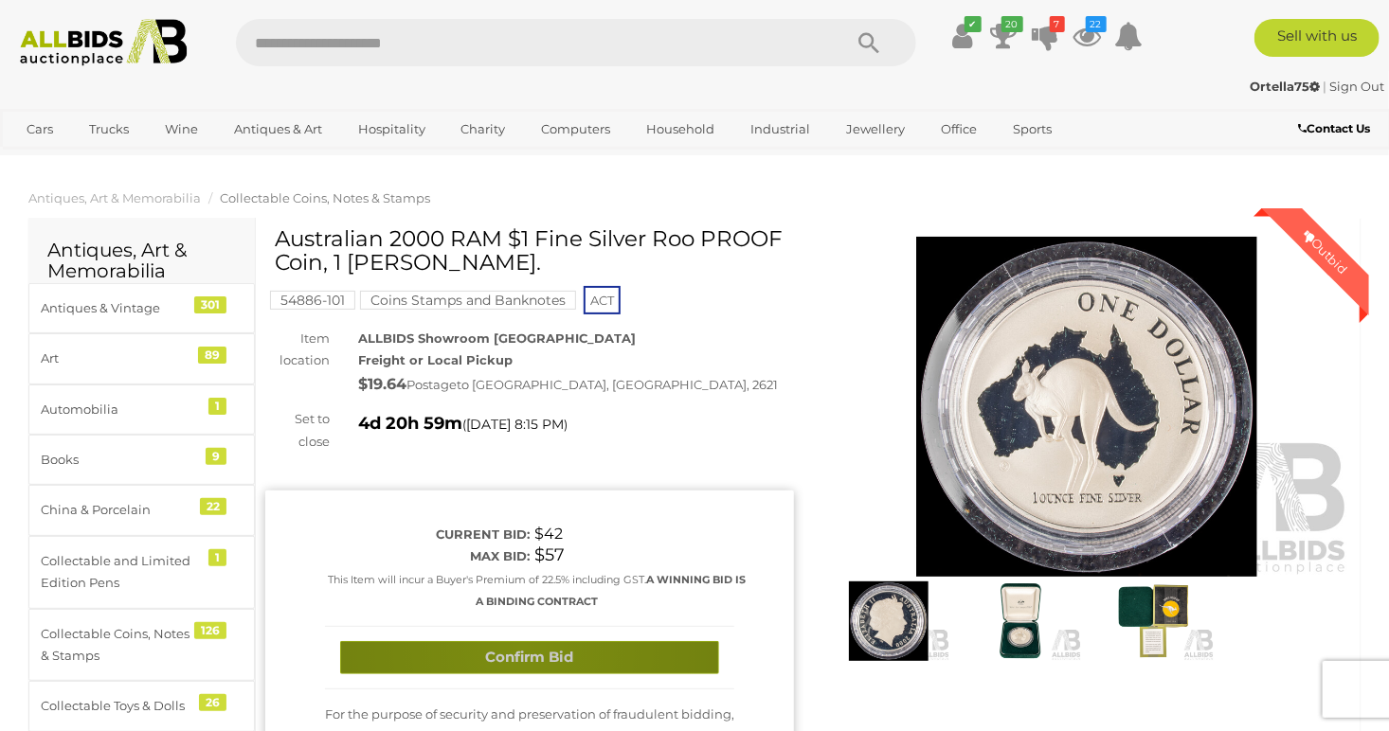
click at [522, 647] on button "Confirm Bid" at bounding box center [529, 657] width 379 height 33
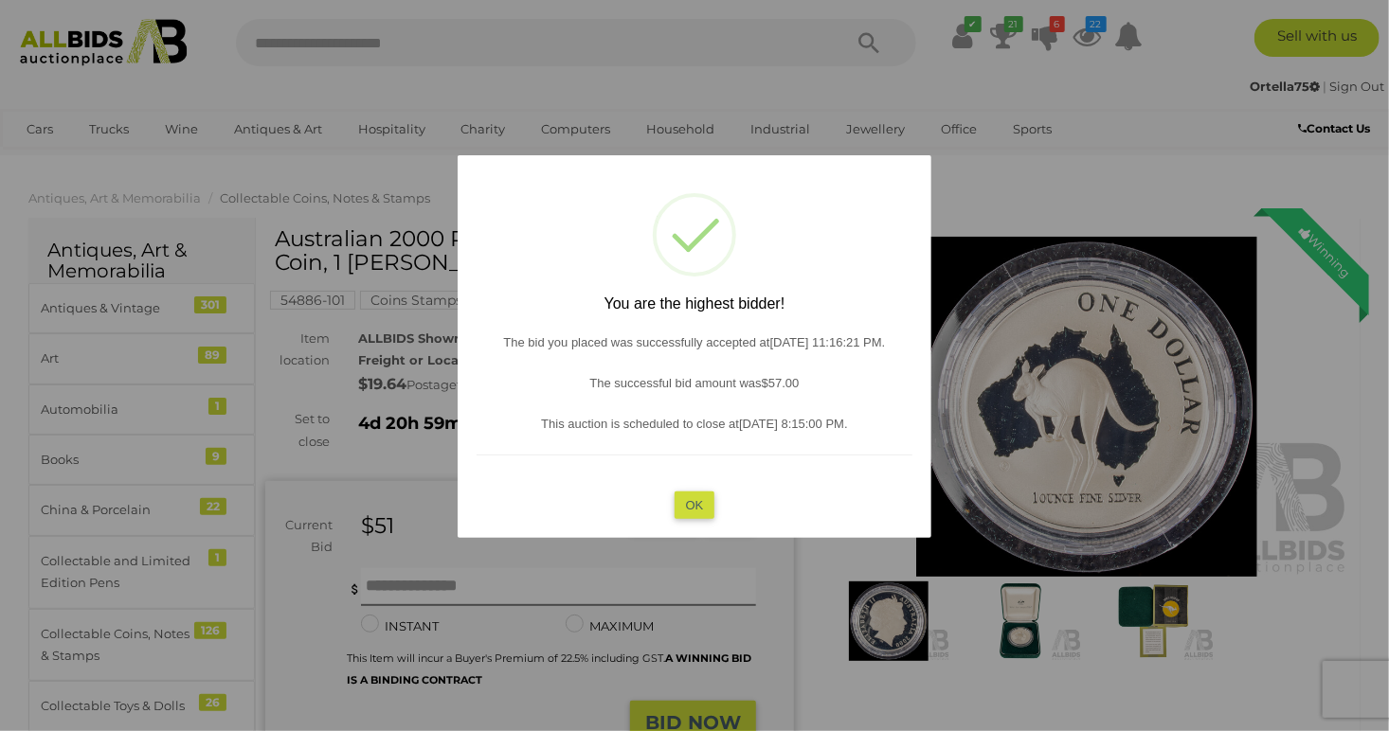
click at [695, 500] on button "OK" at bounding box center [695, 505] width 41 height 27
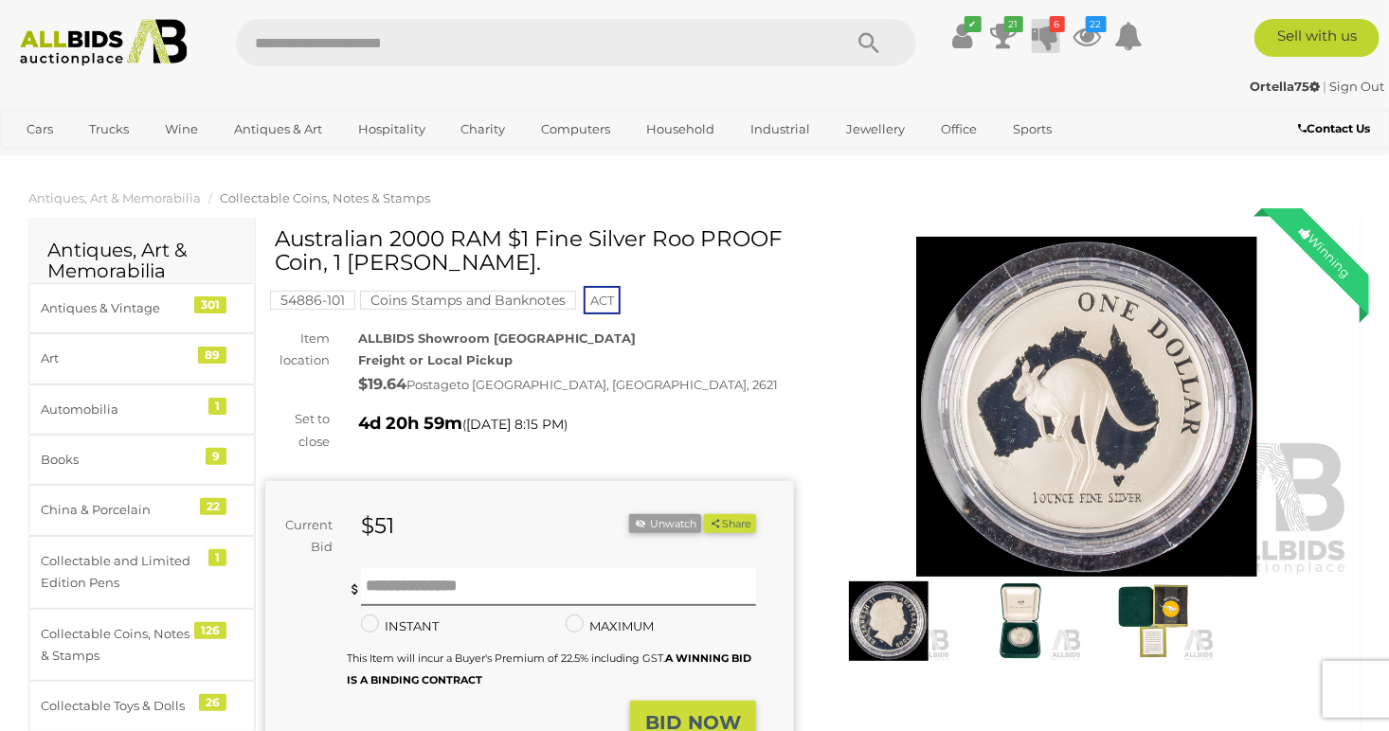
click at [1056, 25] on icon "6" at bounding box center [1057, 24] width 15 height 16
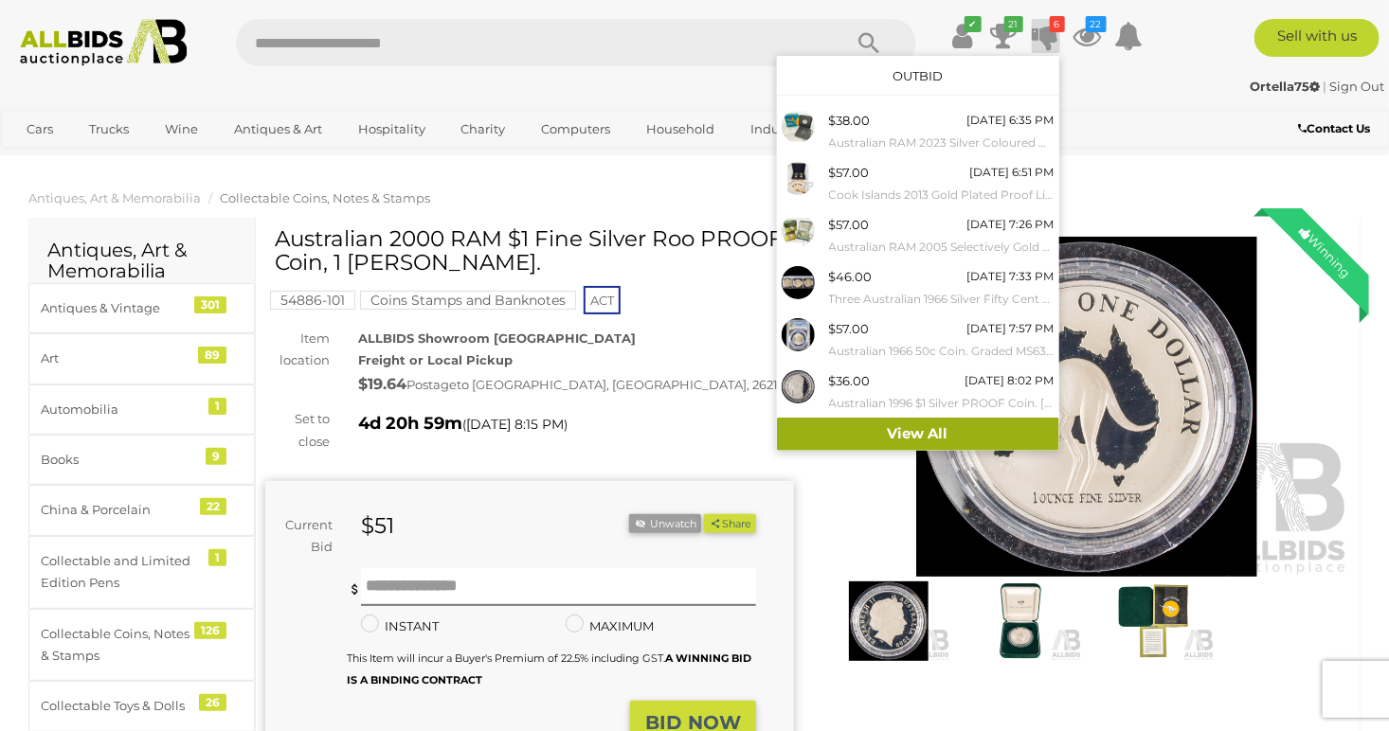
click at [885, 424] on link "View All" at bounding box center [918, 434] width 282 height 33
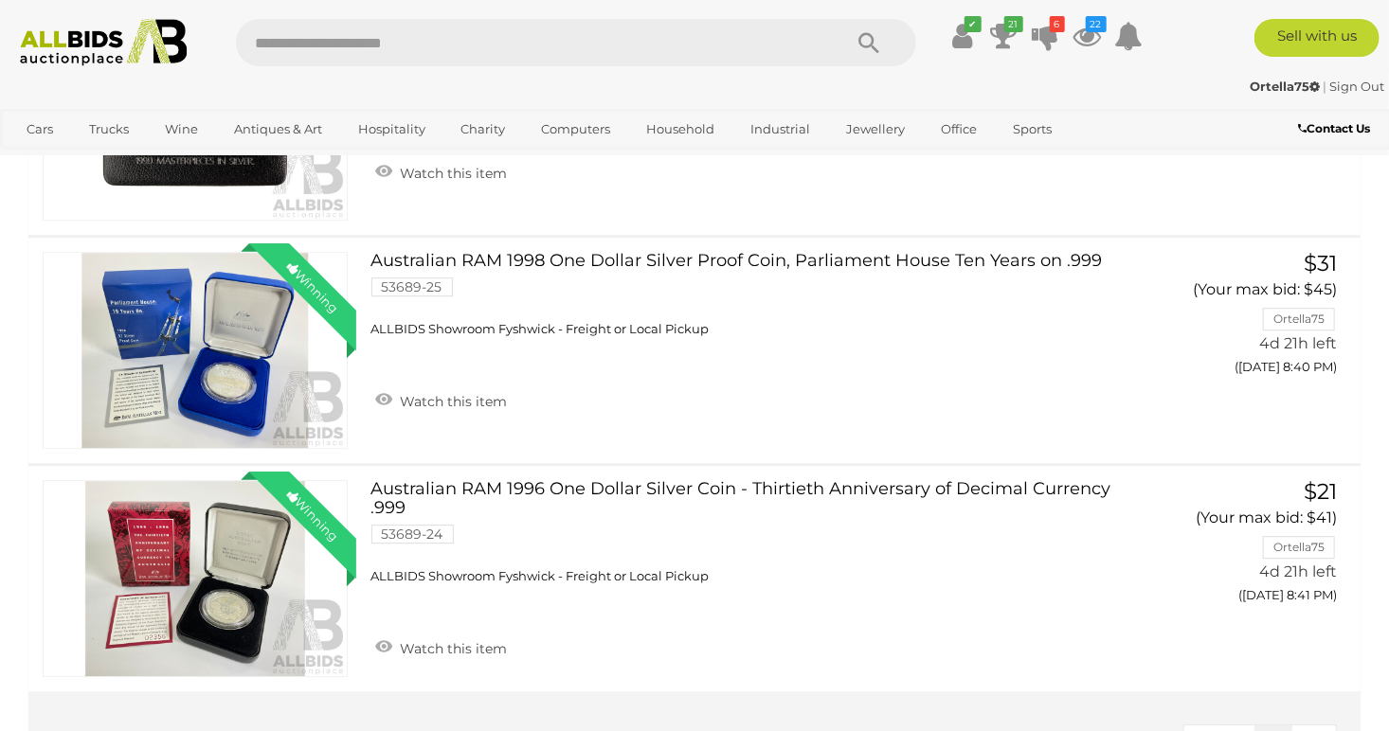
scroll to position [5590, 0]
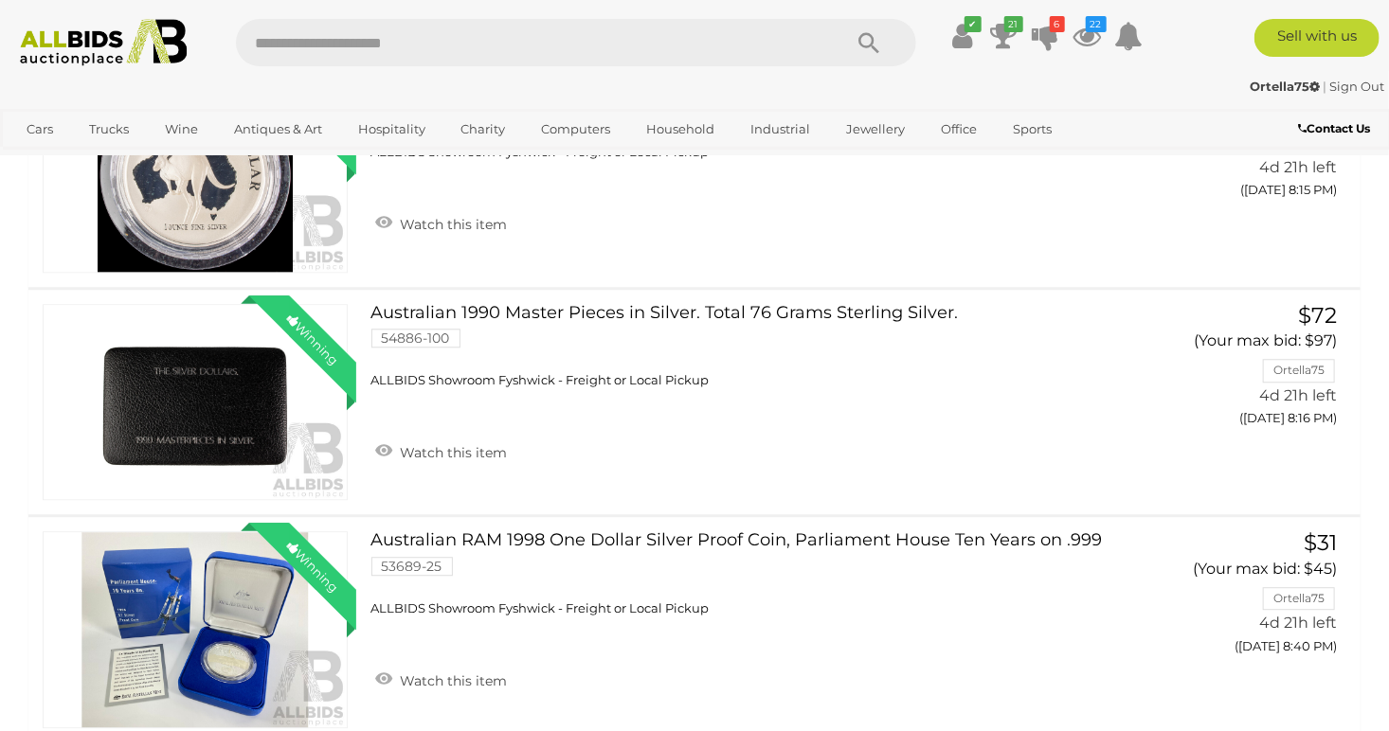
click at [1339, 81] on link "Sign Out" at bounding box center [1356, 86] width 55 height 15
